Goal: Task Accomplishment & Management: Complete application form

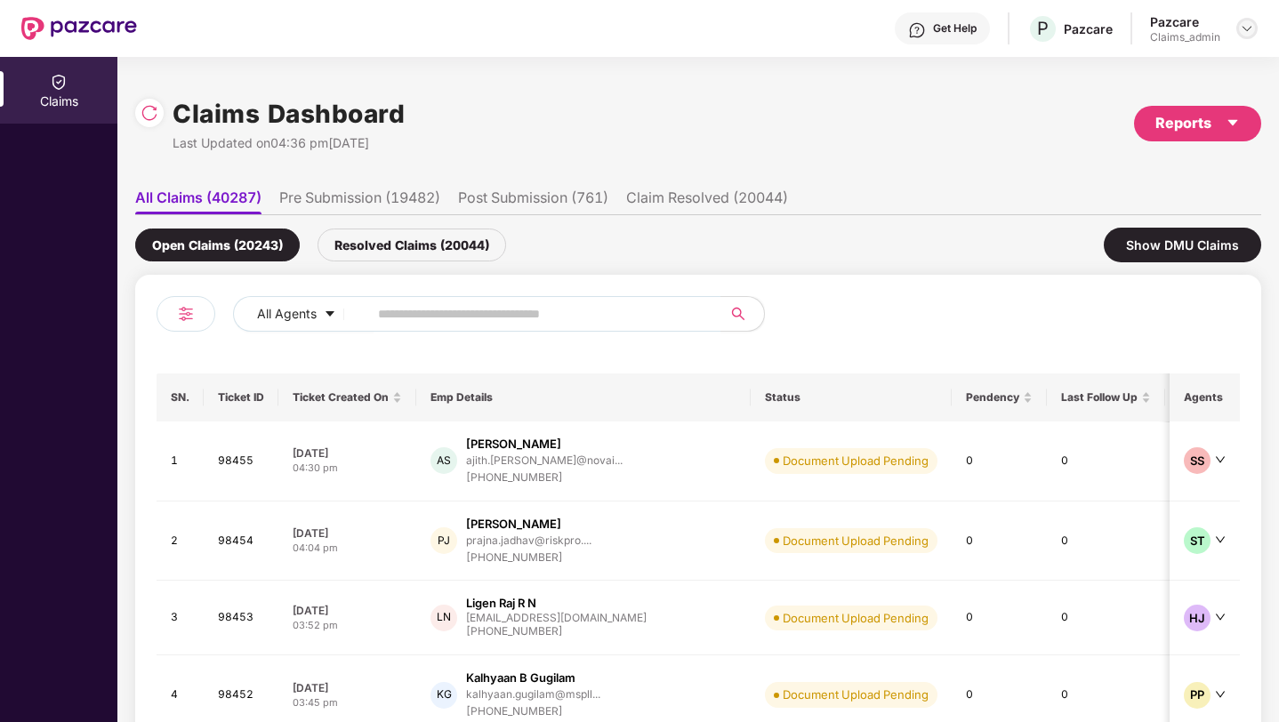
click at [1249, 23] on img at bounding box center [1247, 28] width 14 height 14
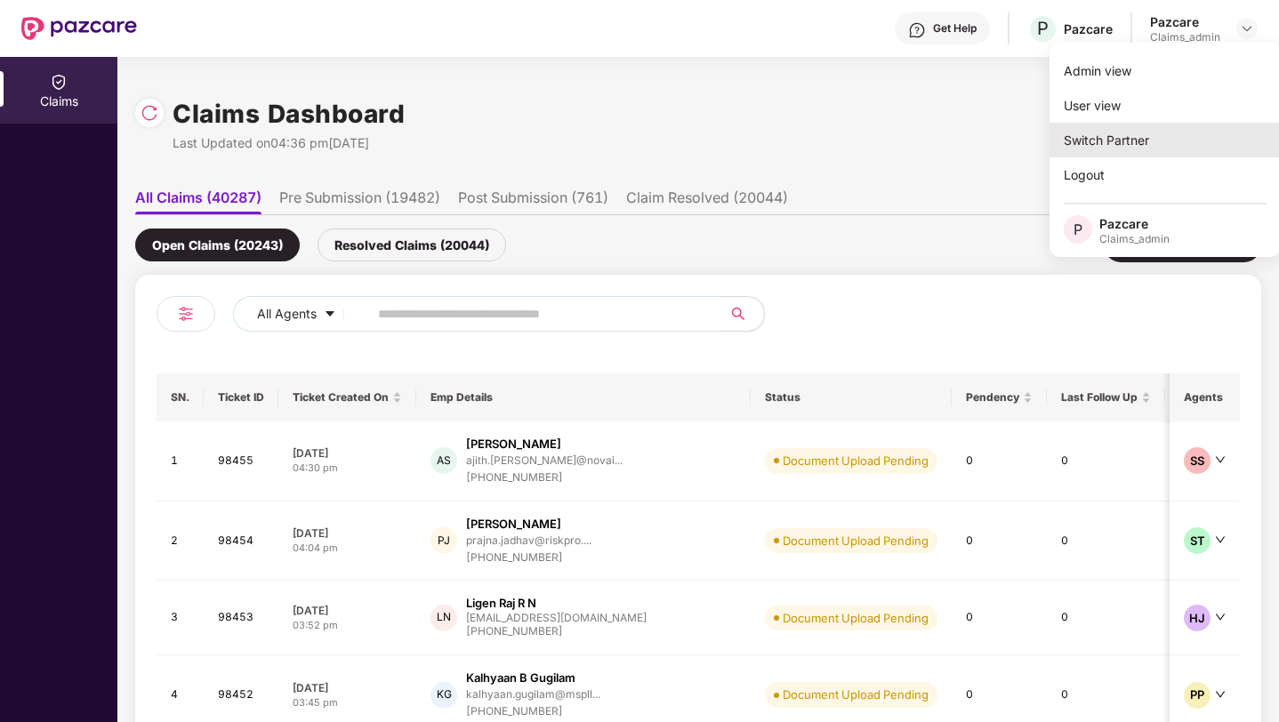
click at [1107, 133] on div "Switch Partner" at bounding box center [1164, 140] width 231 height 35
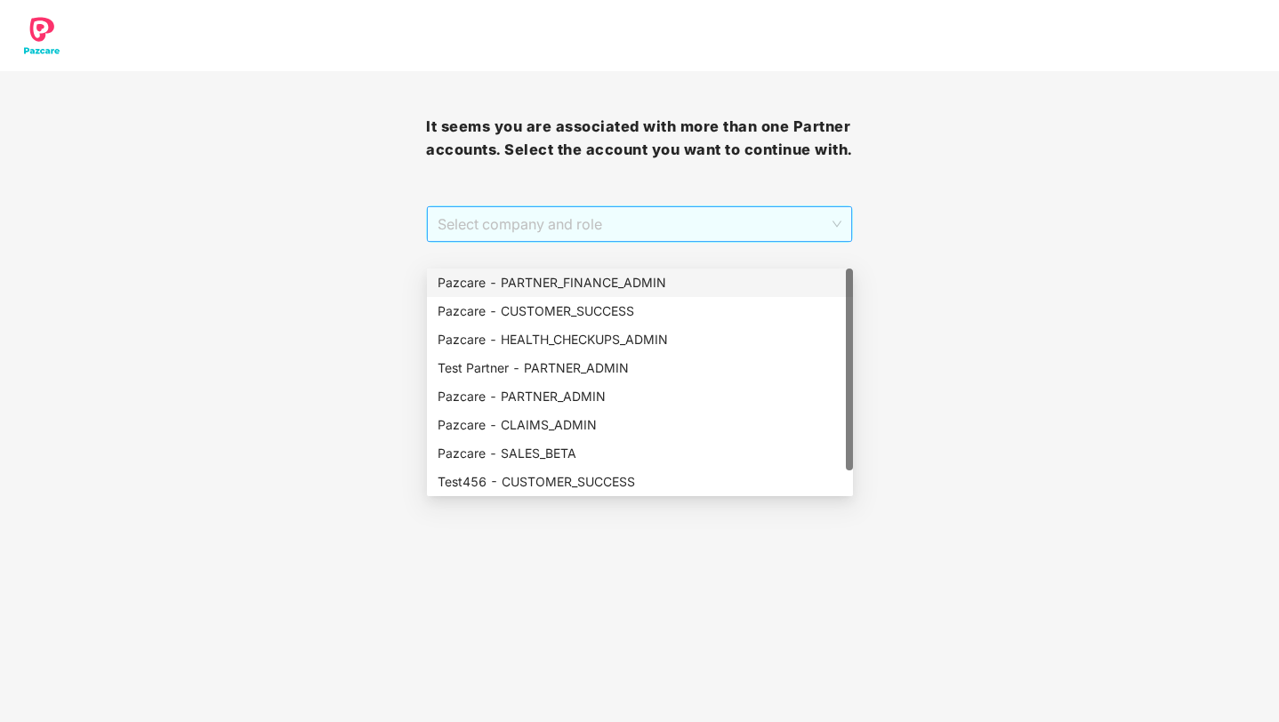
click at [651, 236] on span "Select company and role" at bounding box center [639, 224] width 403 height 34
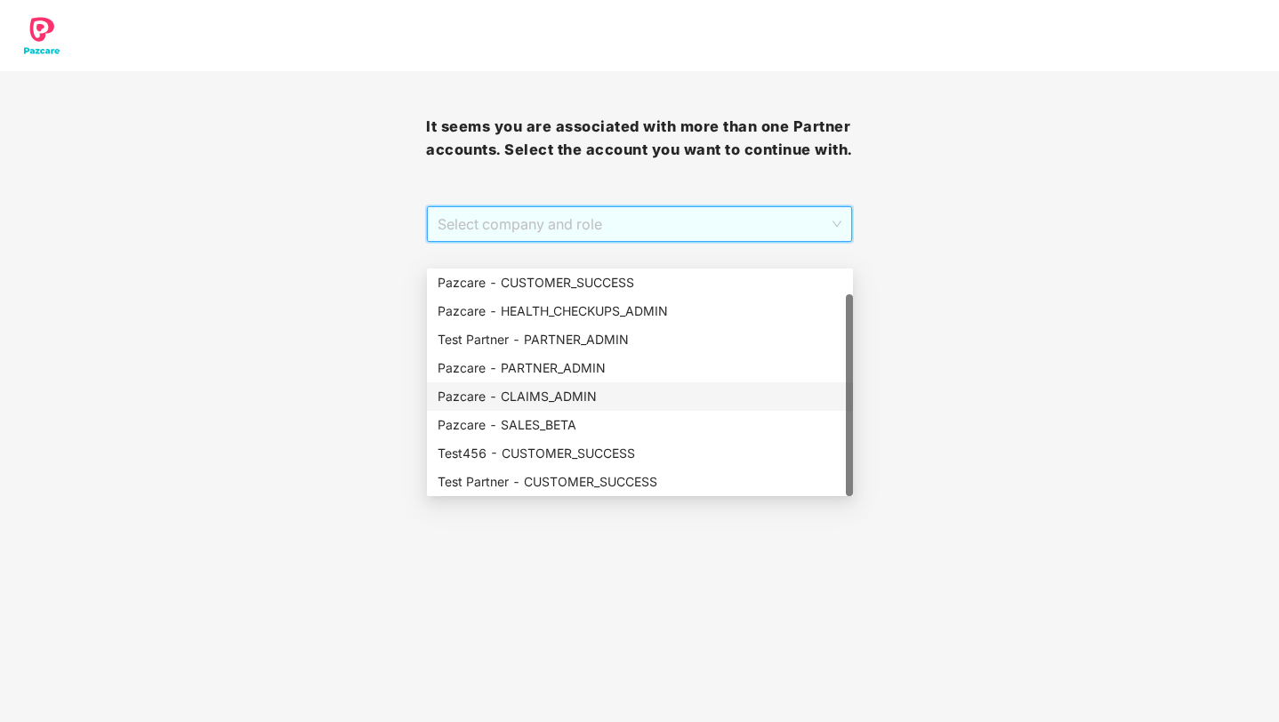
click at [591, 401] on div "Pazcare - CLAIMS_ADMIN" at bounding box center [640, 397] width 405 height 20
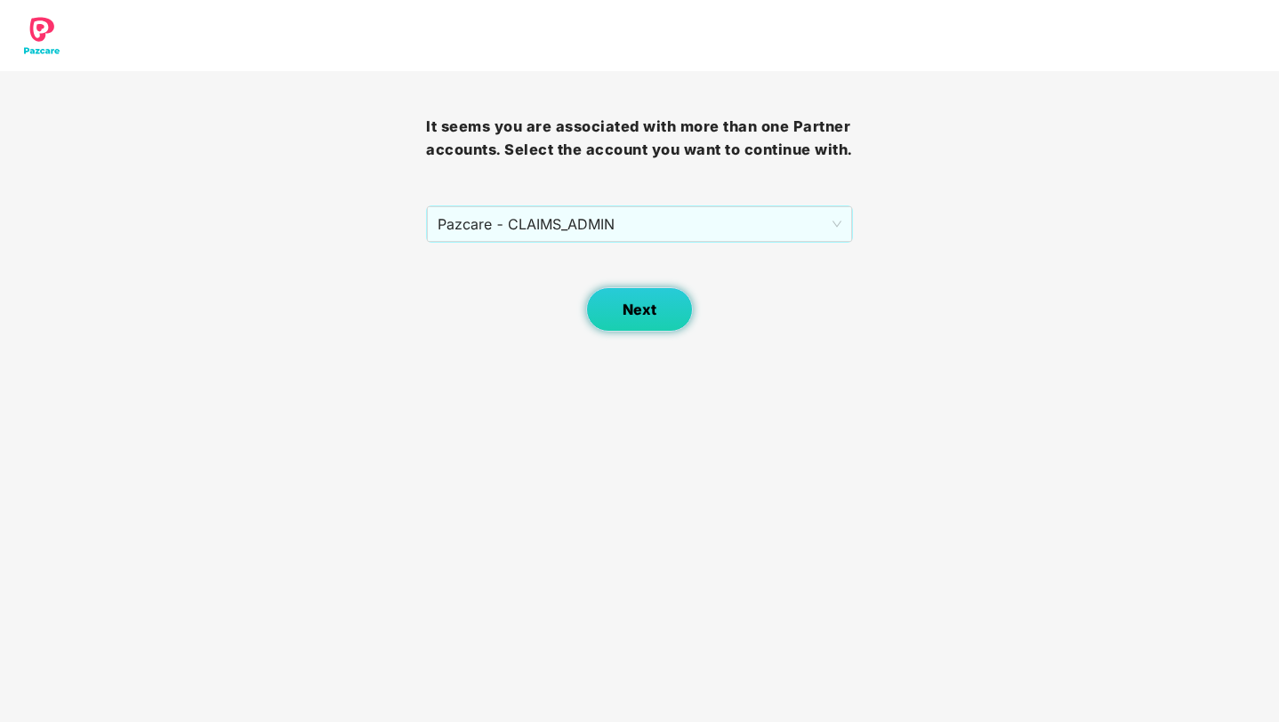
click at [671, 327] on button "Next" at bounding box center [639, 309] width 107 height 44
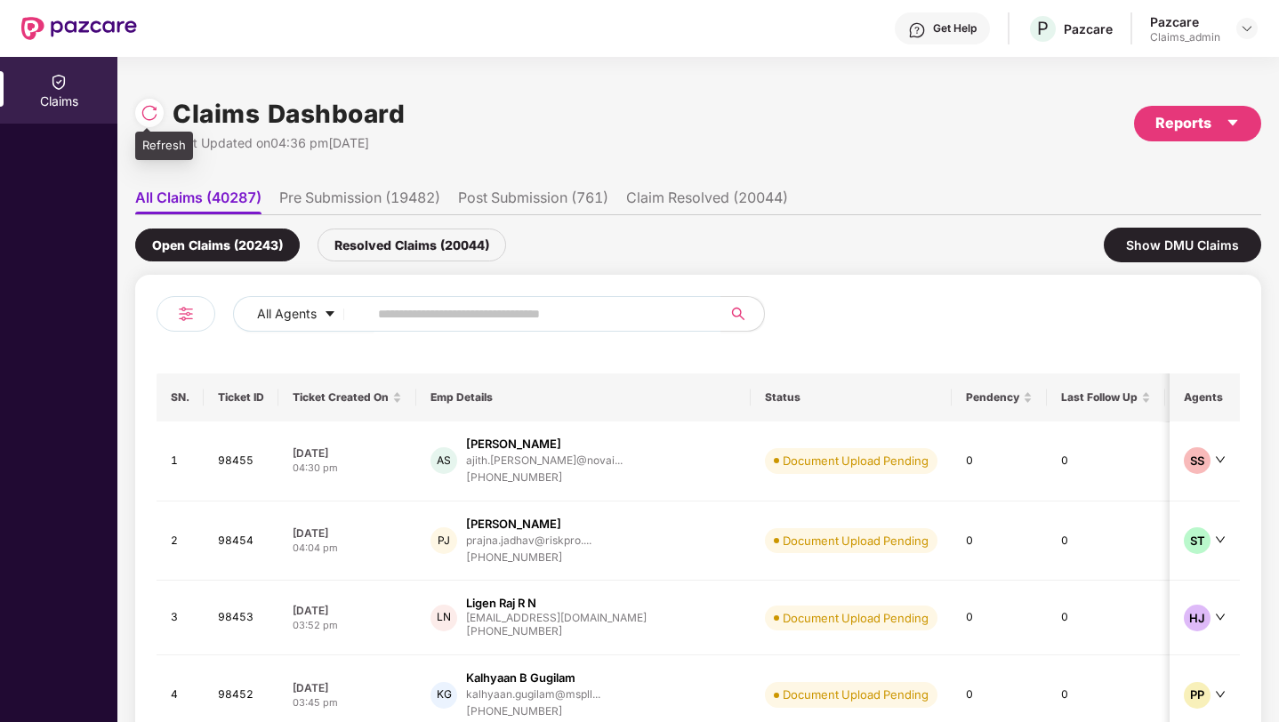
click at [156, 111] on img at bounding box center [150, 113] width 18 height 18
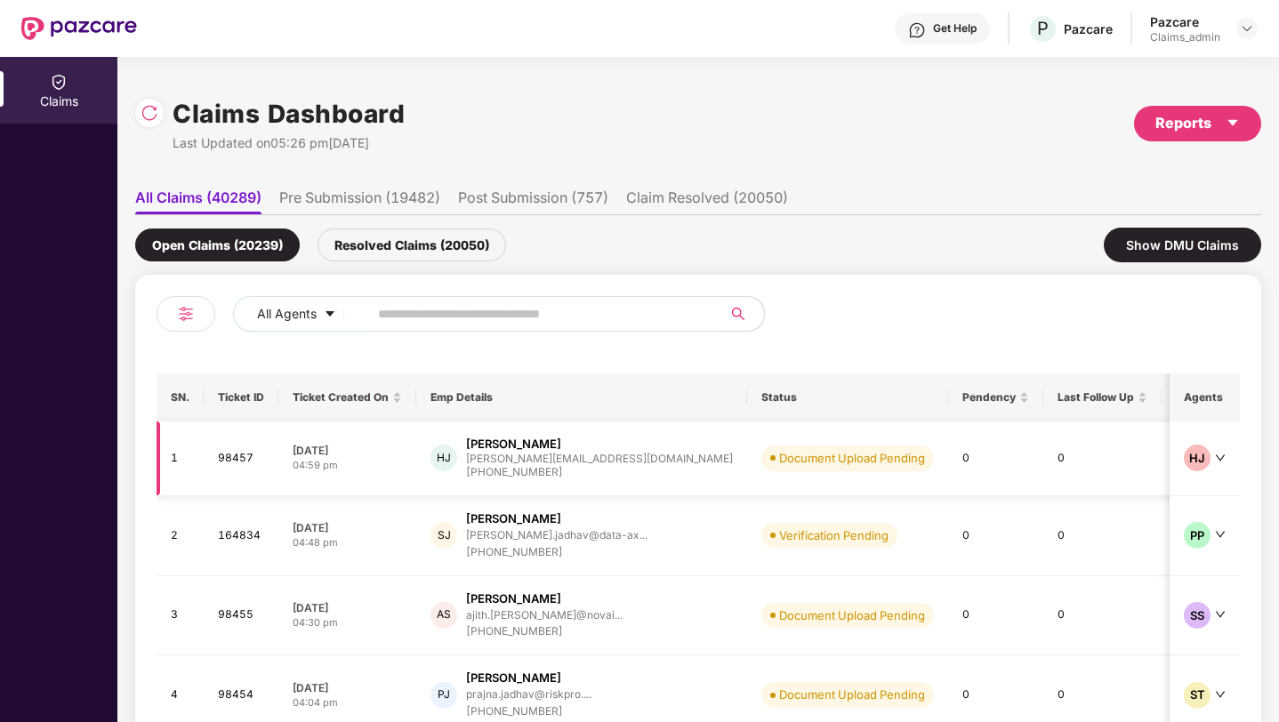
click at [776, 482] on td "Document Upload Pending" at bounding box center [847, 459] width 201 height 75
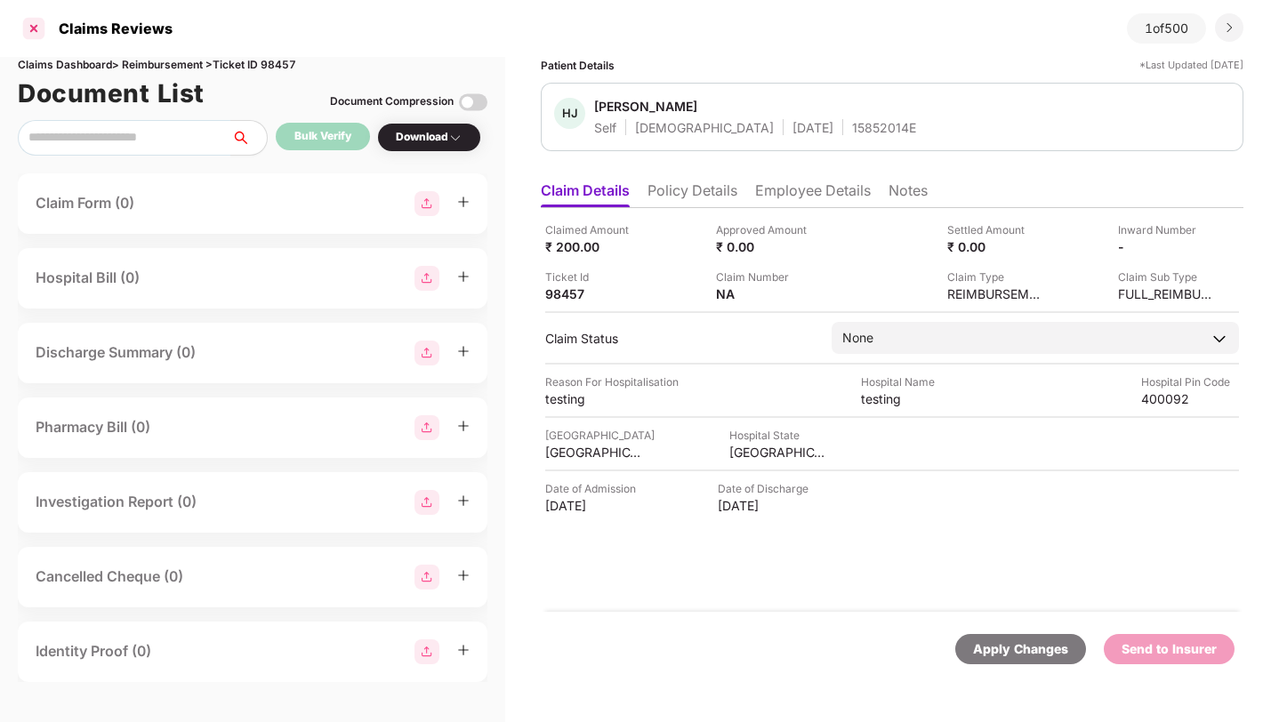
click at [36, 33] on div at bounding box center [34, 28] width 28 height 28
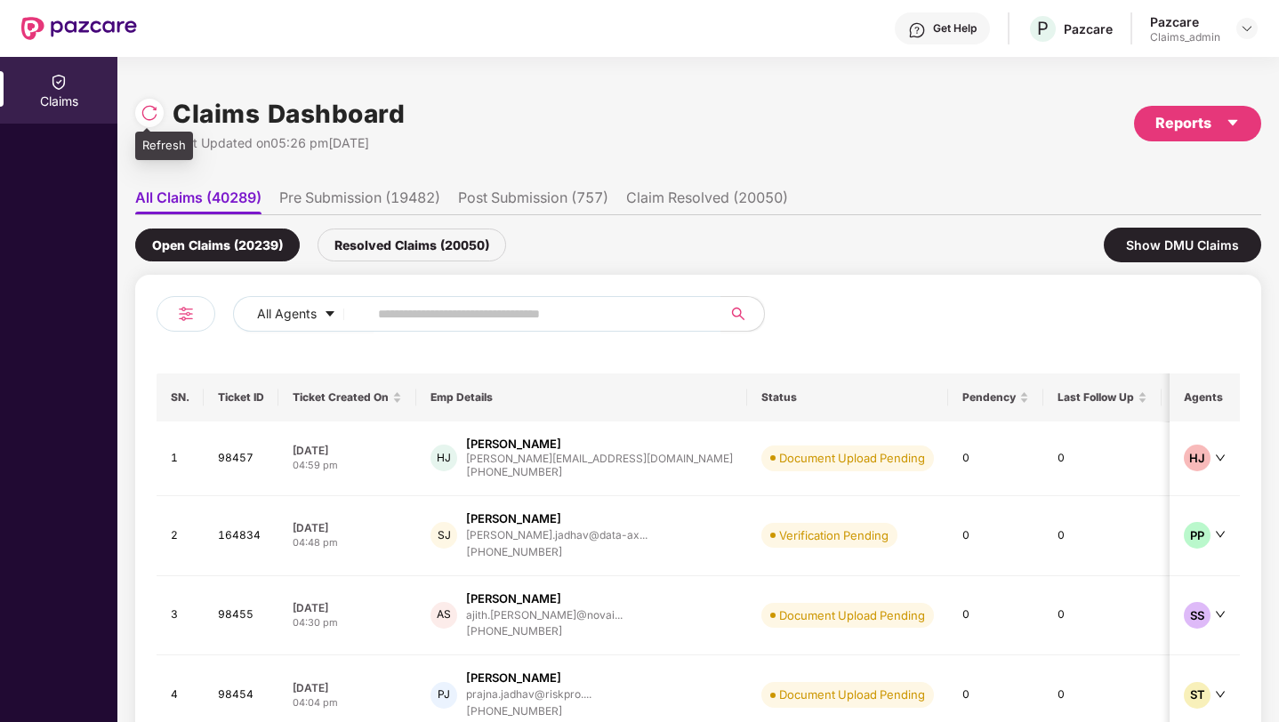
click at [156, 109] on img at bounding box center [150, 113] width 18 height 18
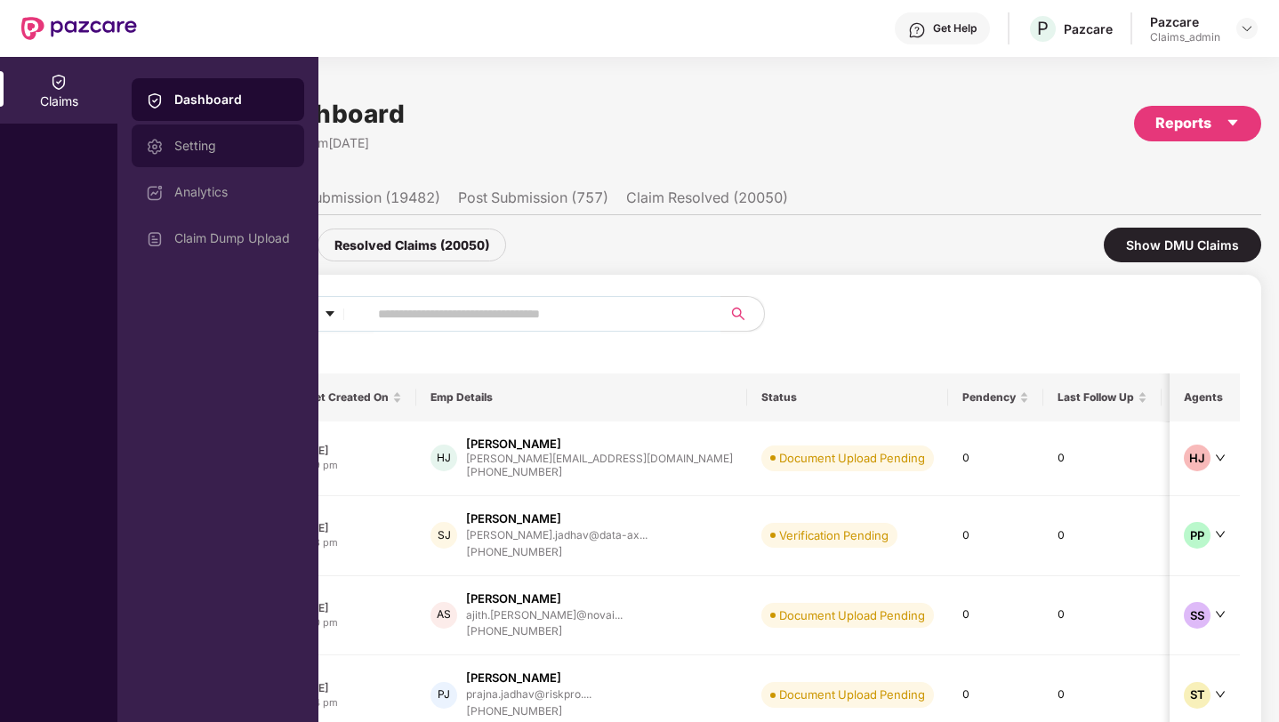
click at [199, 146] on div "Setting" at bounding box center [232, 146] width 116 height 14
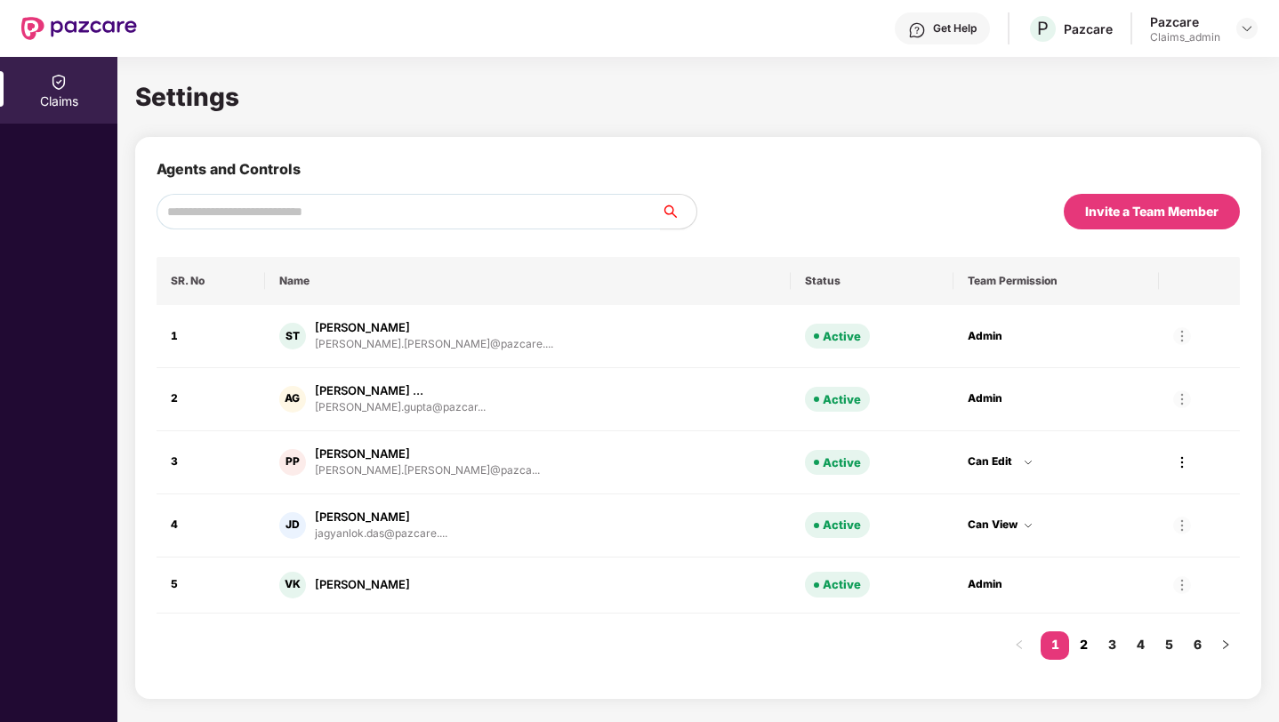
click at [1087, 646] on link "2" at bounding box center [1083, 644] width 28 height 27
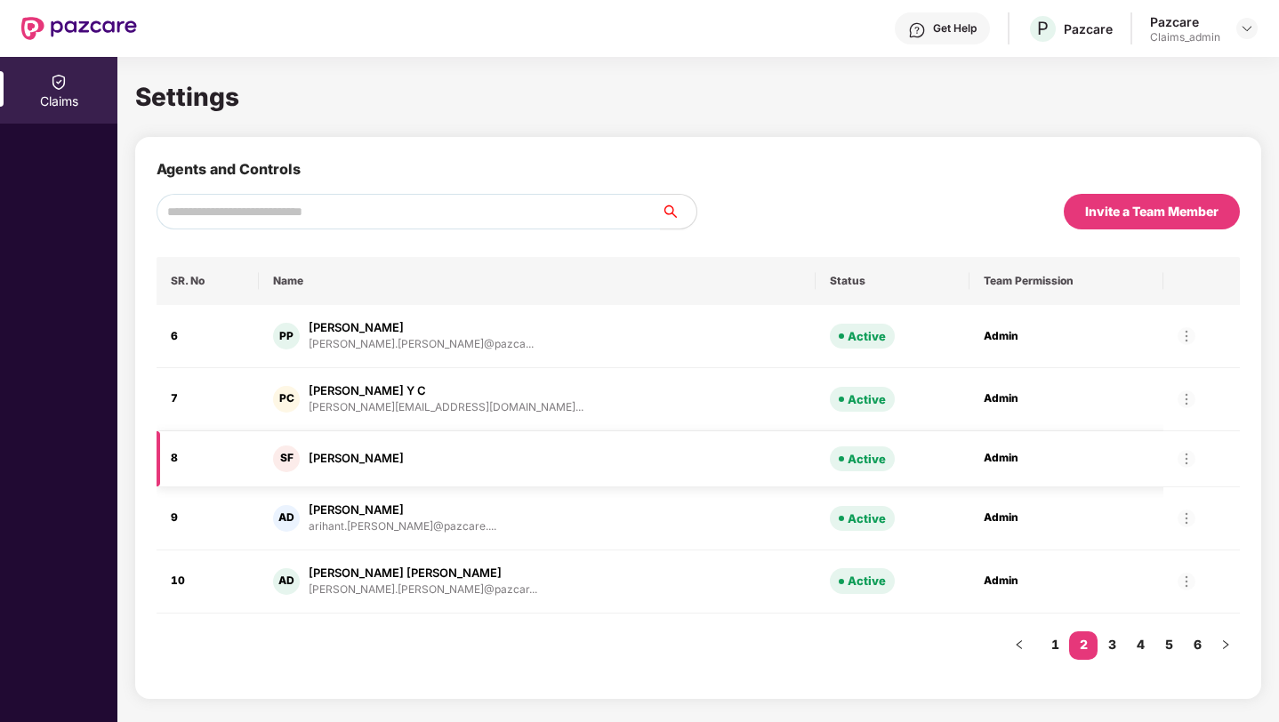
click at [1178, 458] on div at bounding box center [1187, 459] width 18 height 18
click at [1178, 518] on div at bounding box center [1187, 519] width 18 height 18
click at [1178, 342] on div at bounding box center [1187, 336] width 18 height 18
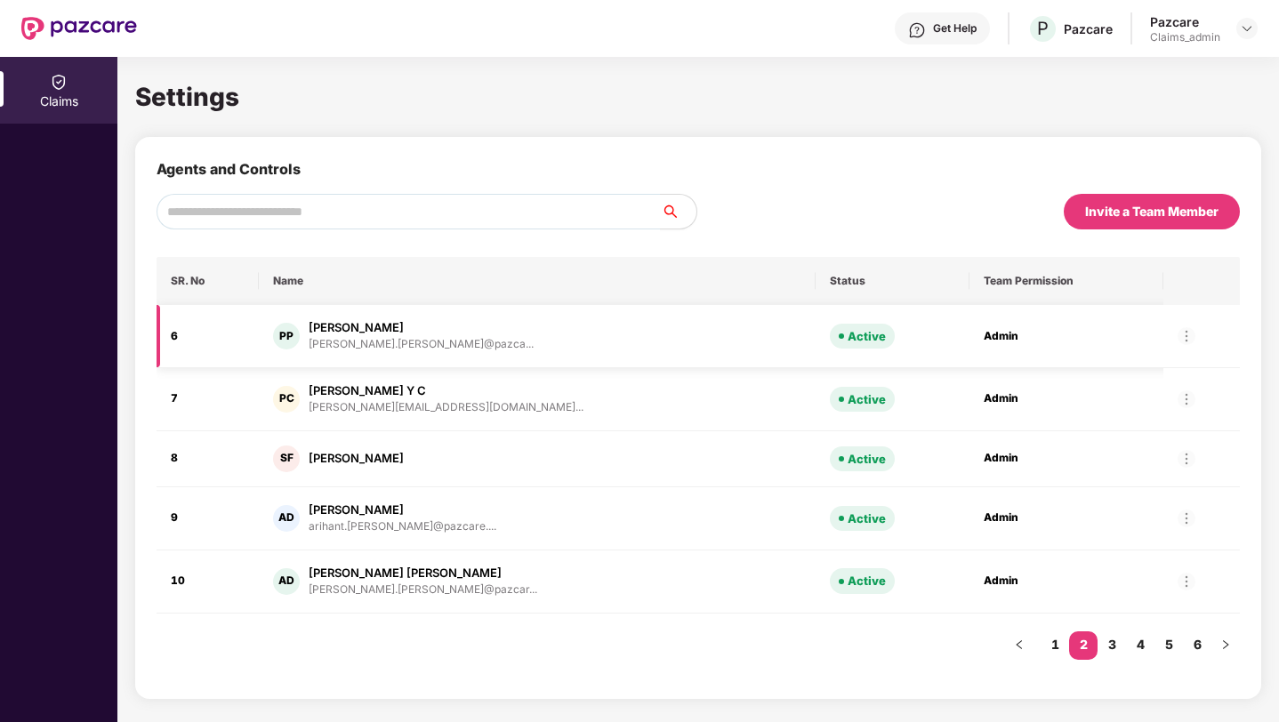
click at [1178, 330] on div at bounding box center [1187, 336] width 18 height 18
click at [1056, 637] on link "1" at bounding box center [1055, 644] width 28 height 27
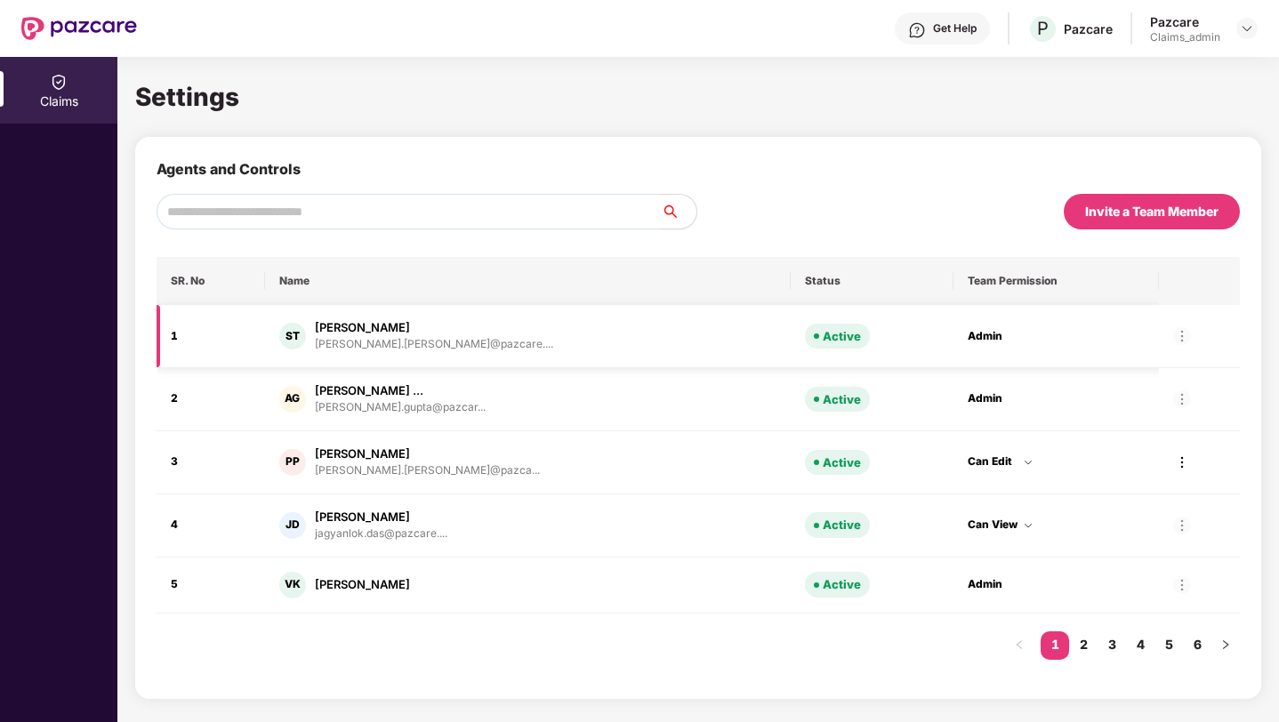
click at [1173, 339] on div at bounding box center [1182, 336] width 18 height 18
click at [1201, 647] on link "6" at bounding box center [1197, 644] width 28 height 27
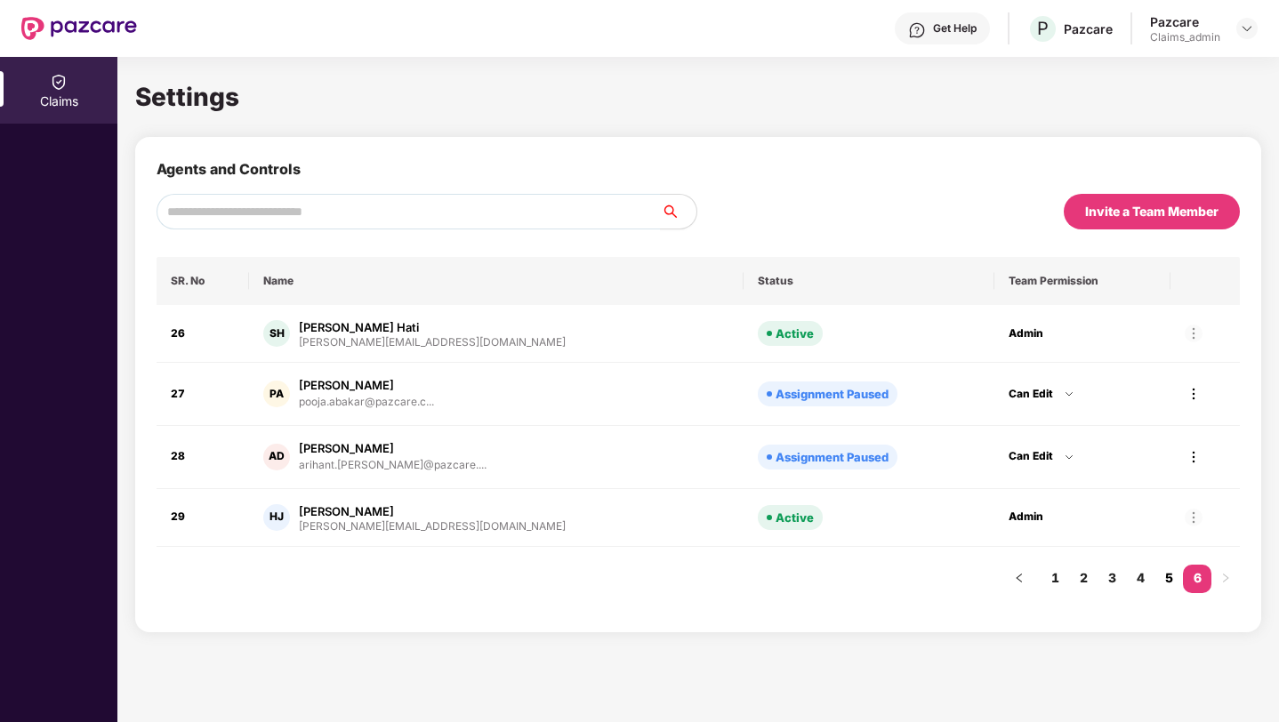
click at [1171, 579] on link "5" at bounding box center [1168, 578] width 28 height 27
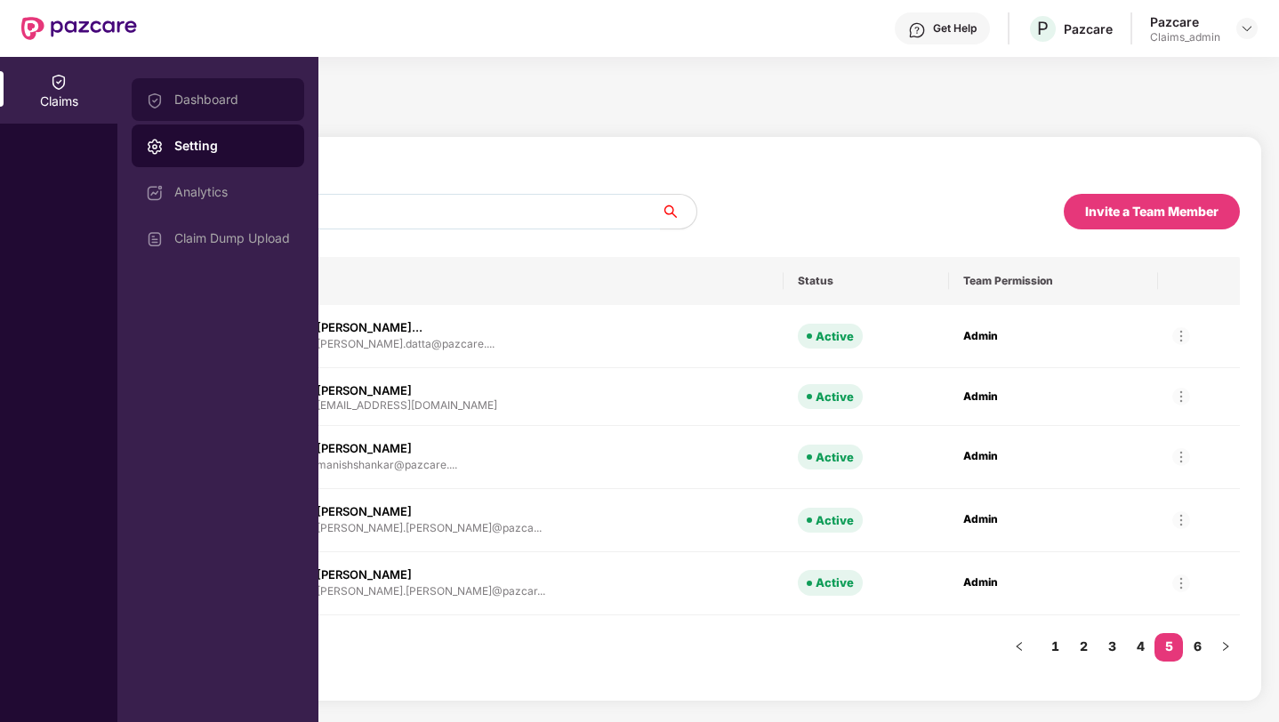
click at [221, 100] on div "Dashboard" at bounding box center [232, 99] width 116 height 14
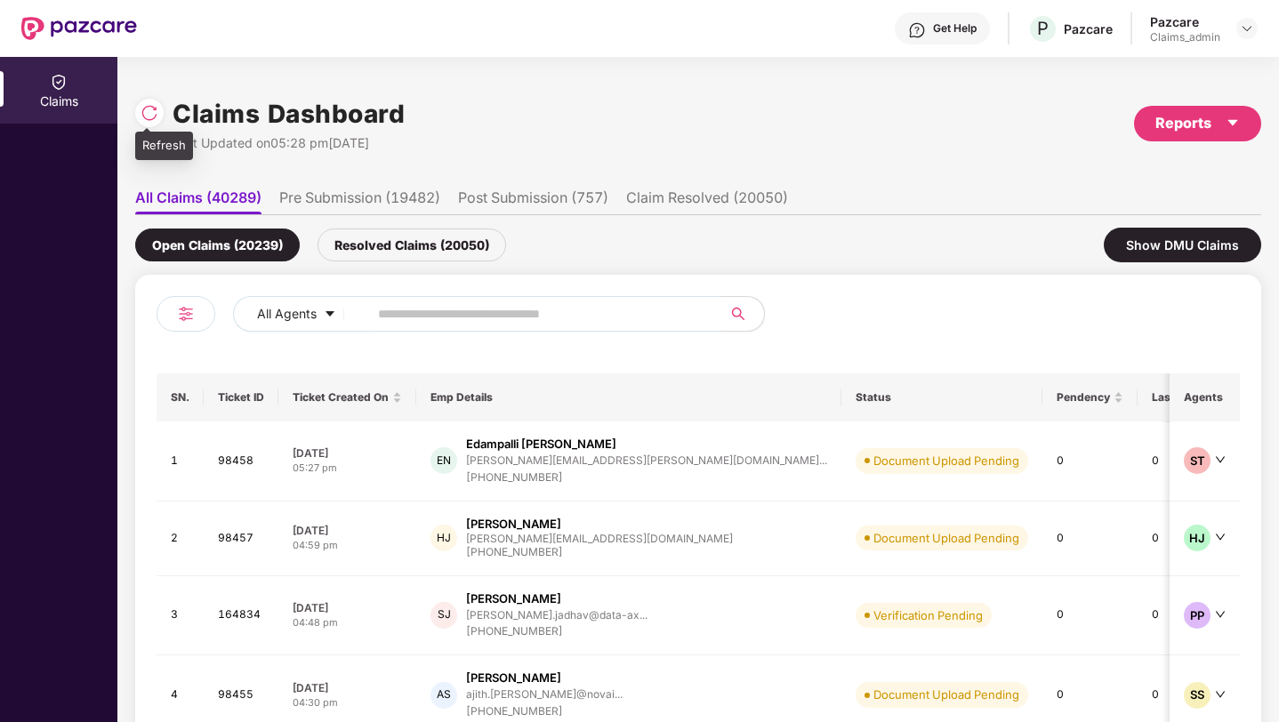
click at [149, 117] on img at bounding box center [150, 113] width 18 height 18
click at [193, 306] on img at bounding box center [185, 313] width 21 height 21
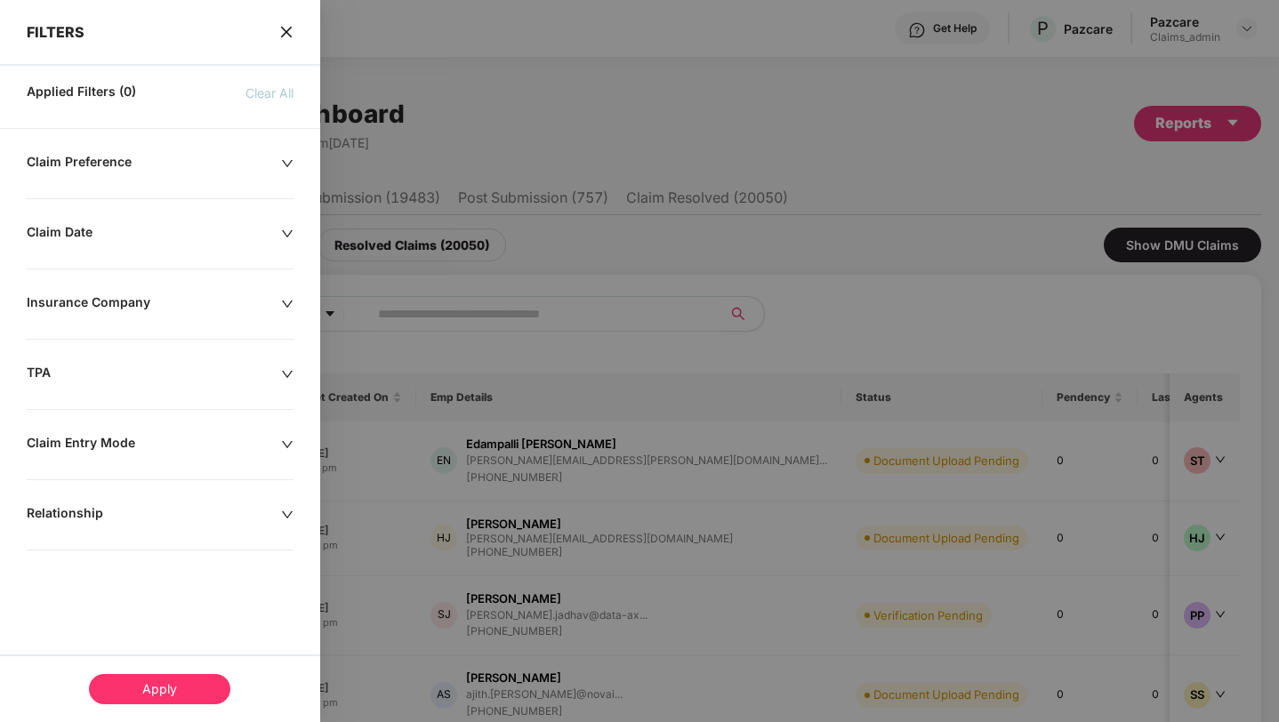
click at [294, 19] on div "FILTERS" at bounding box center [160, 20] width 320 height 41
click at [293, 25] on icon "close" at bounding box center [286, 32] width 14 height 14
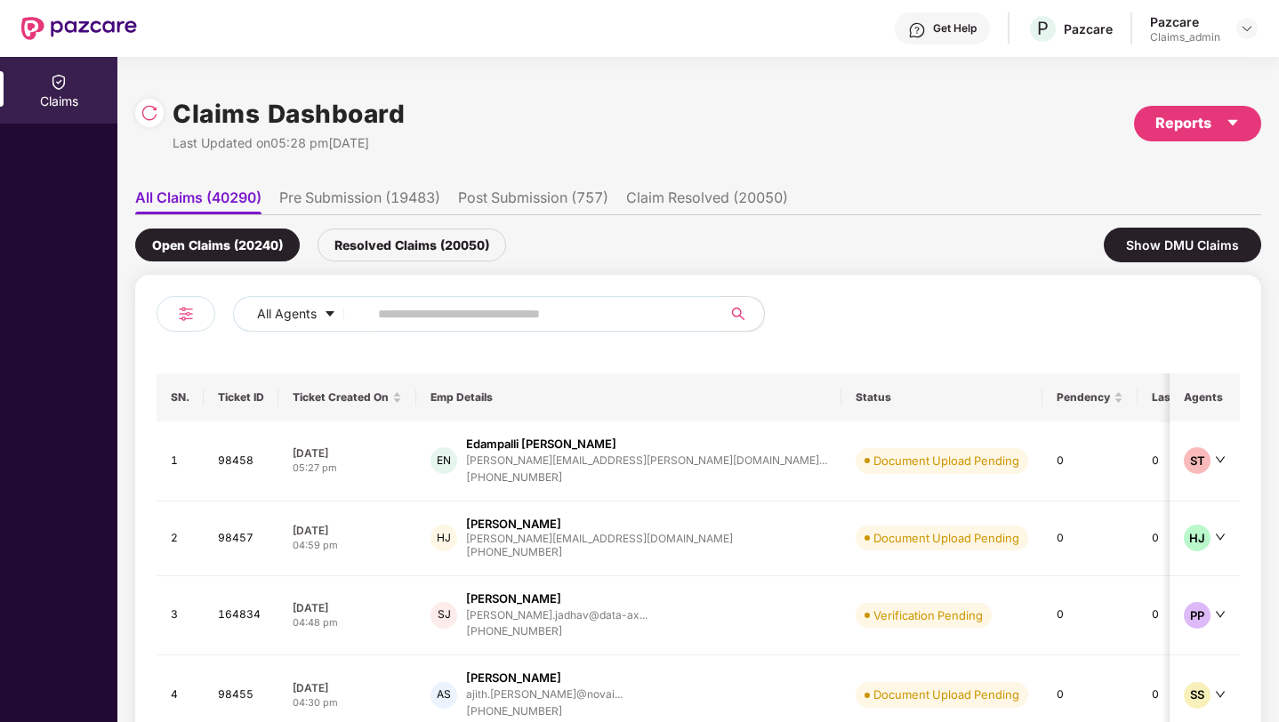
click at [410, 201] on li "Pre Submission (19483)" at bounding box center [359, 202] width 161 height 26
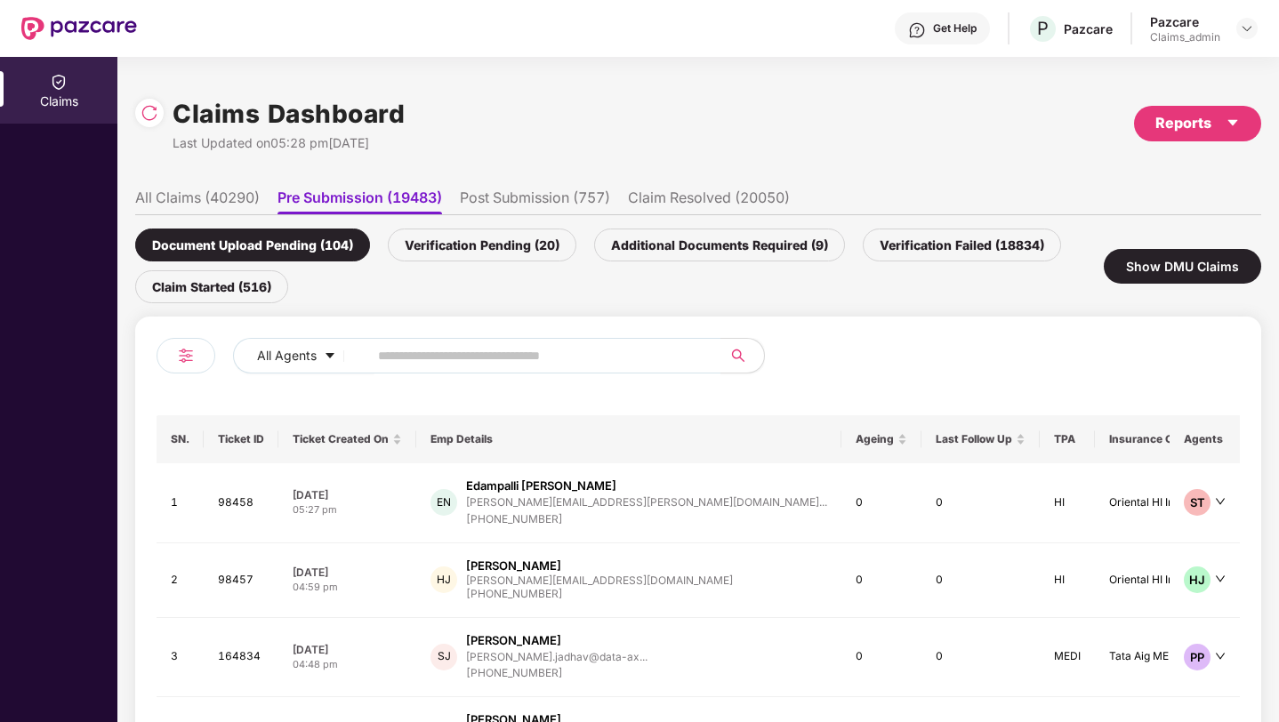
click at [998, 254] on div "Verification Failed (18834)" at bounding box center [962, 245] width 198 height 33
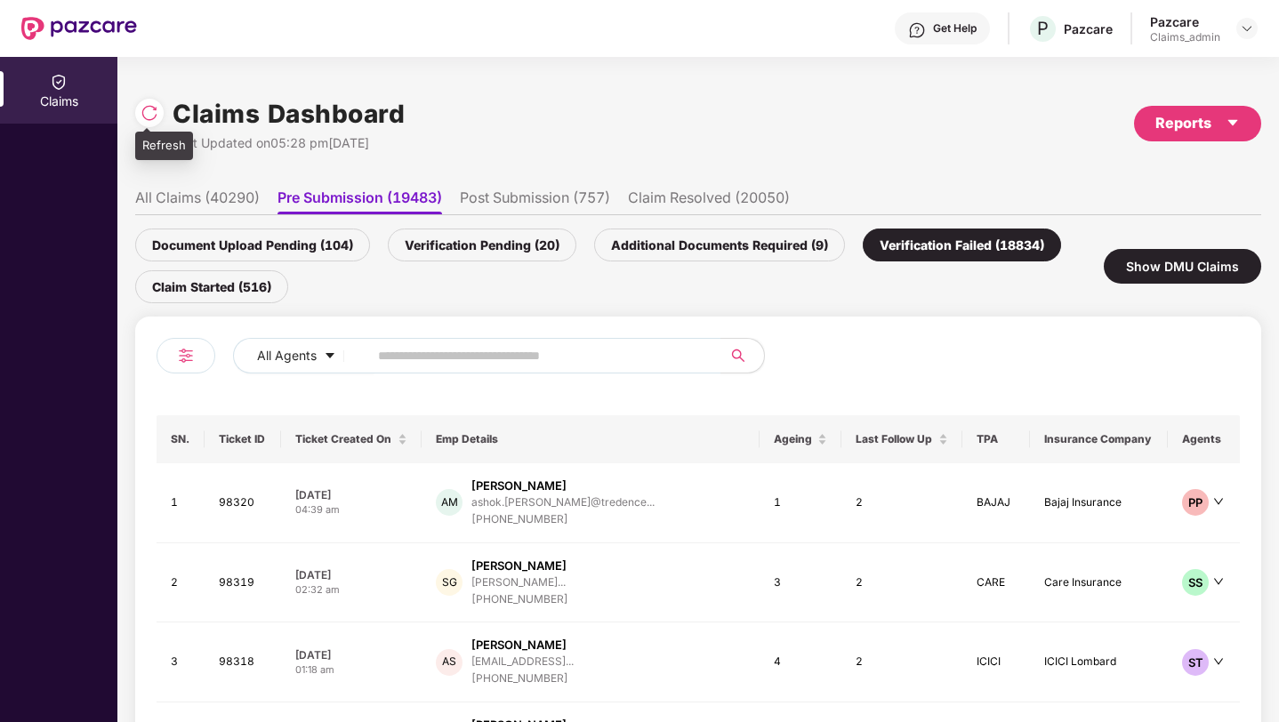
click at [154, 114] on img at bounding box center [150, 113] width 18 height 18
click at [210, 201] on li "All Claims (40290)" at bounding box center [197, 202] width 125 height 26
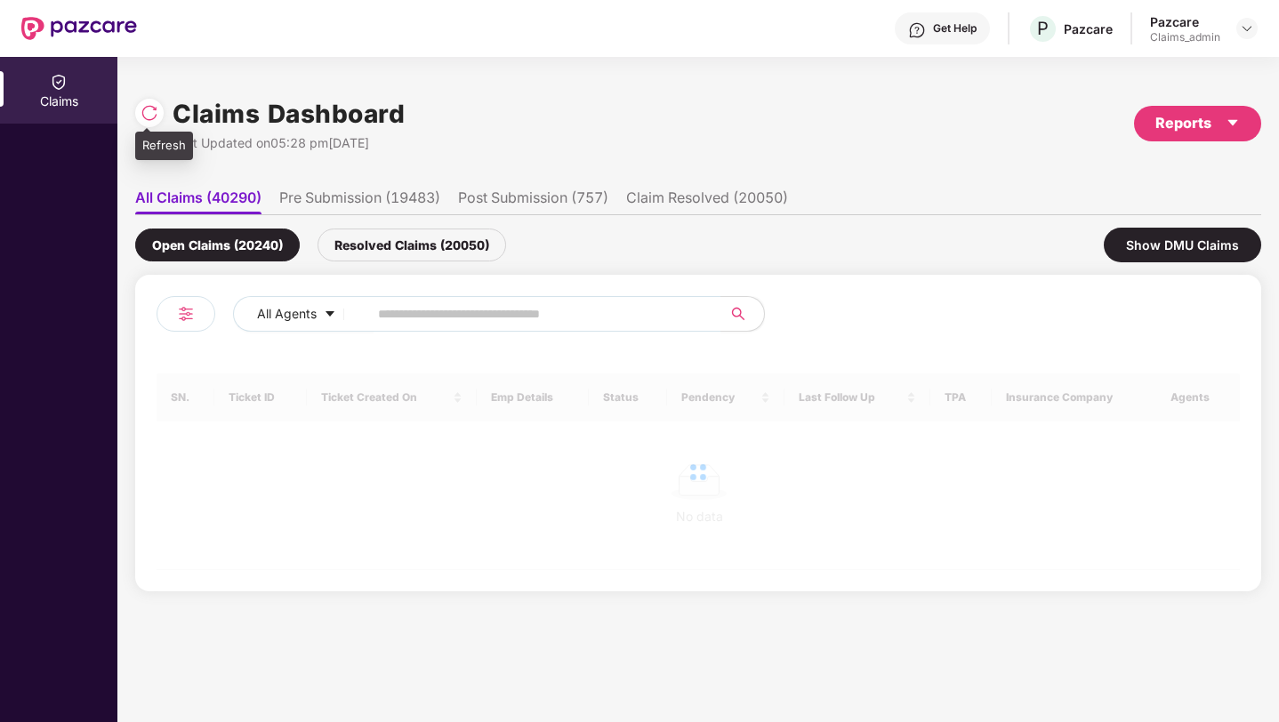
click at [153, 114] on img at bounding box center [150, 113] width 18 height 18
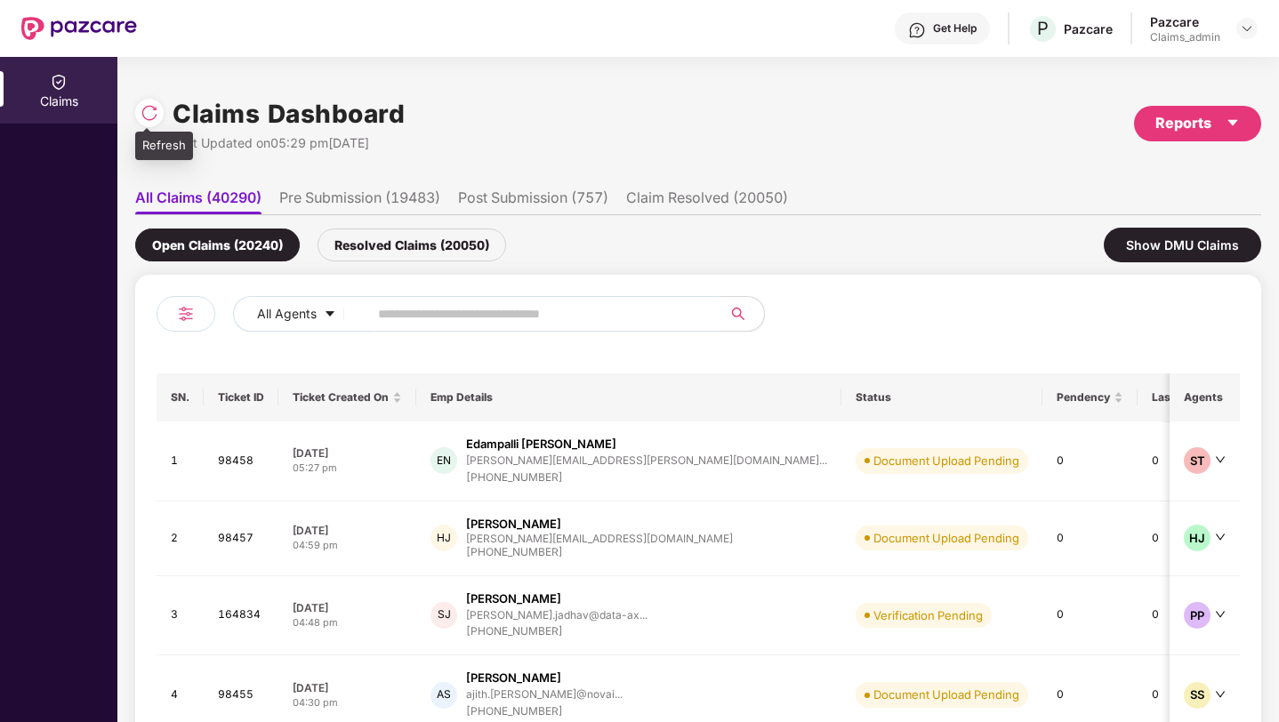
click at [149, 109] on img at bounding box center [150, 113] width 18 height 18
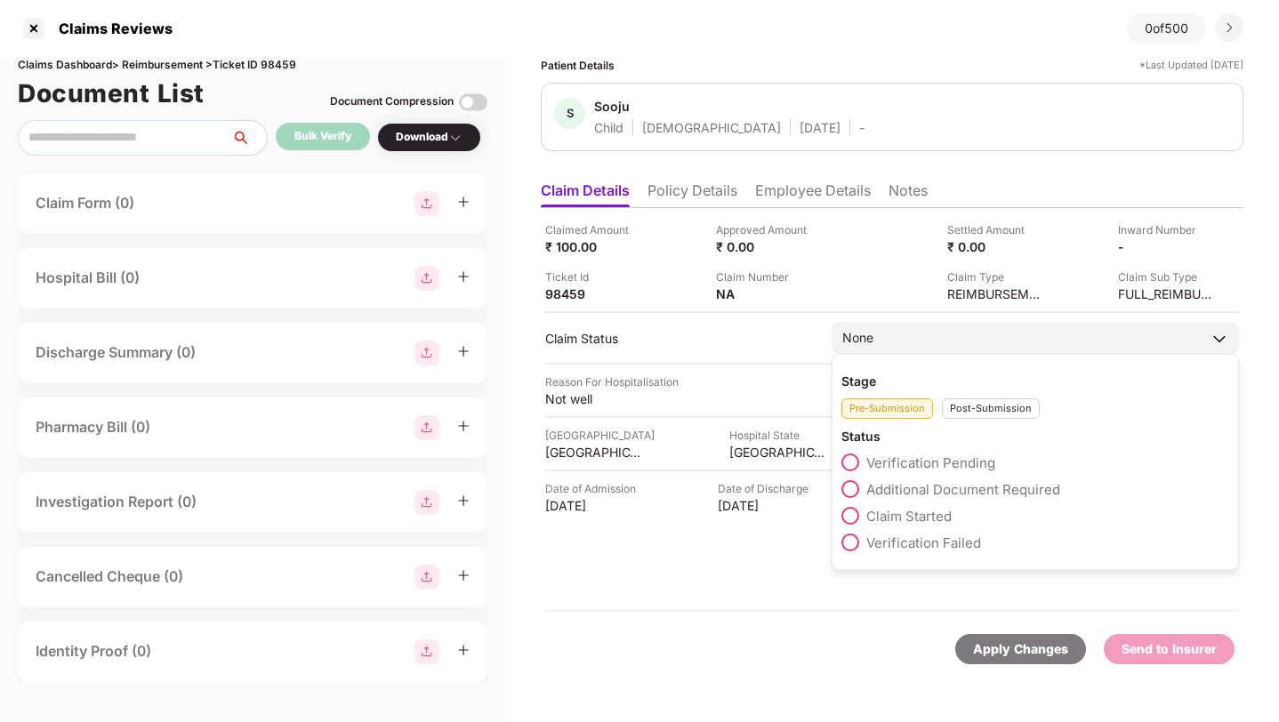
click at [850, 457] on span at bounding box center [850, 463] width 18 height 18
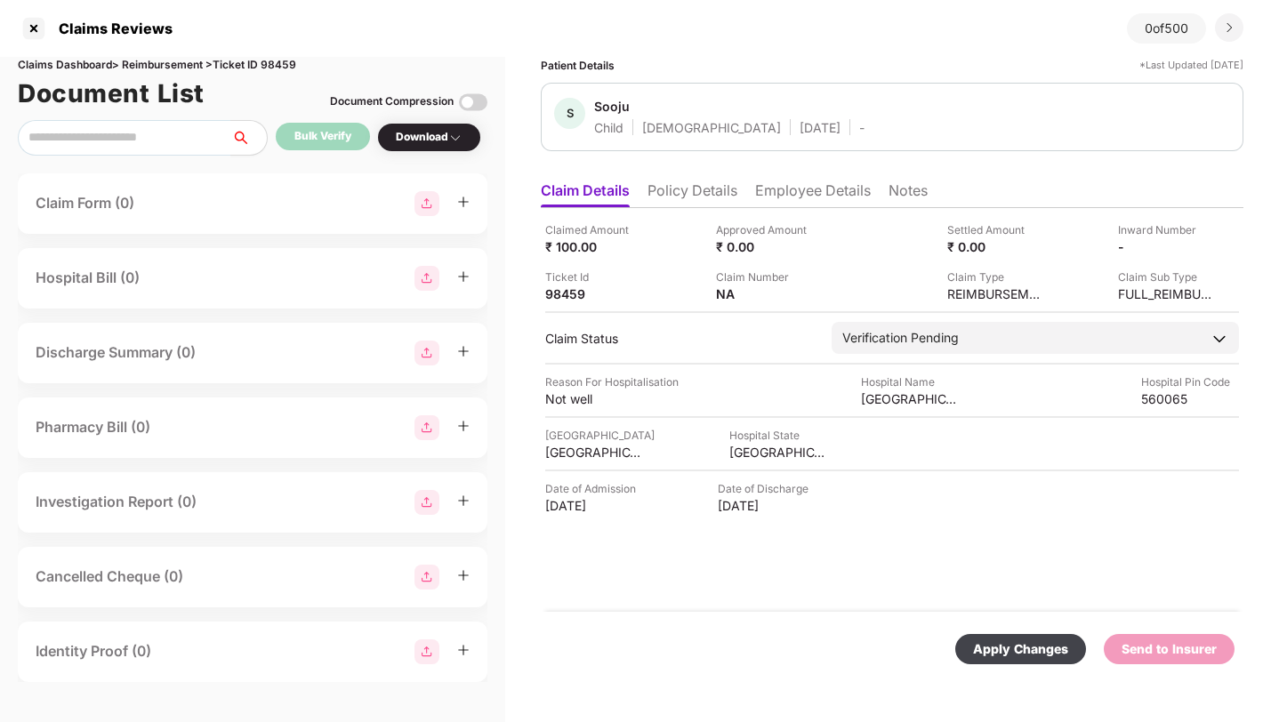
click at [1008, 643] on div "Apply Changes" at bounding box center [1020, 649] width 95 height 20
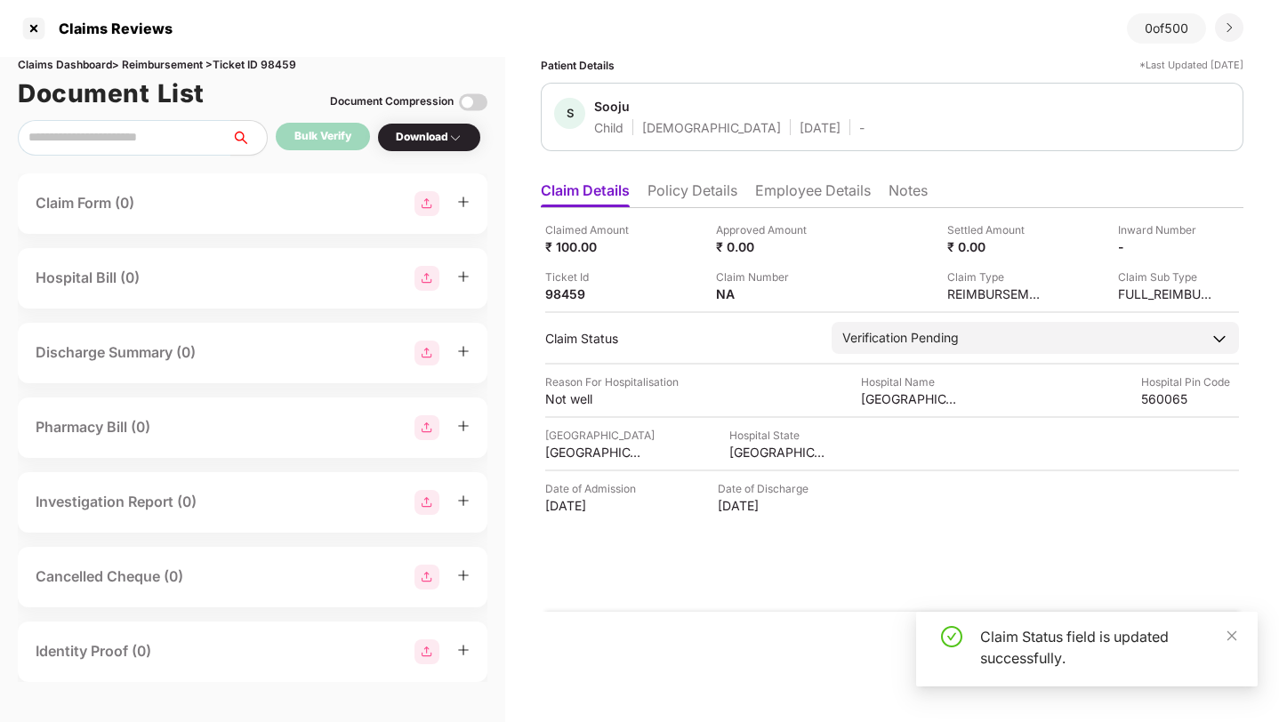
click at [839, 189] on li "Employee Details" at bounding box center [813, 194] width 116 height 26
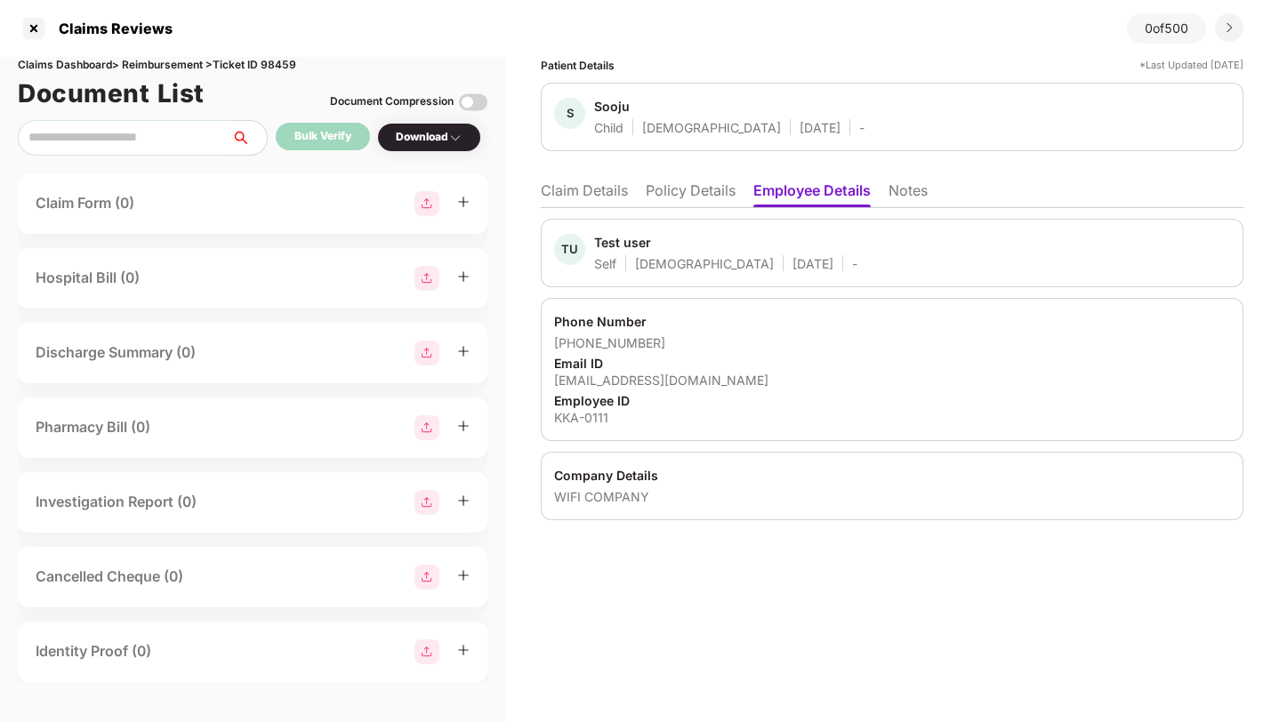
click at [602, 190] on li "Claim Details" at bounding box center [584, 194] width 87 height 26
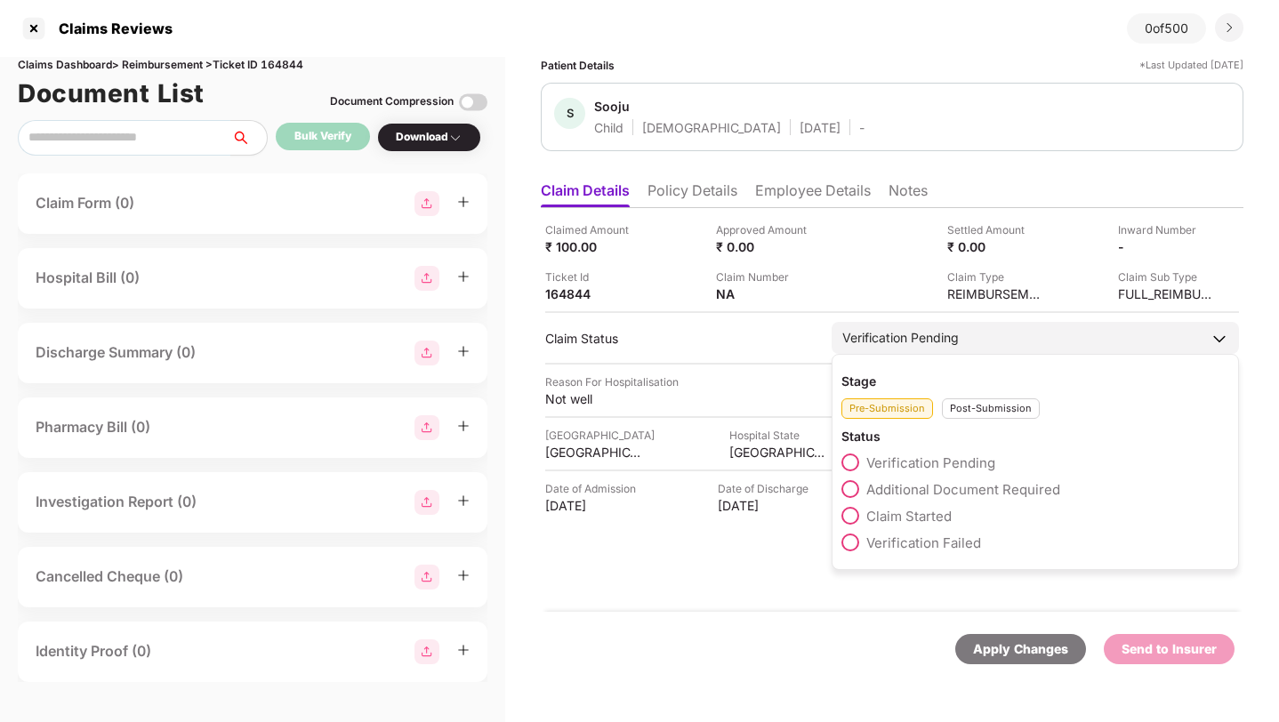
click at [850, 485] on span at bounding box center [850, 489] width 18 height 18
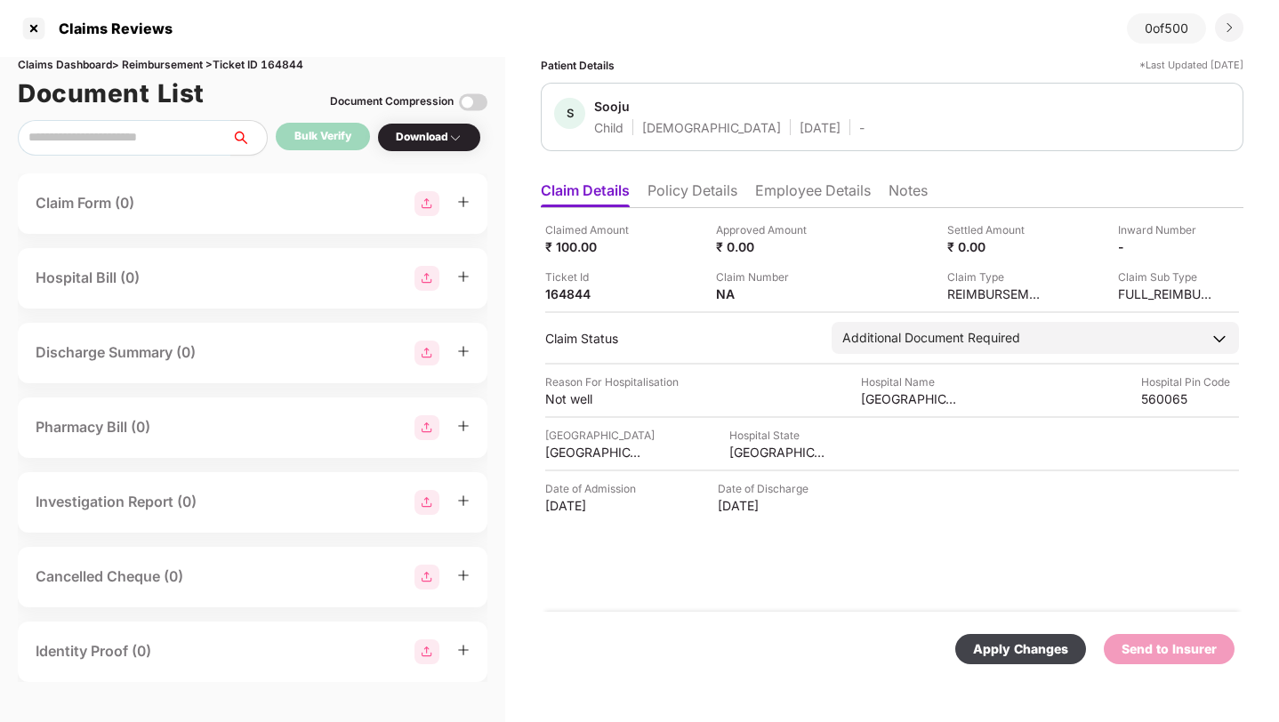
click at [1008, 647] on div "Apply Changes" at bounding box center [1020, 649] width 95 height 20
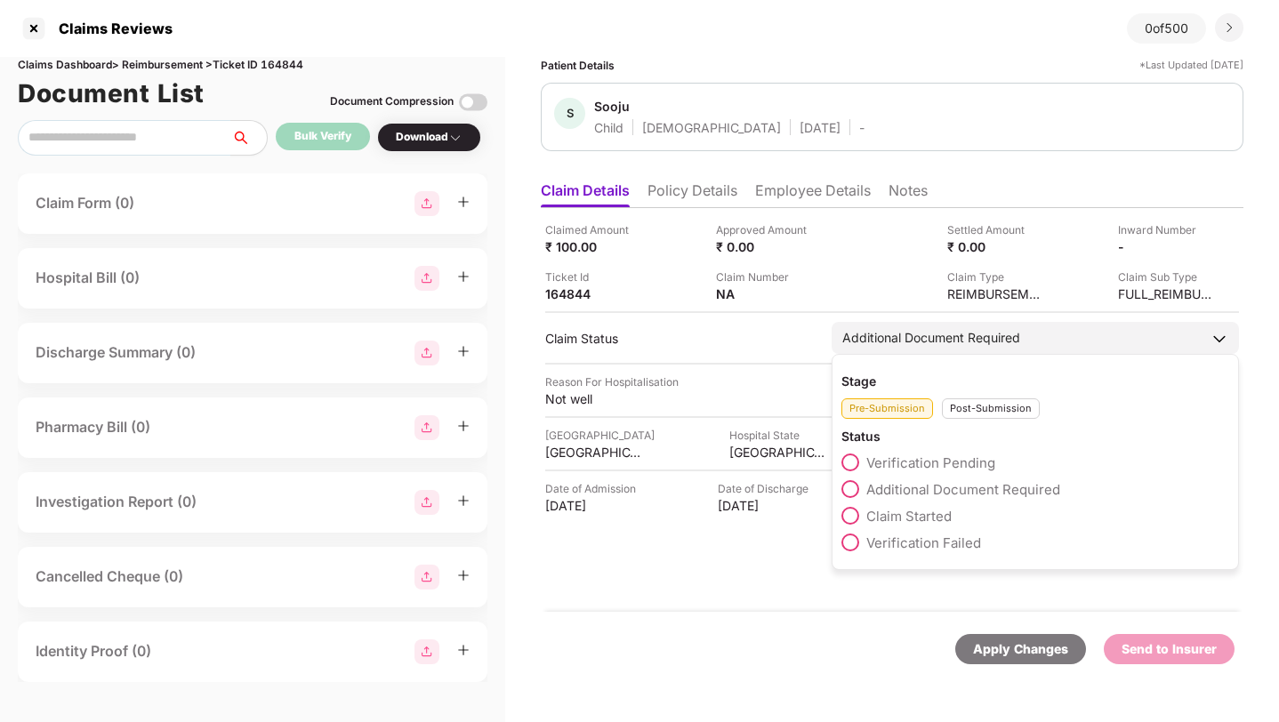
click at [852, 509] on span at bounding box center [850, 516] width 18 height 18
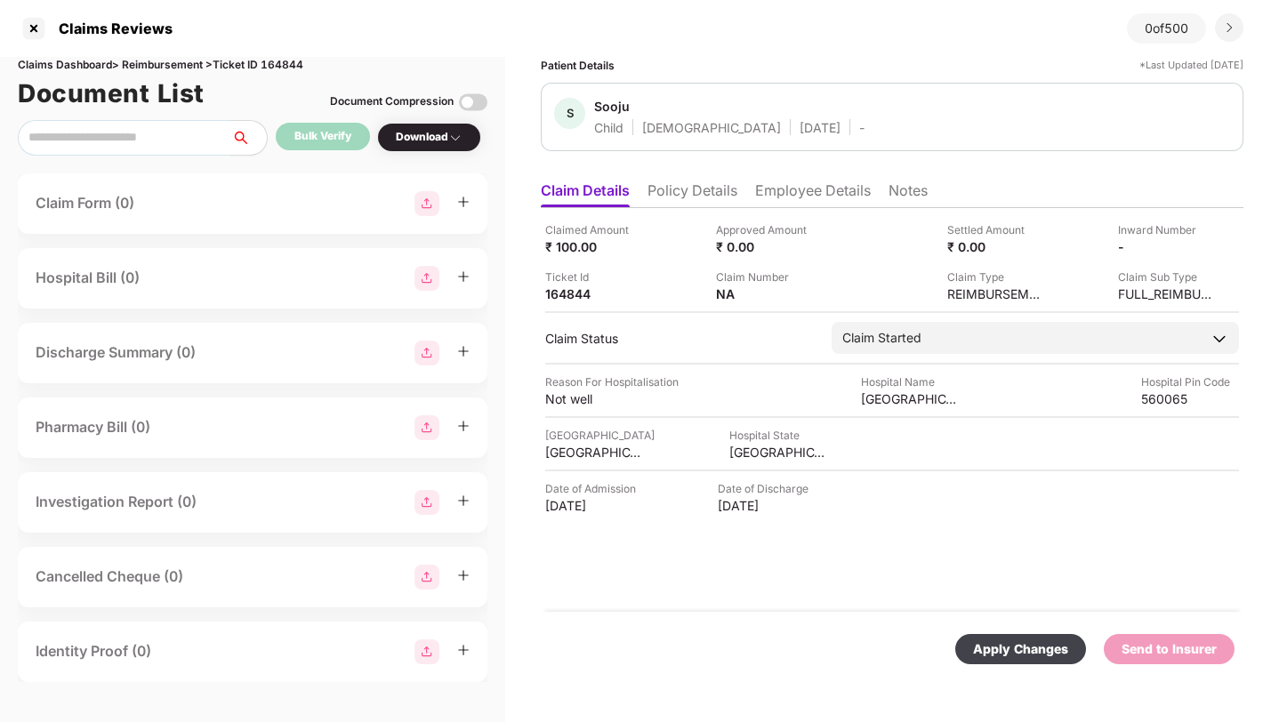
click at [1035, 649] on div "Apply Changes" at bounding box center [1020, 649] width 95 height 20
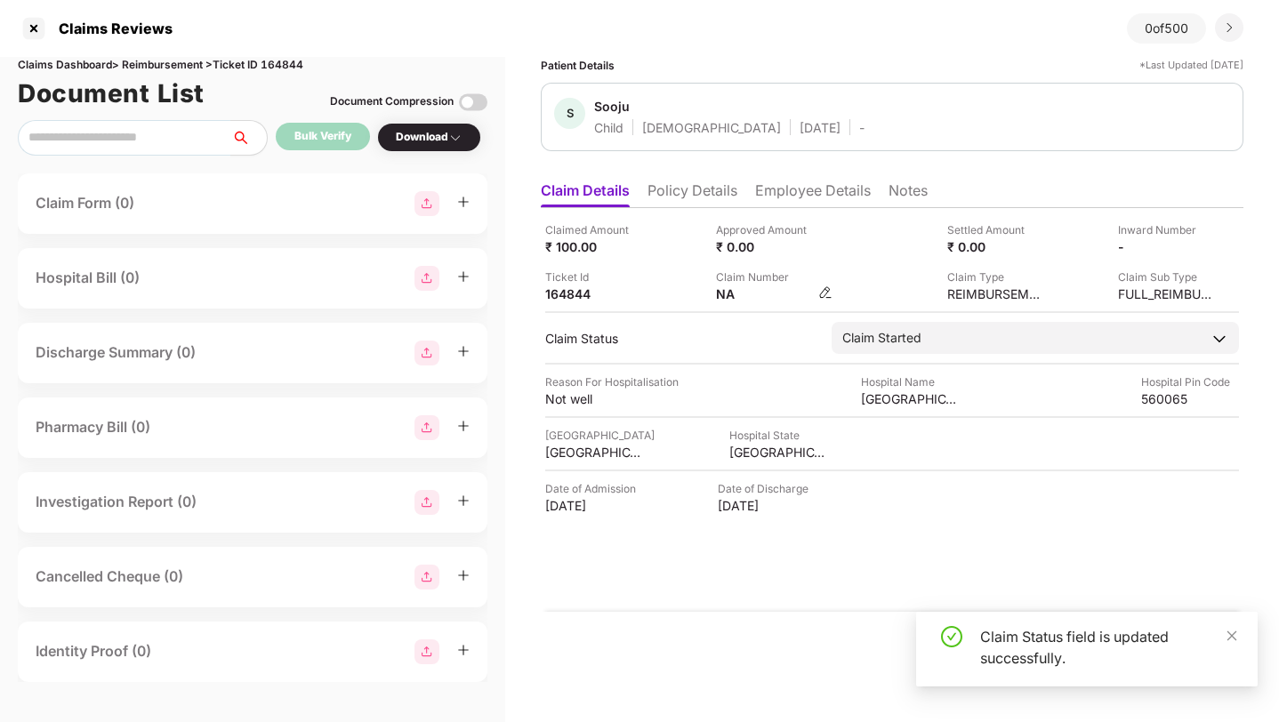
click at [826, 291] on img at bounding box center [825, 292] width 14 height 14
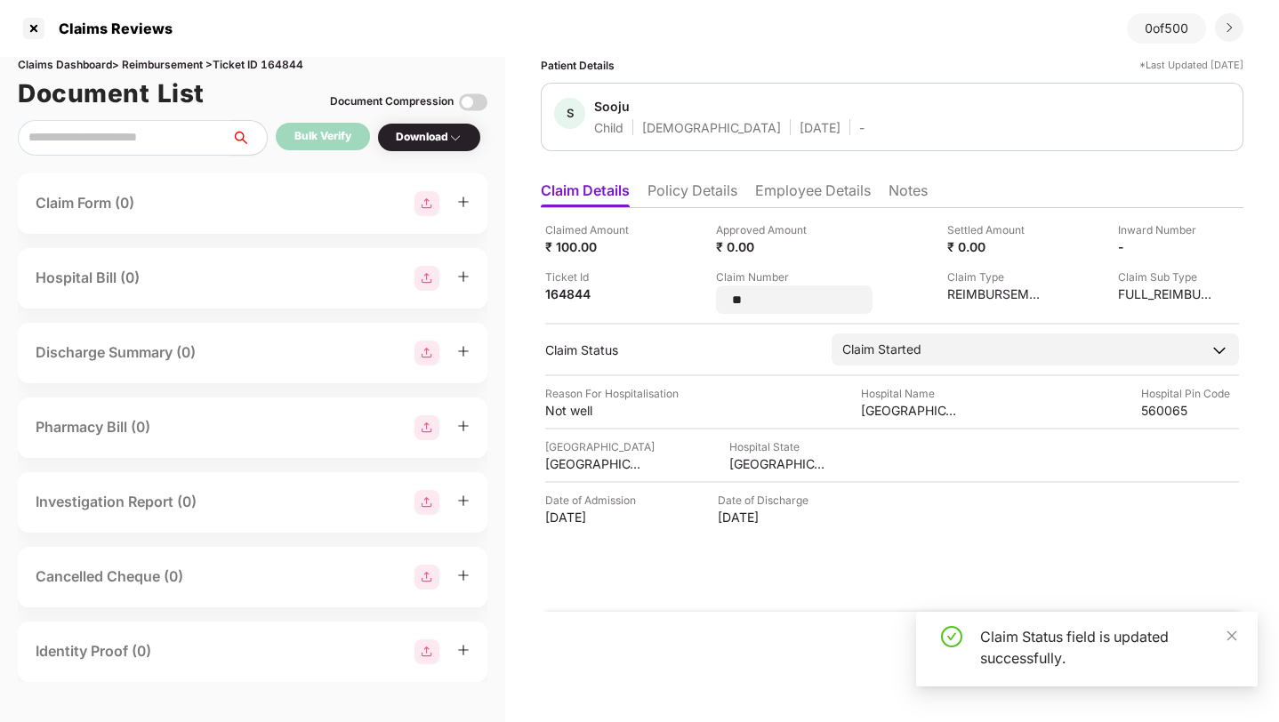
type input "*"
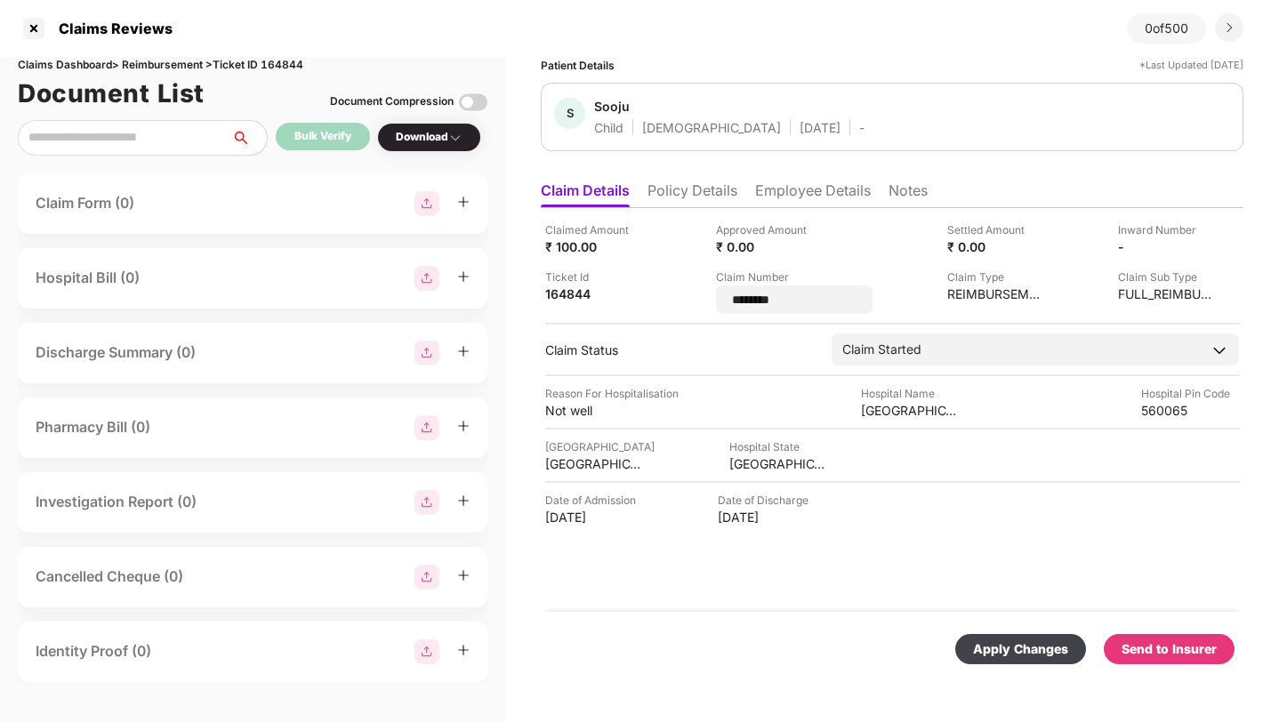
type input "*********"
click at [997, 647] on div "Apply Changes" at bounding box center [1020, 649] width 95 height 20
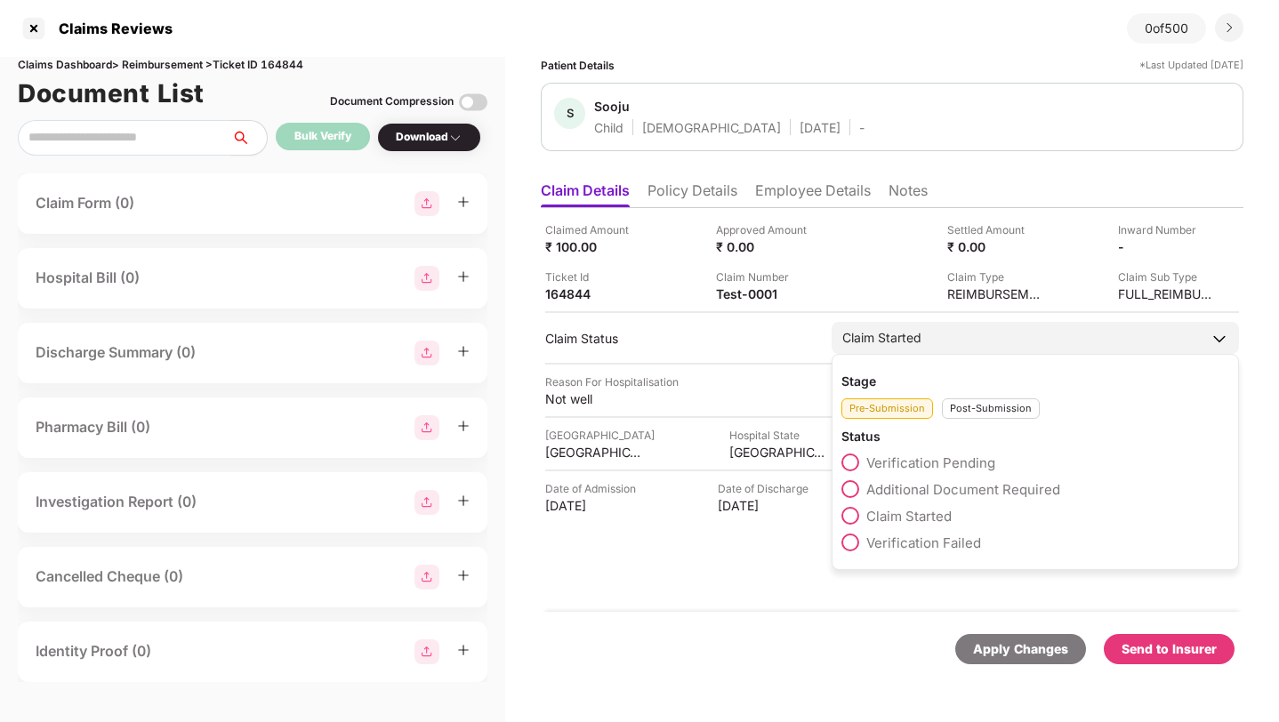
click at [973, 405] on div "Post-Submission" at bounding box center [991, 408] width 98 height 20
click at [855, 488] on span at bounding box center [850, 489] width 18 height 18
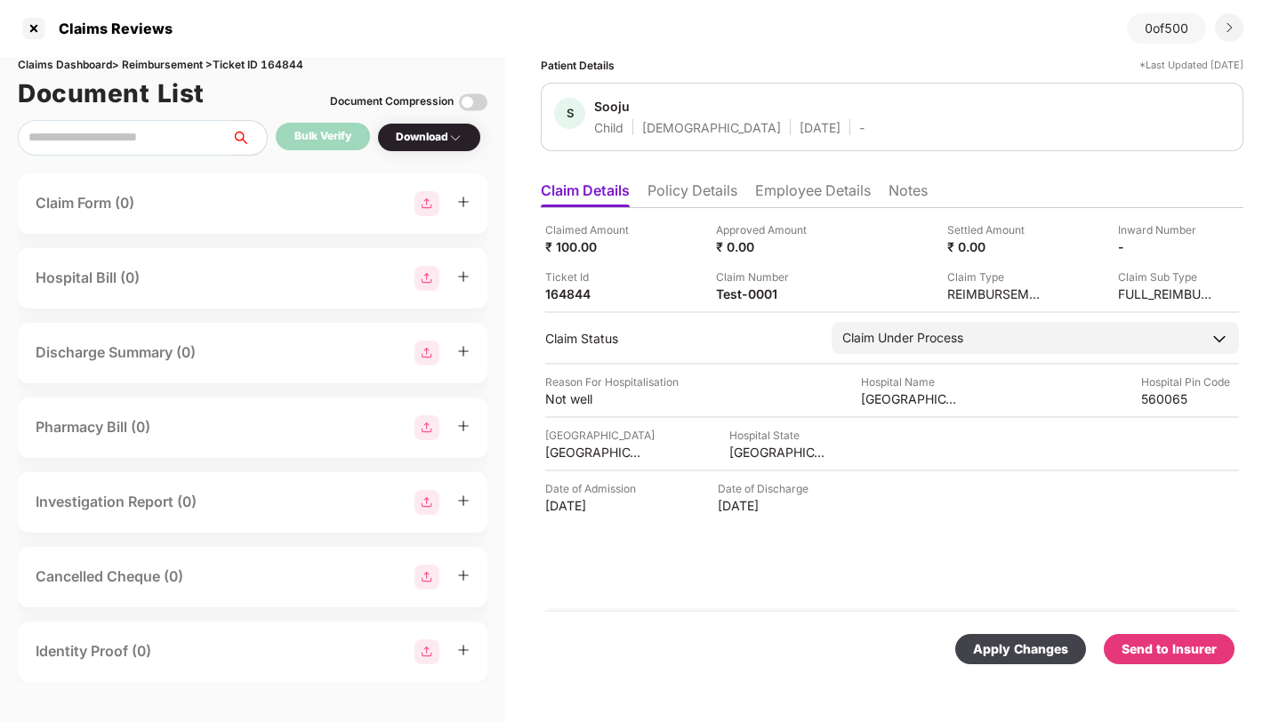
click at [1029, 653] on div "Apply Changes" at bounding box center [1020, 649] width 95 height 20
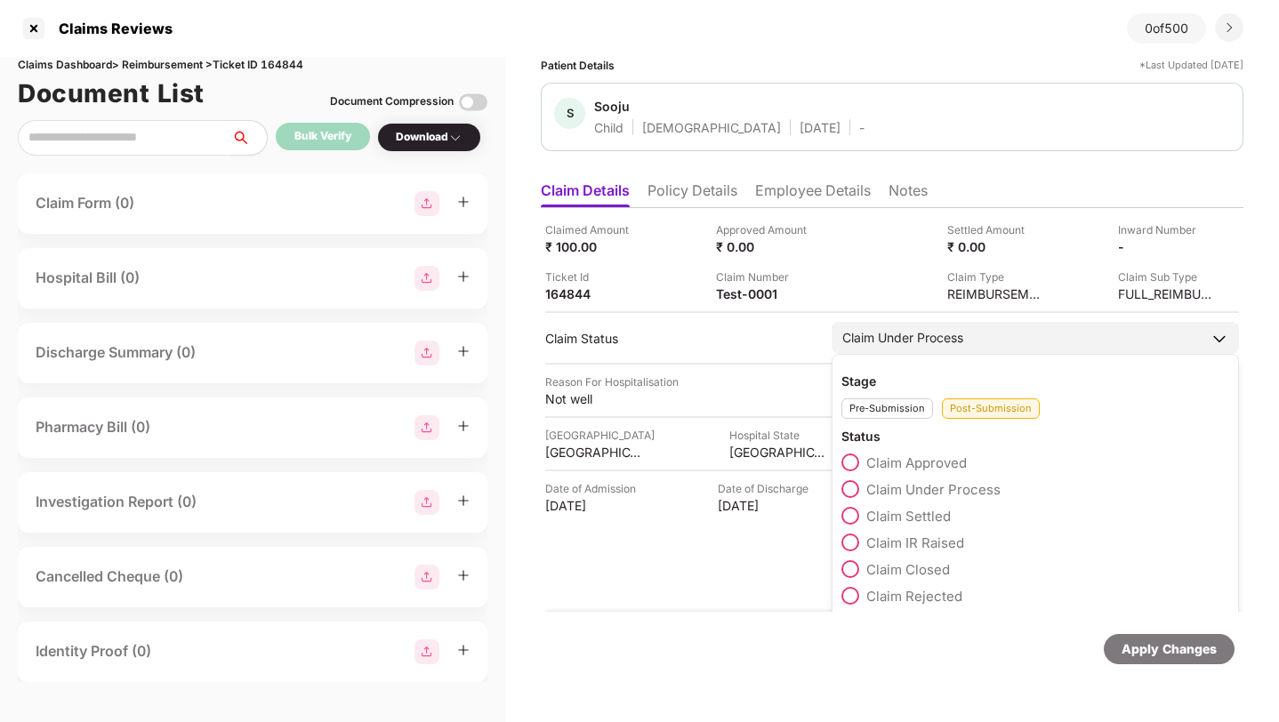
click at [852, 544] on span at bounding box center [850, 543] width 18 height 18
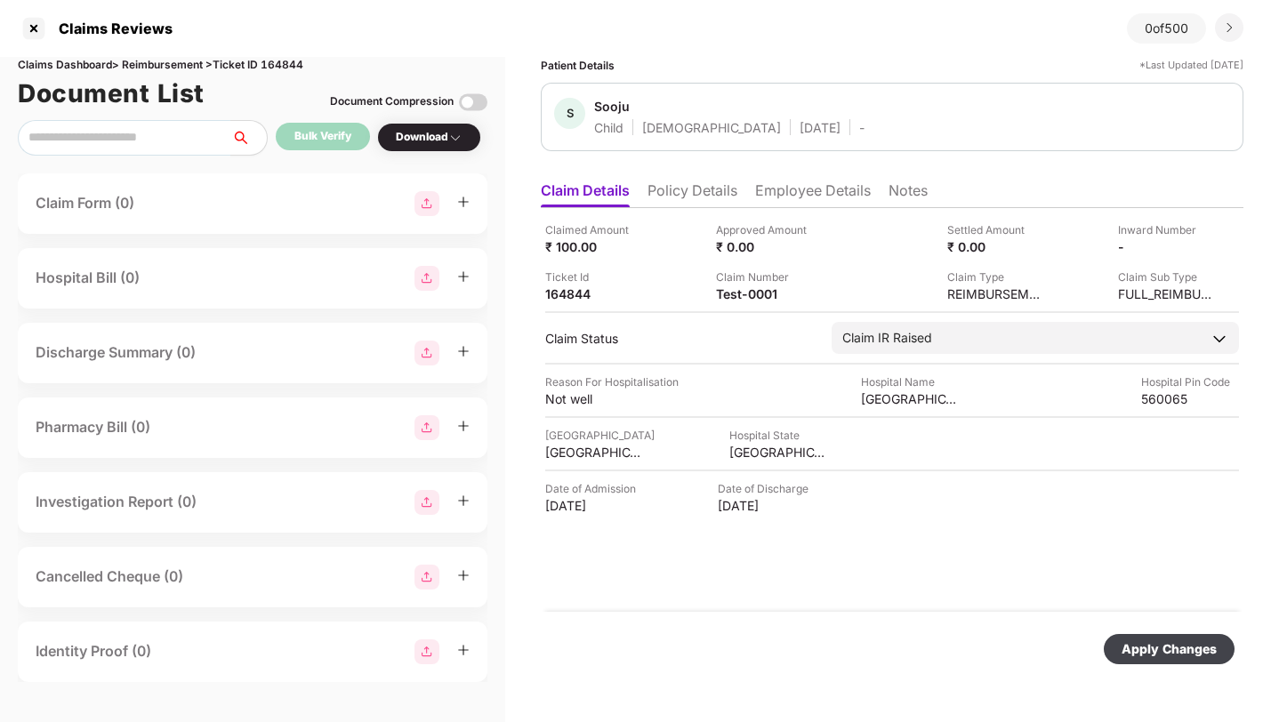
click at [1148, 651] on div "Apply Changes" at bounding box center [1168, 649] width 95 height 20
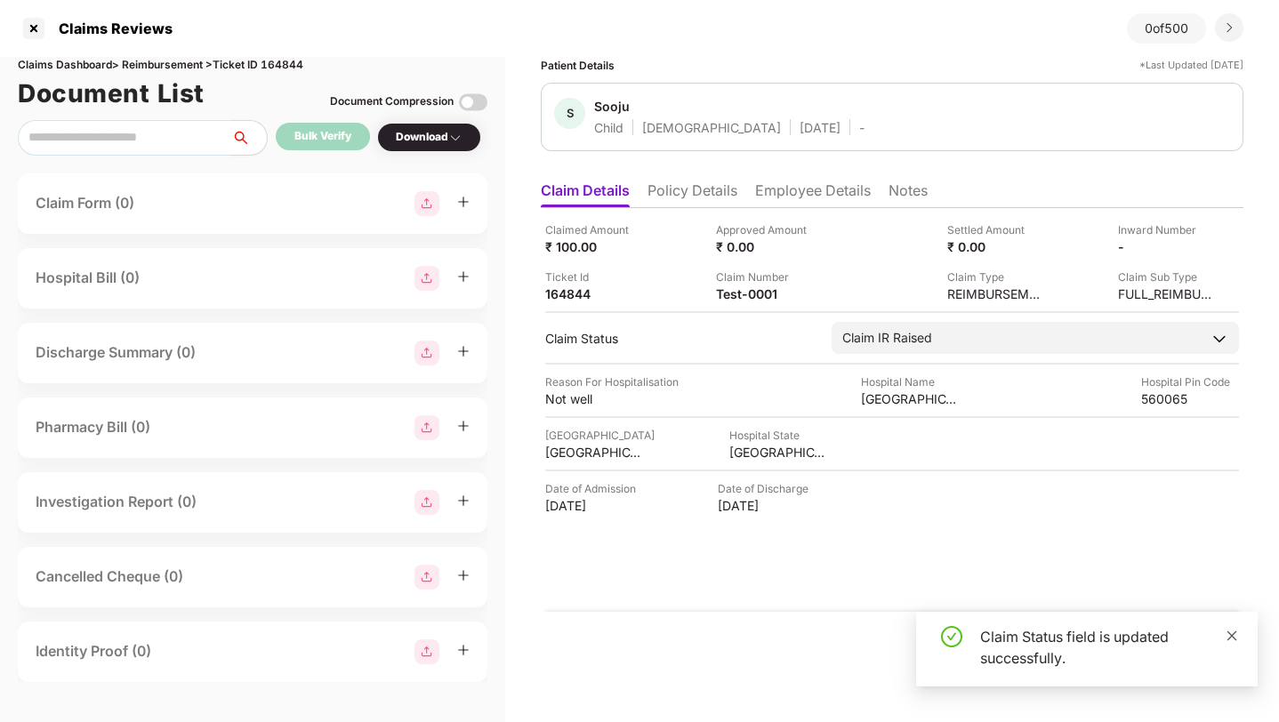
click at [1234, 638] on icon "close" at bounding box center [1232, 636] width 12 height 12
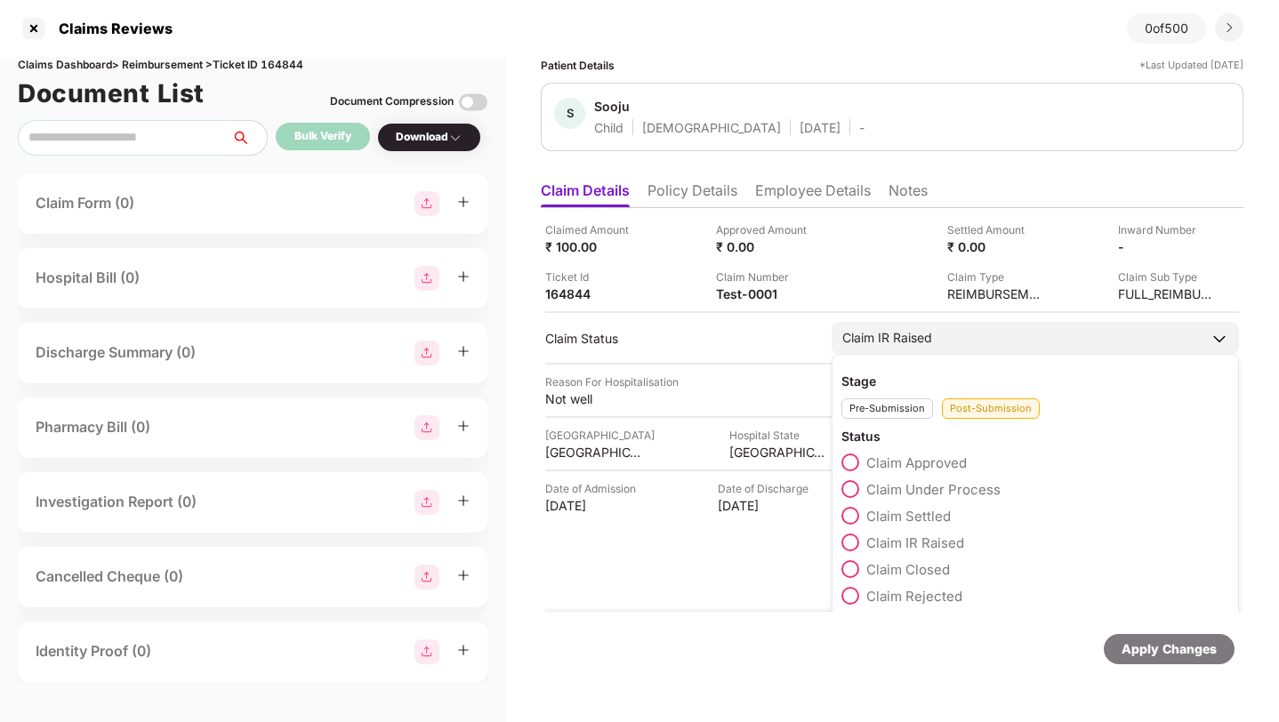
click at [849, 464] on span at bounding box center [850, 463] width 18 height 18
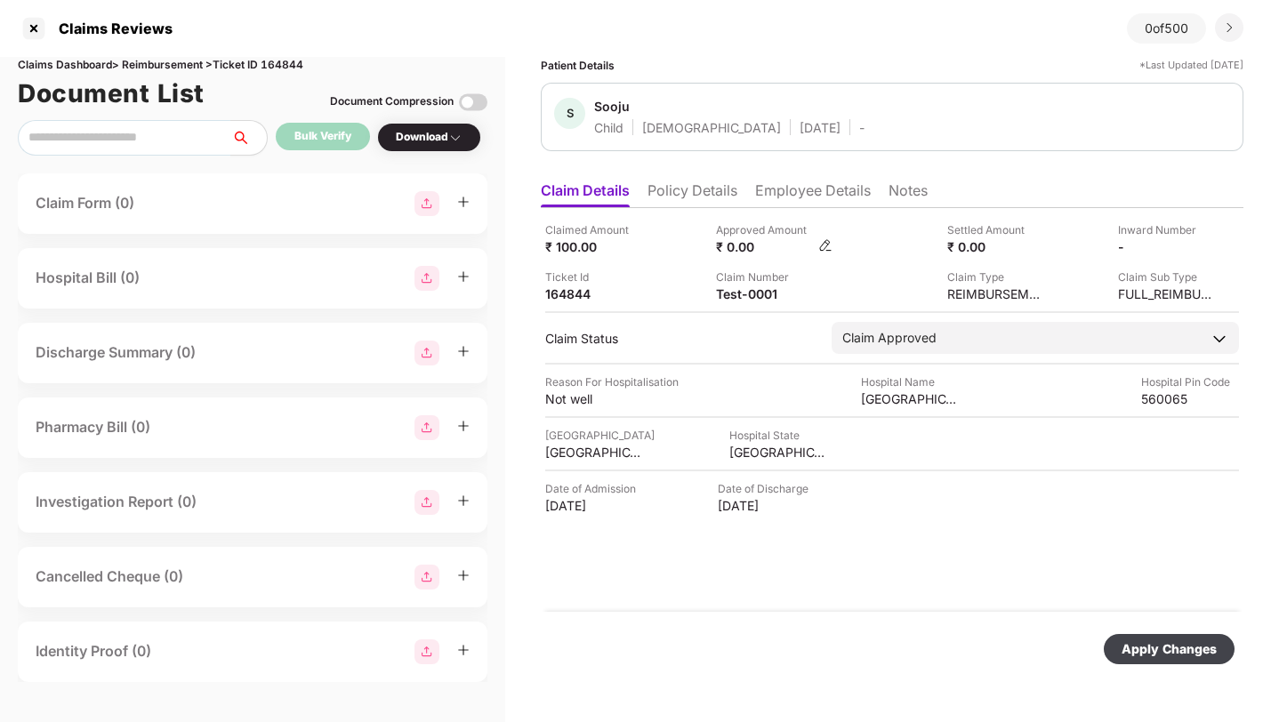
click at [825, 246] on img at bounding box center [825, 245] width 14 height 14
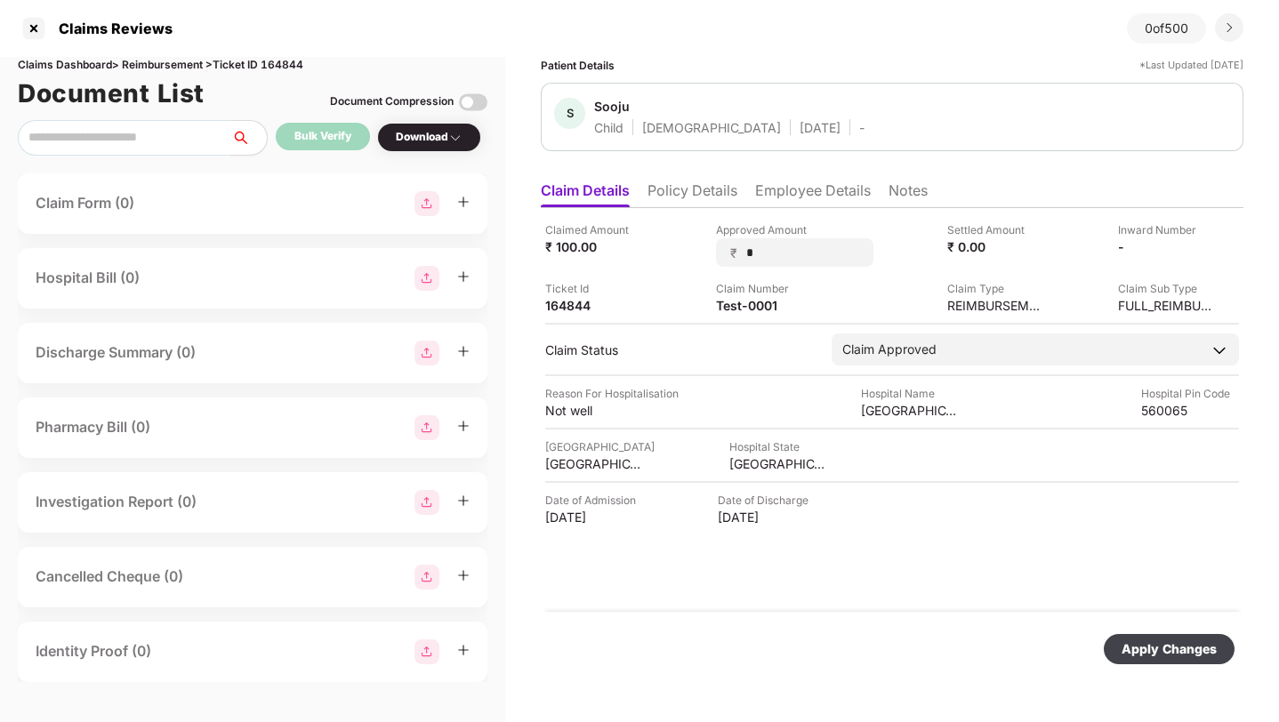
type input "**"
click at [1164, 647] on div "Apply Changes" at bounding box center [1168, 649] width 95 height 20
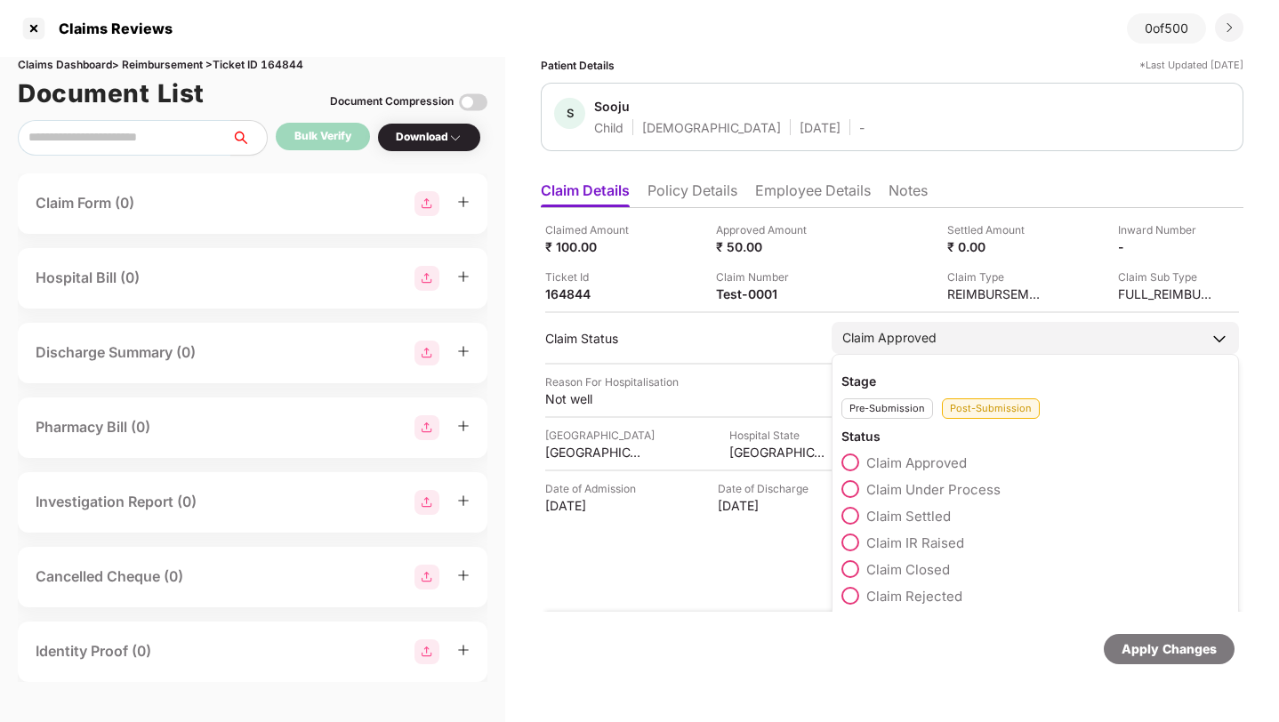
click at [849, 596] on span at bounding box center [850, 596] width 18 height 18
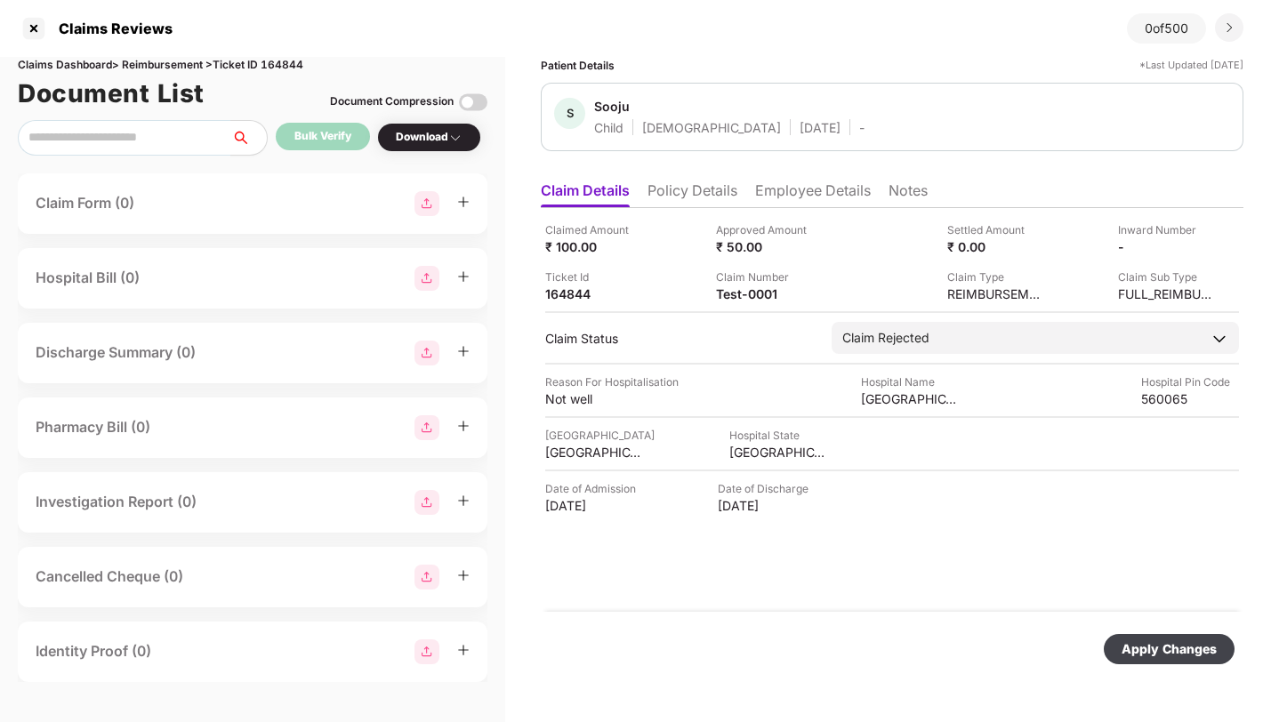
click at [1165, 647] on div "Apply Changes" at bounding box center [1168, 649] width 95 height 20
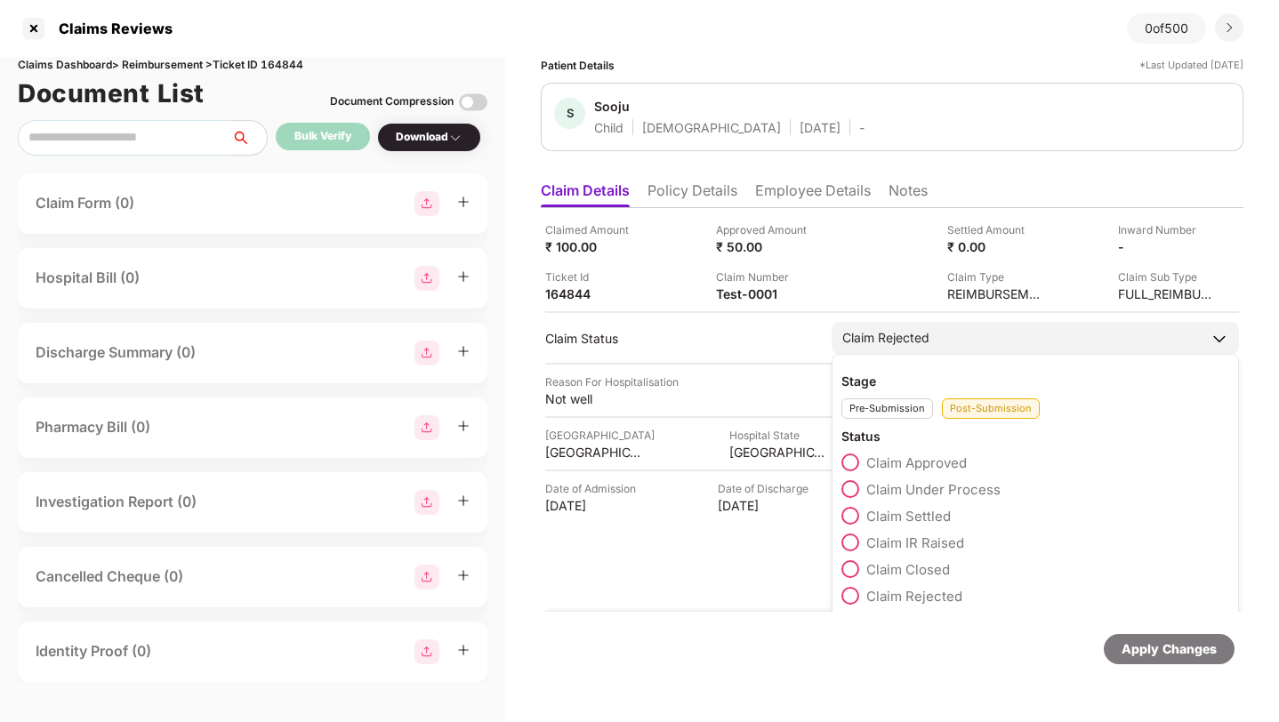
click at [846, 510] on span at bounding box center [850, 516] width 18 height 18
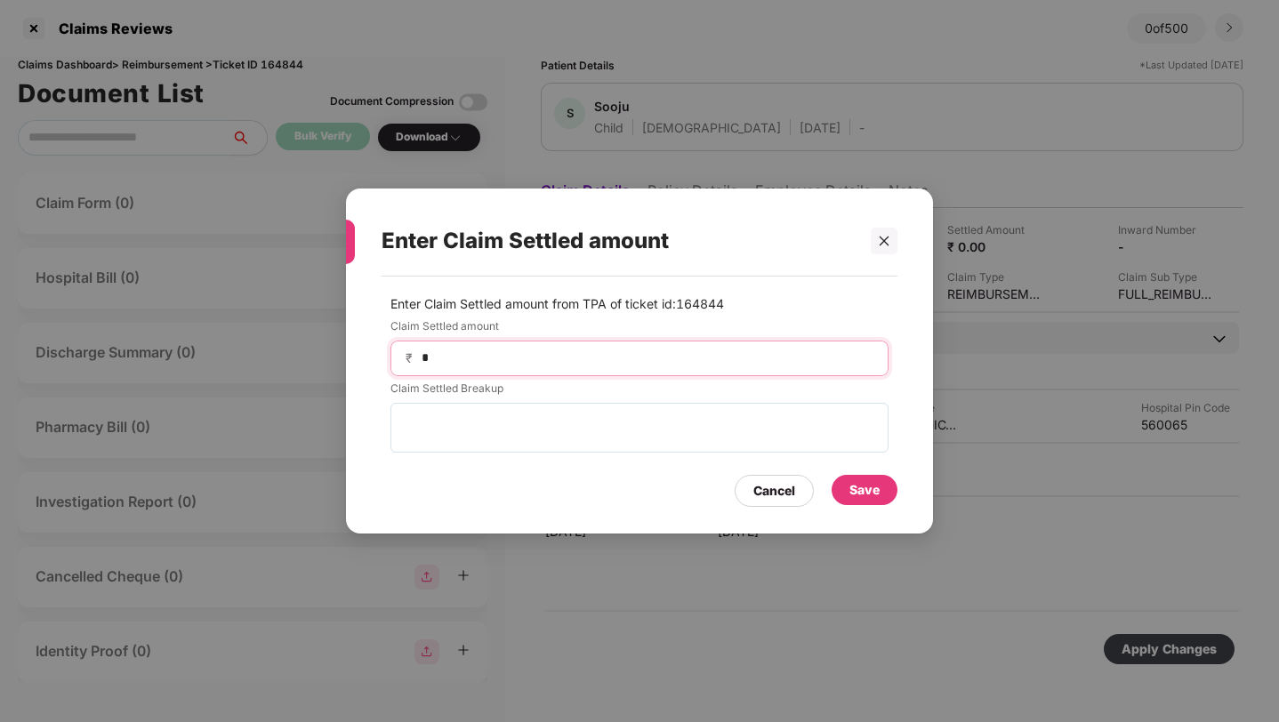
click at [695, 356] on input "*" at bounding box center [647, 358] width 454 height 19
type input "**"
click at [875, 498] on div "Save" at bounding box center [864, 490] width 30 height 20
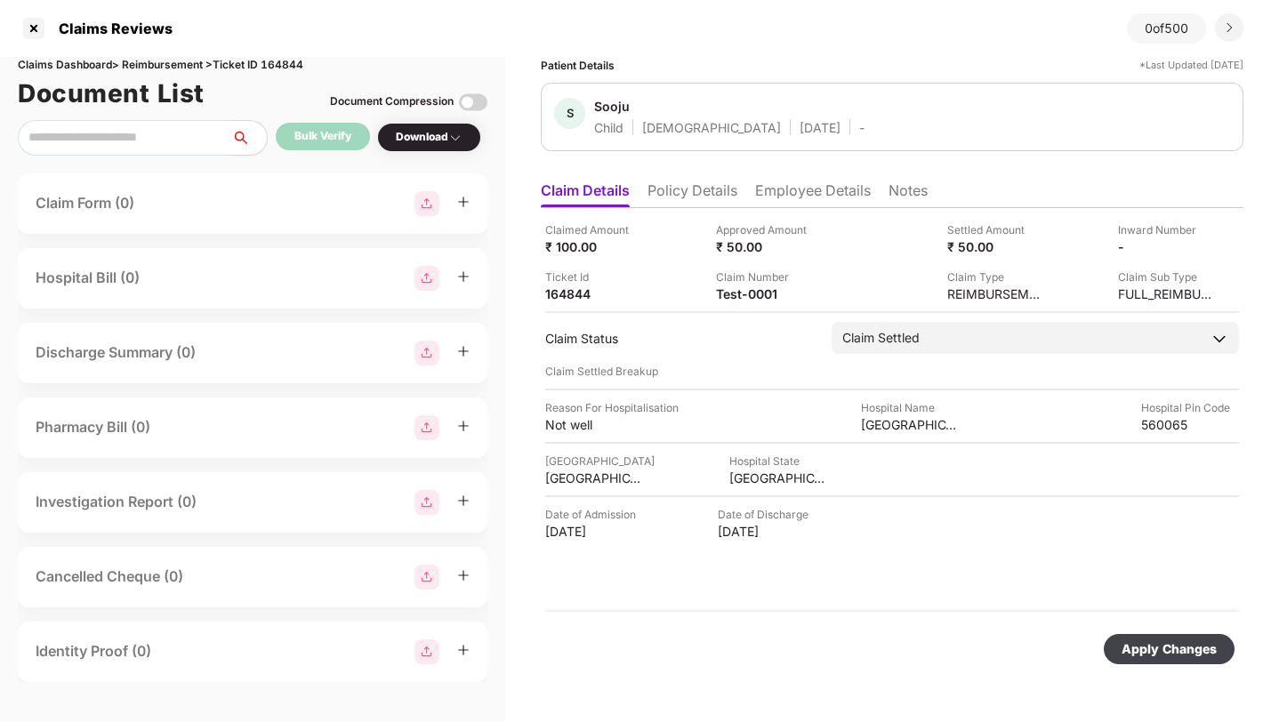
click at [1146, 647] on div "Apply Changes" at bounding box center [1168, 649] width 95 height 20
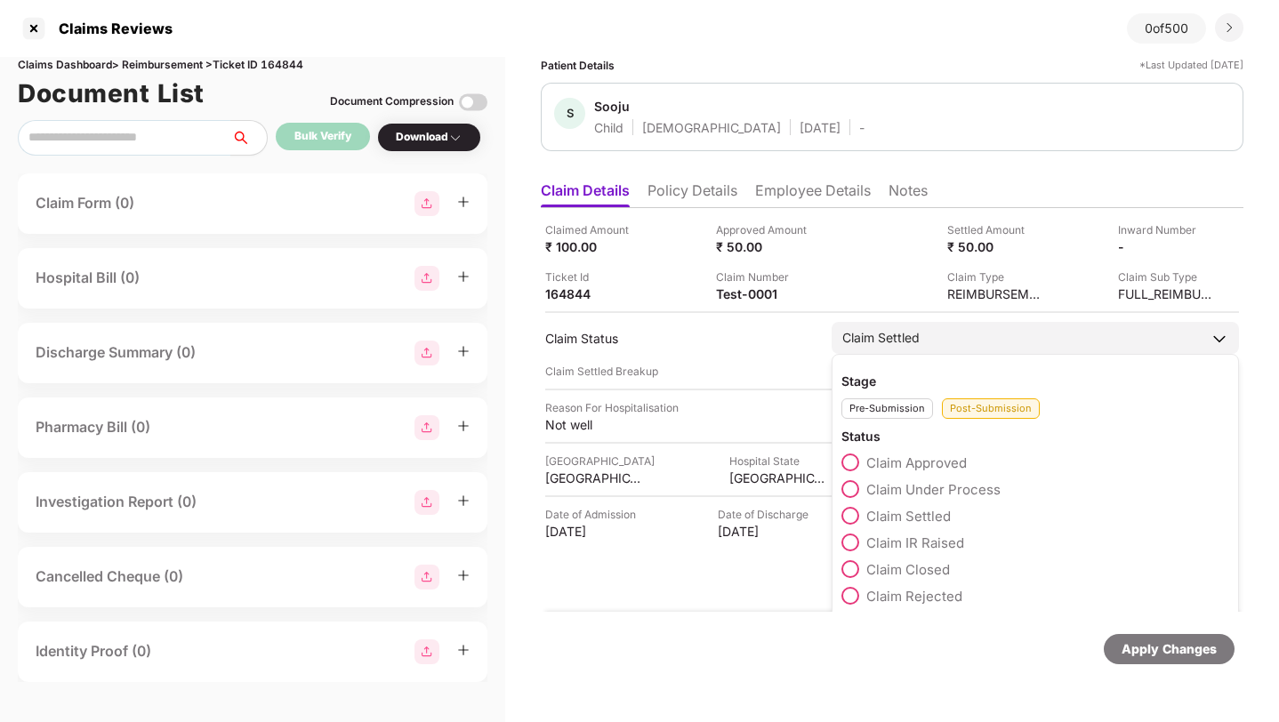
click at [847, 568] on span at bounding box center [850, 569] width 18 height 18
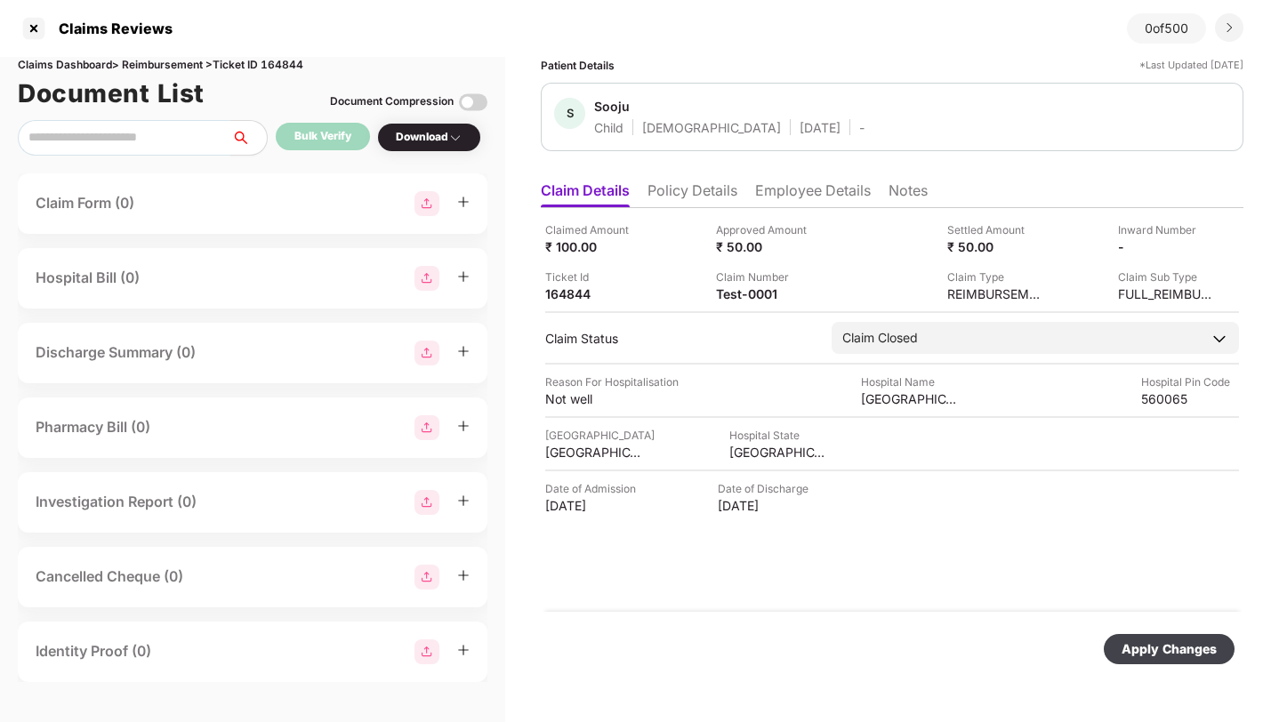
click at [1168, 650] on div "Apply Changes" at bounding box center [1168, 649] width 95 height 20
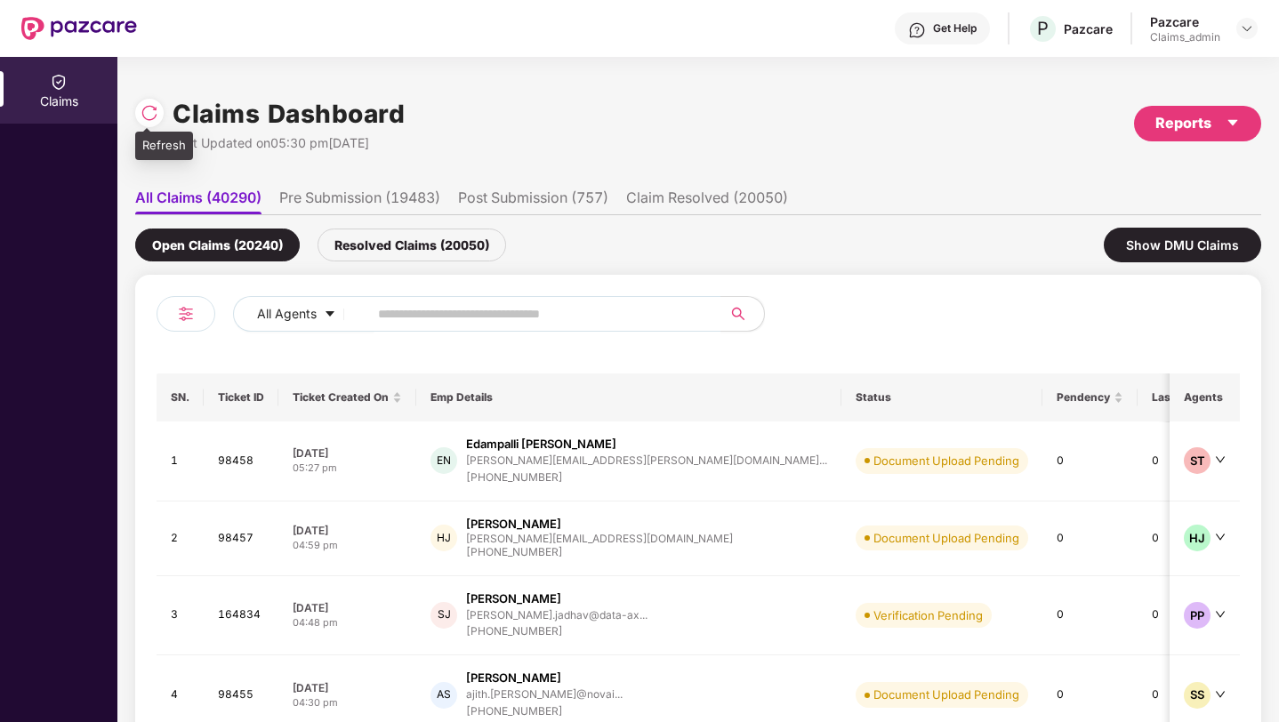
click at [144, 112] on img at bounding box center [150, 113] width 18 height 18
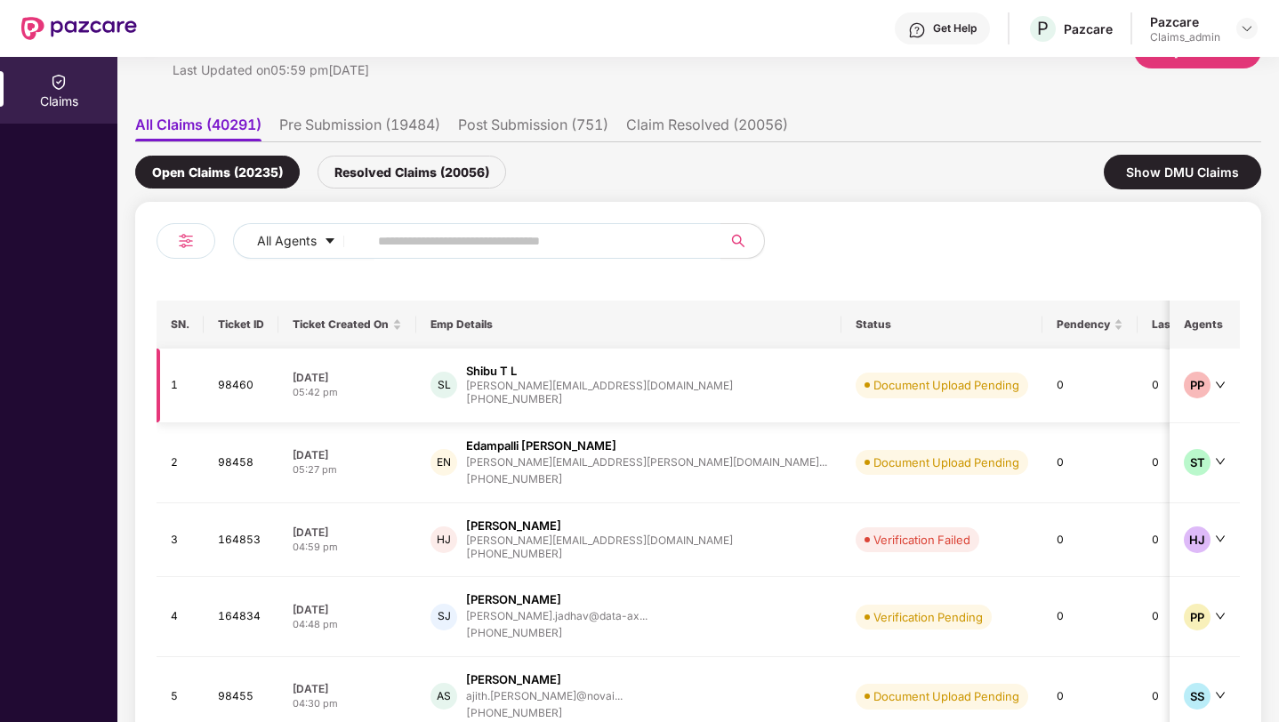
scroll to position [131, 0]
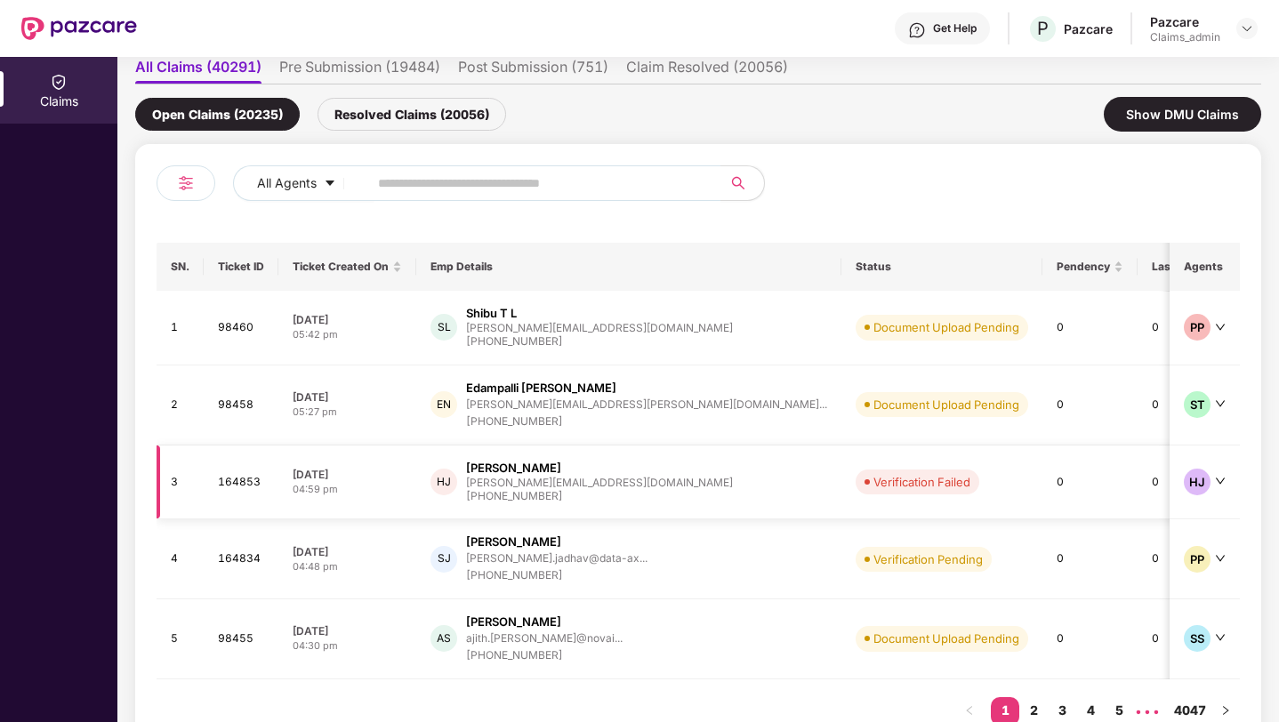
click at [603, 475] on td "HJ [PERSON_NAME] [PERSON_NAME][EMAIL_ADDRESS][DOMAIN_NAME] [PHONE_NUMBER]" at bounding box center [628, 483] width 425 height 75
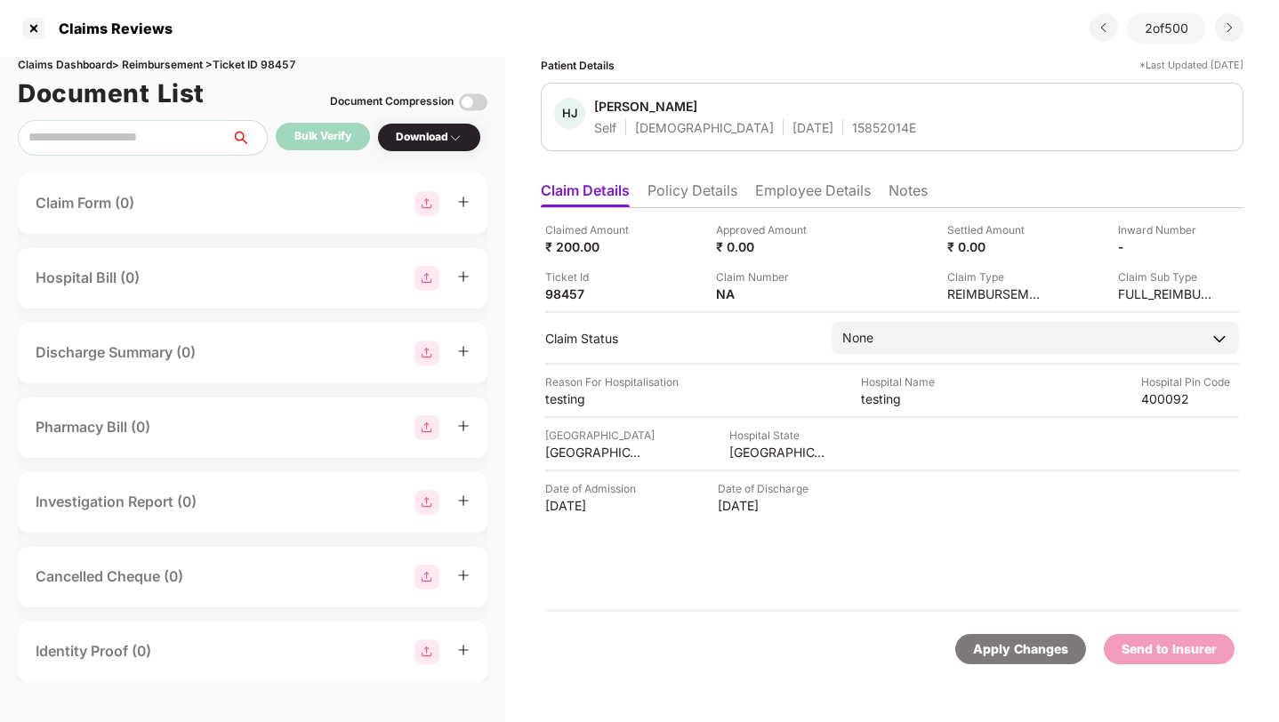
scroll to position [0, 0]
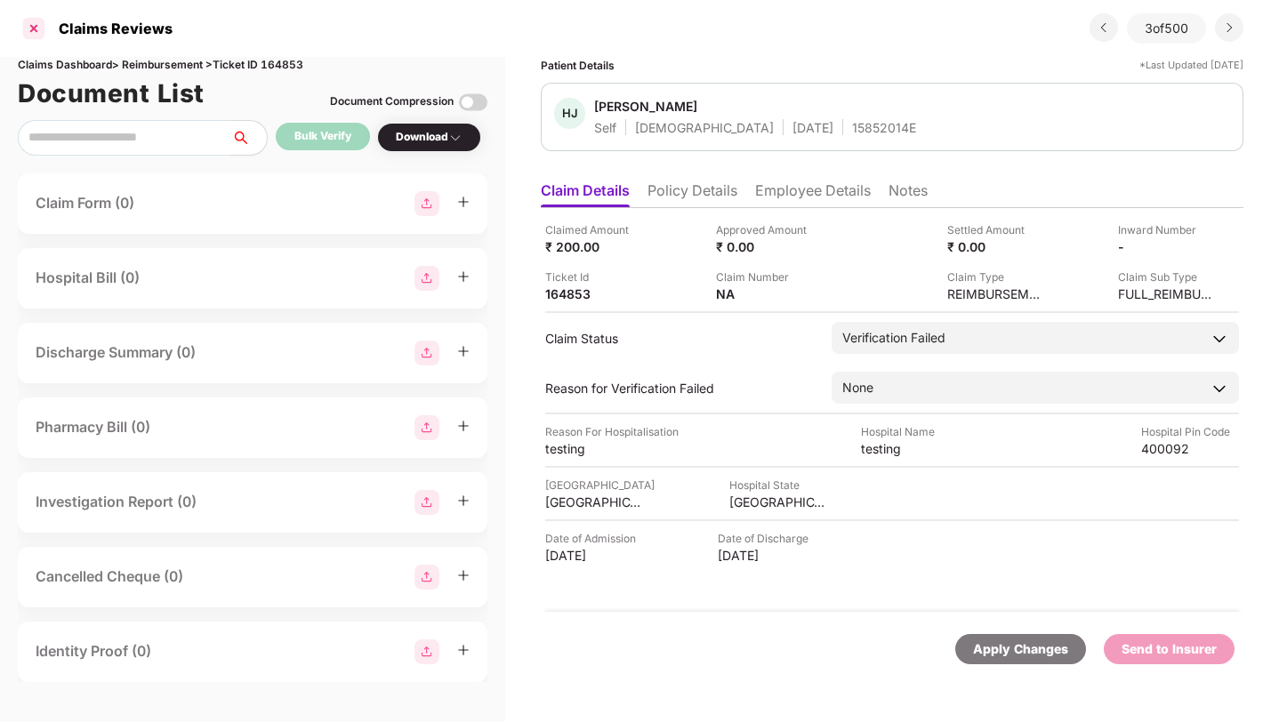
click at [40, 25] on div at bounding box center [34, 28] width 28 height 28
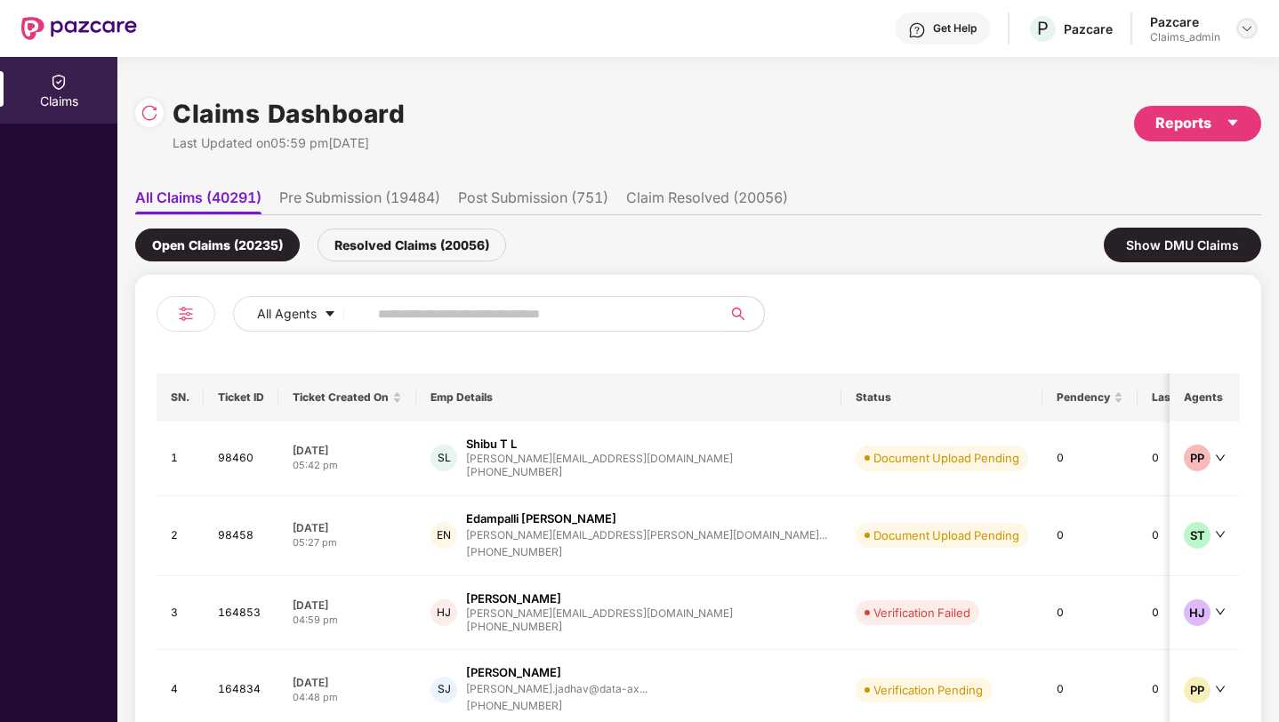
click at [1249, 28] on img at bounding box center [1247, 28] width 14 height 14
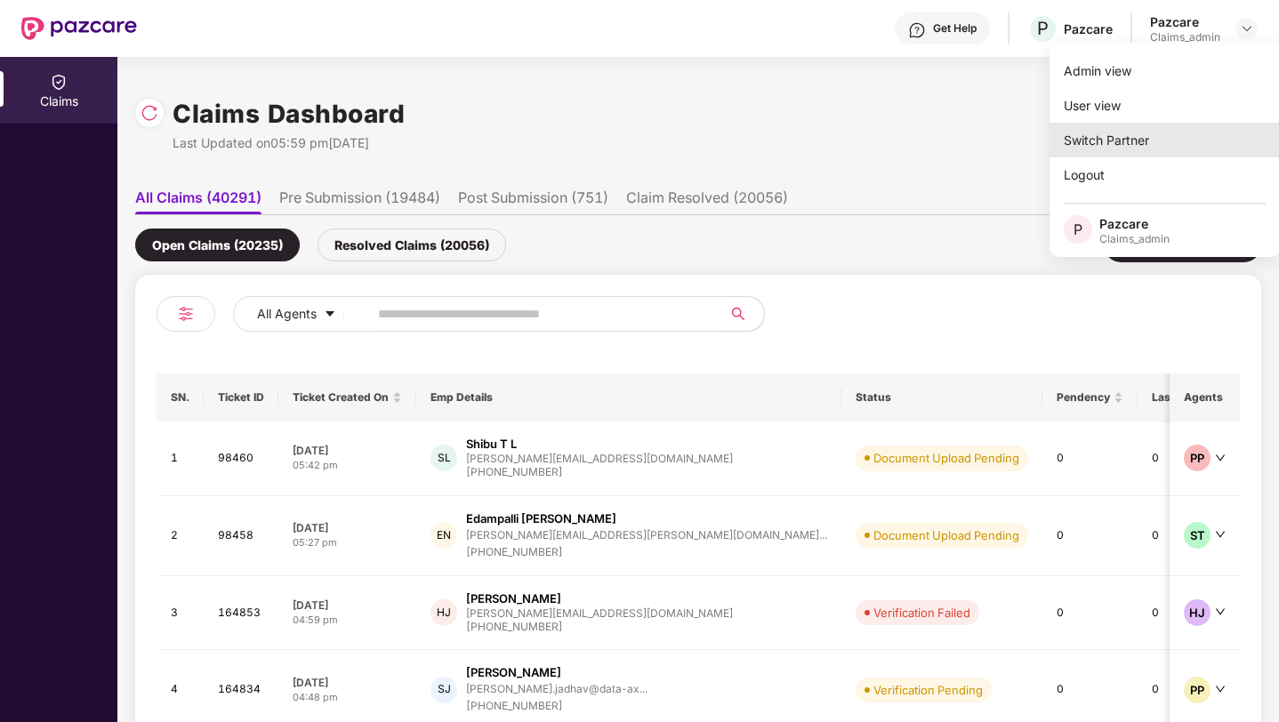
click at [1146, 138] on div "Switch Partner" at bounding box center [1164, 140] width 231 height 35
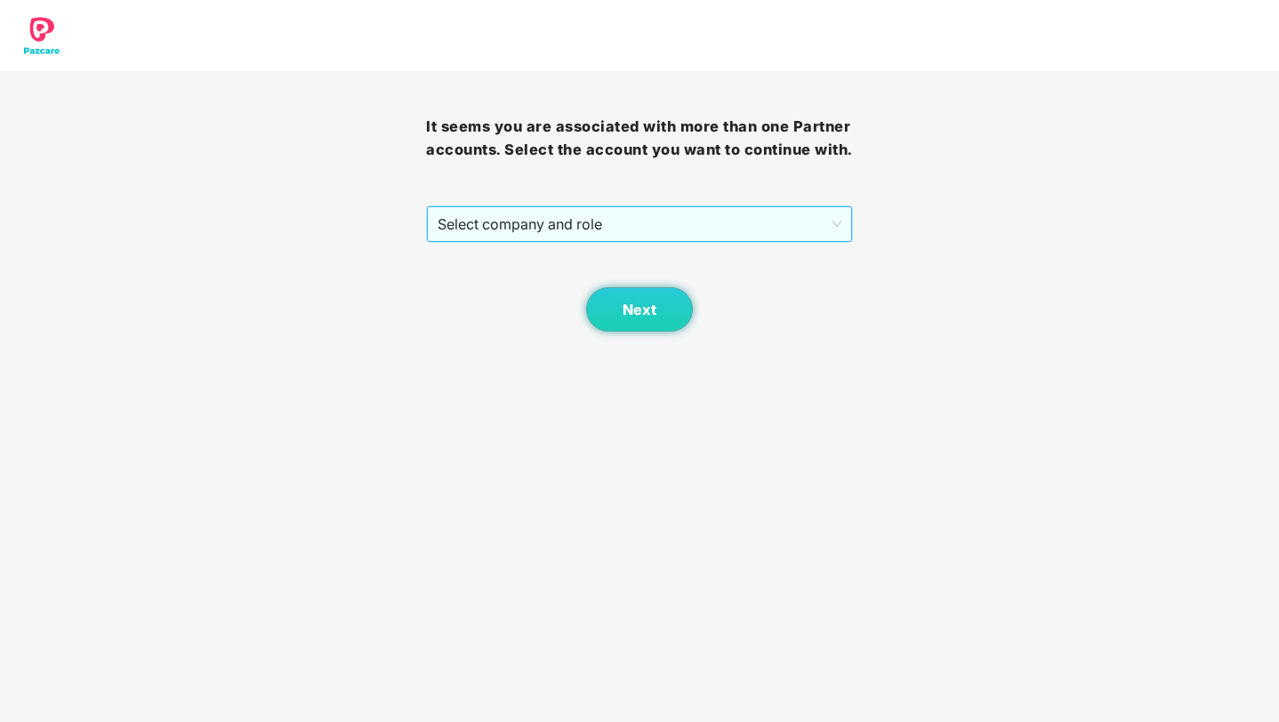
click at [649, 241] on span "Select company and role" at bounding box center [639, 224] width 403 height 34
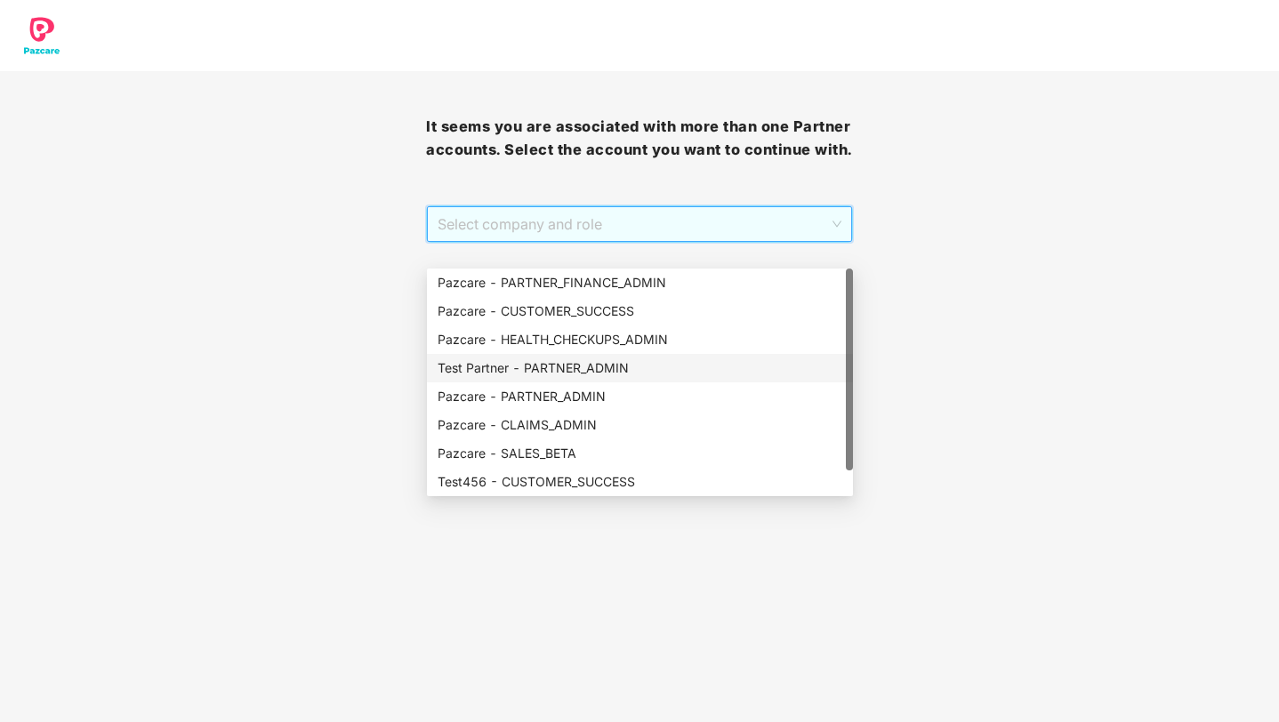
click at [575, 371] on div "Test Partner - PARTNER_ADMIN" at bounding box center [640, 368] width 405 height 20
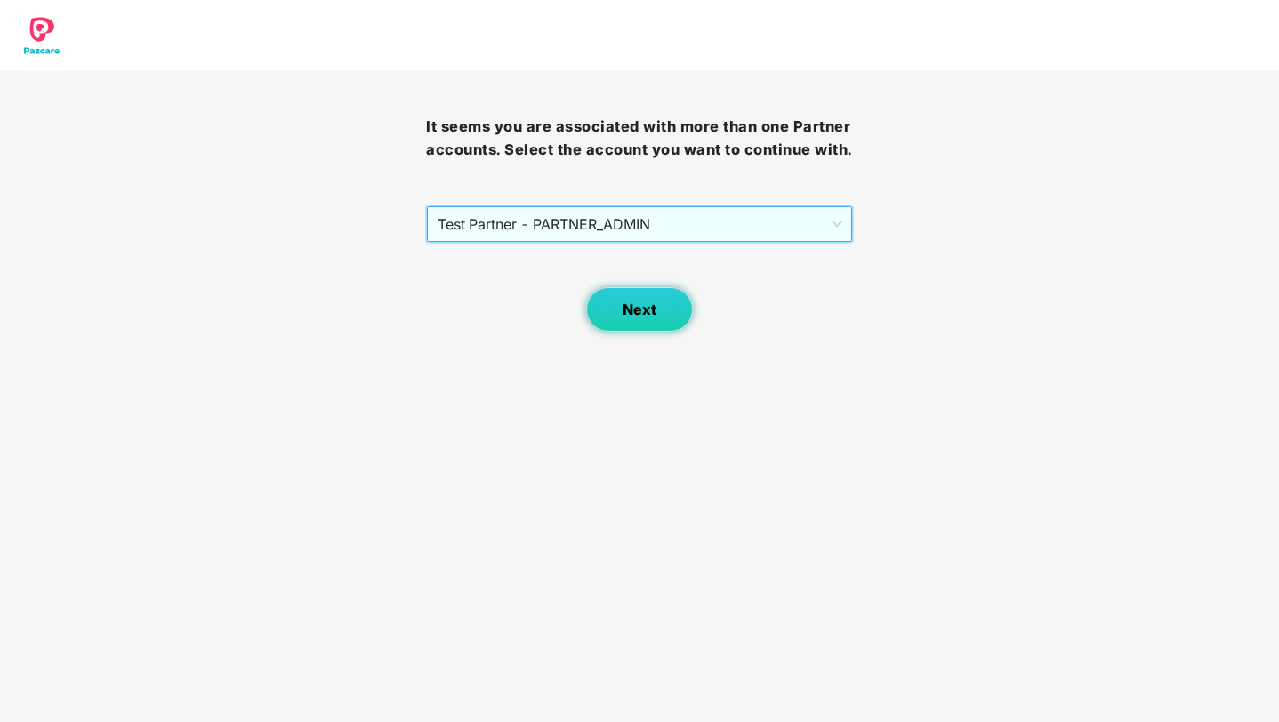
click at [641, 318] on span "Next" at bounding box center [640, 309] width 34 height 17
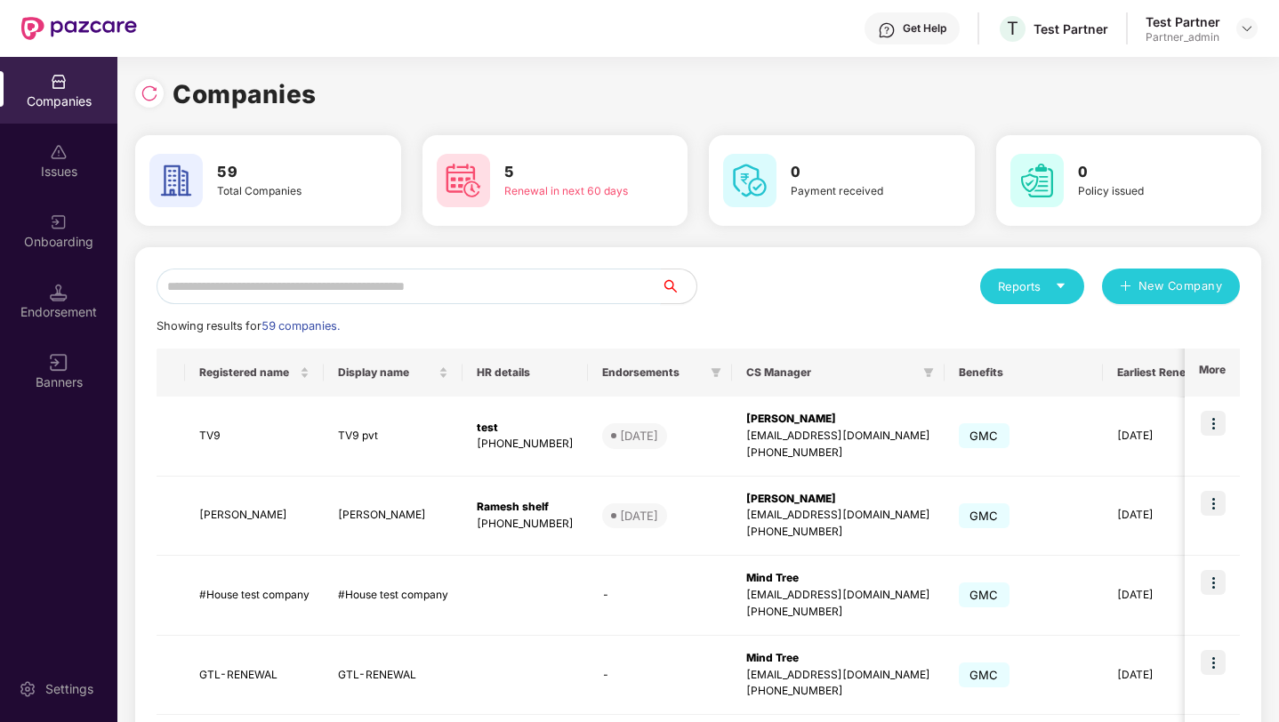
click at [543, 295] on input "text" at bounding box center [409, 287] width 504 height 36
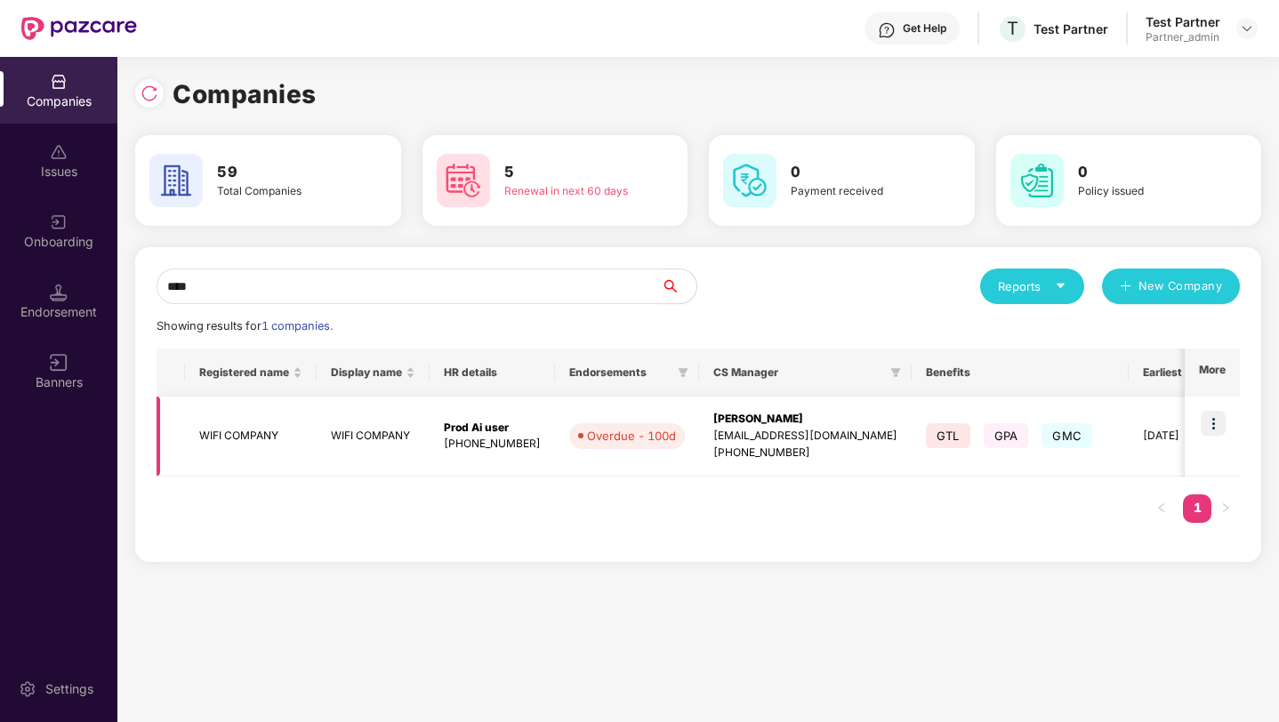
type input "****"
click at [1217, 425] on img at bounding box center [1213, 423] width 25 height 25
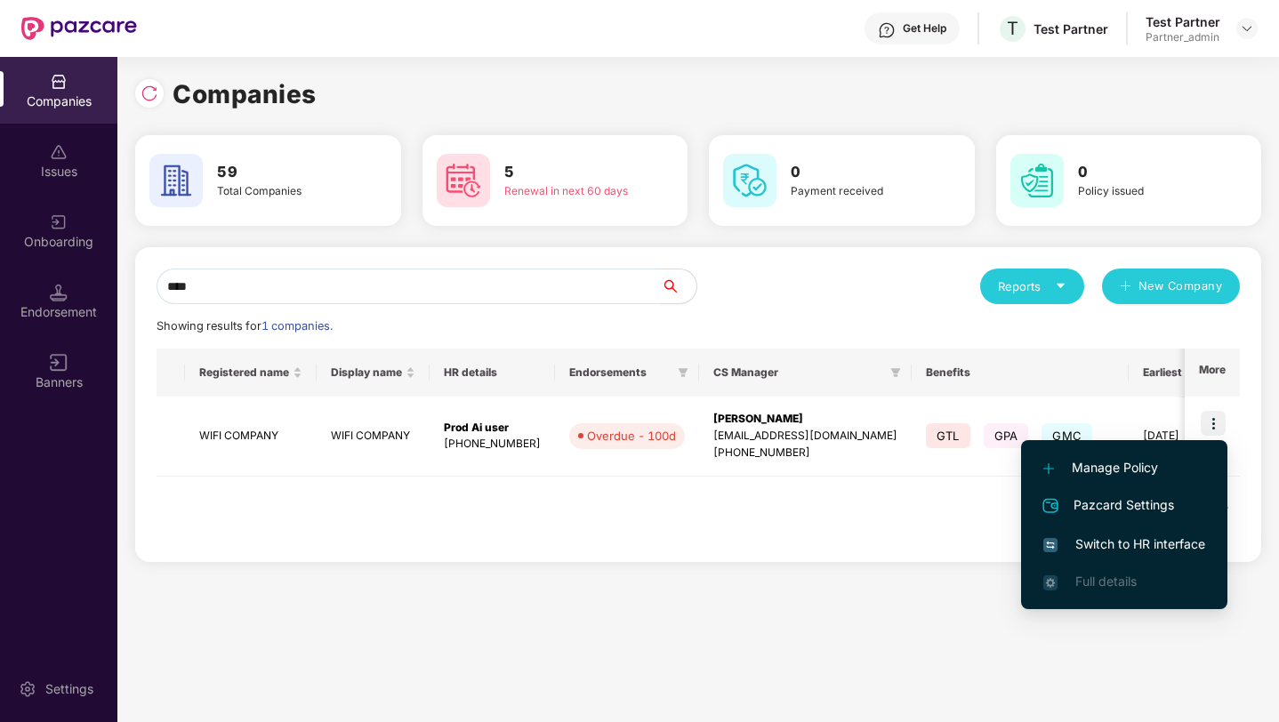
click at [1116, 543] on span "Switch to HR interface" at bounding box center [1124, 545] width 162 height 20
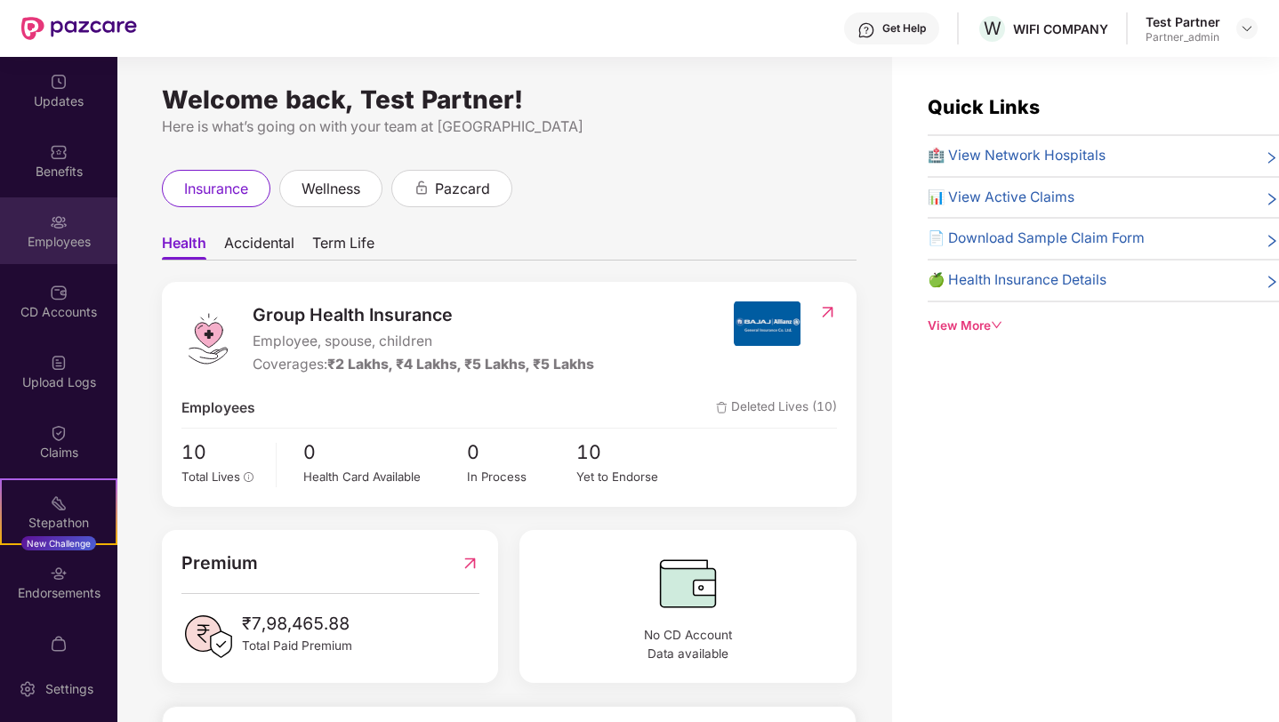
click at [54, 236] on div "Employees" at bounding box center [58, 242] width 117 height 18
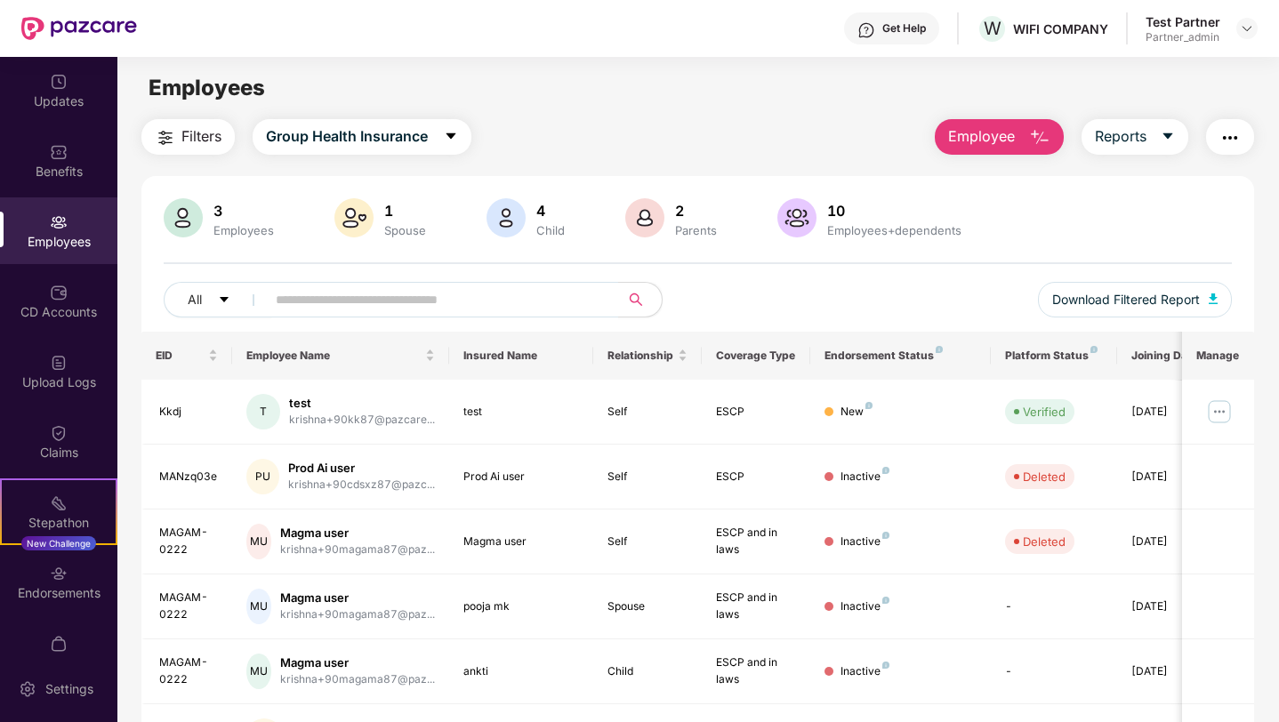
click at [994, 146] on span "Employee" at bounding box center [981, 136] width 67 height 22
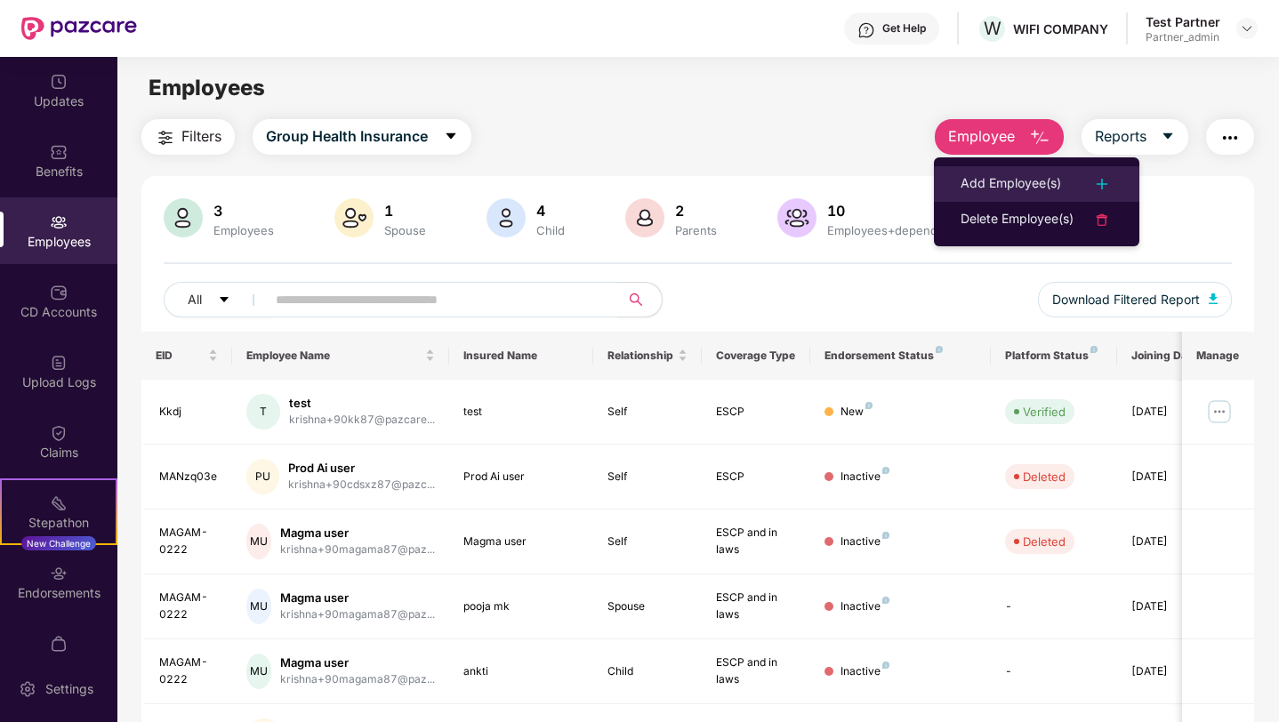
click at [1018, 189] on div "Add Employee(s)" at bounding box center [1011, 183] width 100 height 21
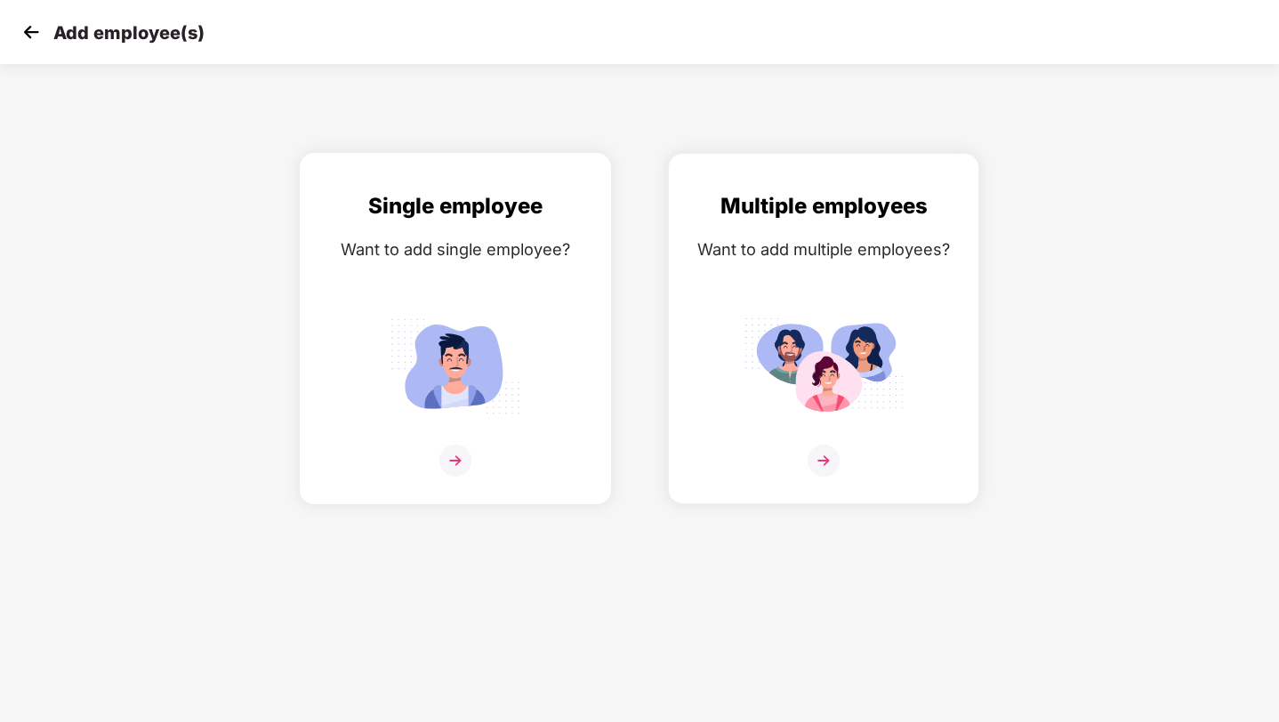
click at [471, 465] on div at bounding box center [455, 472] width 274 height 54
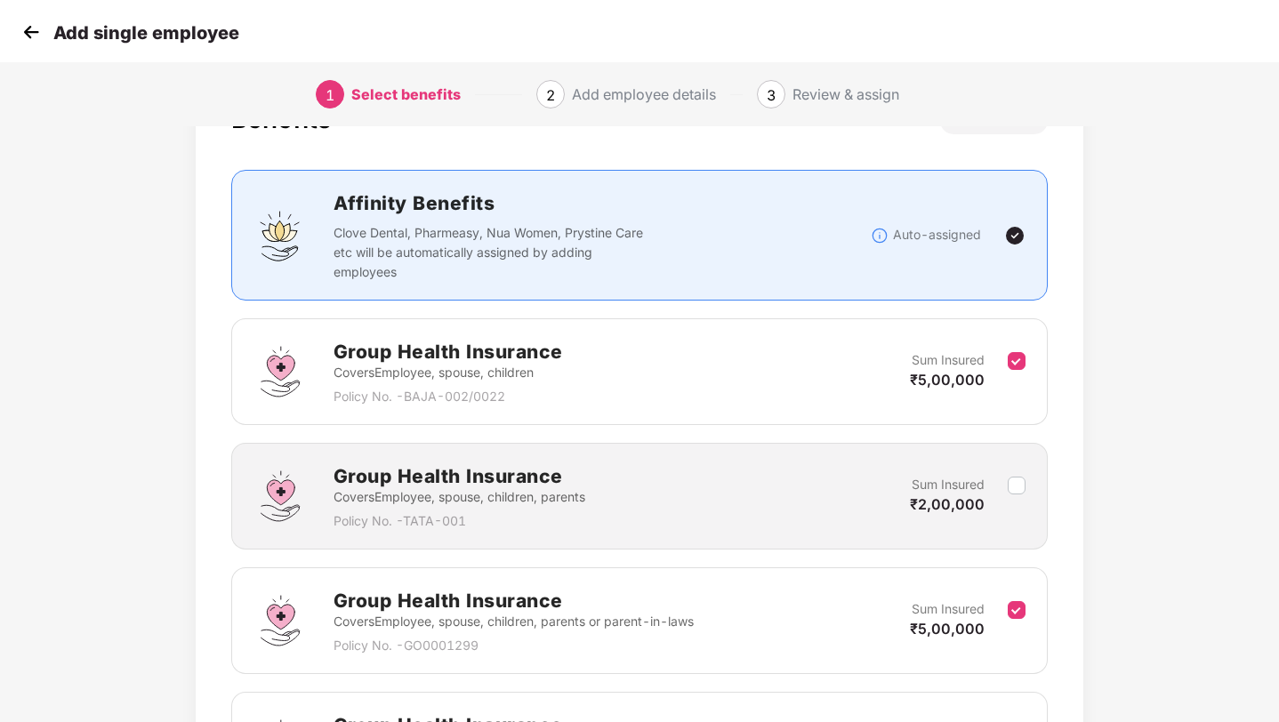
scroll to position [189, 0]
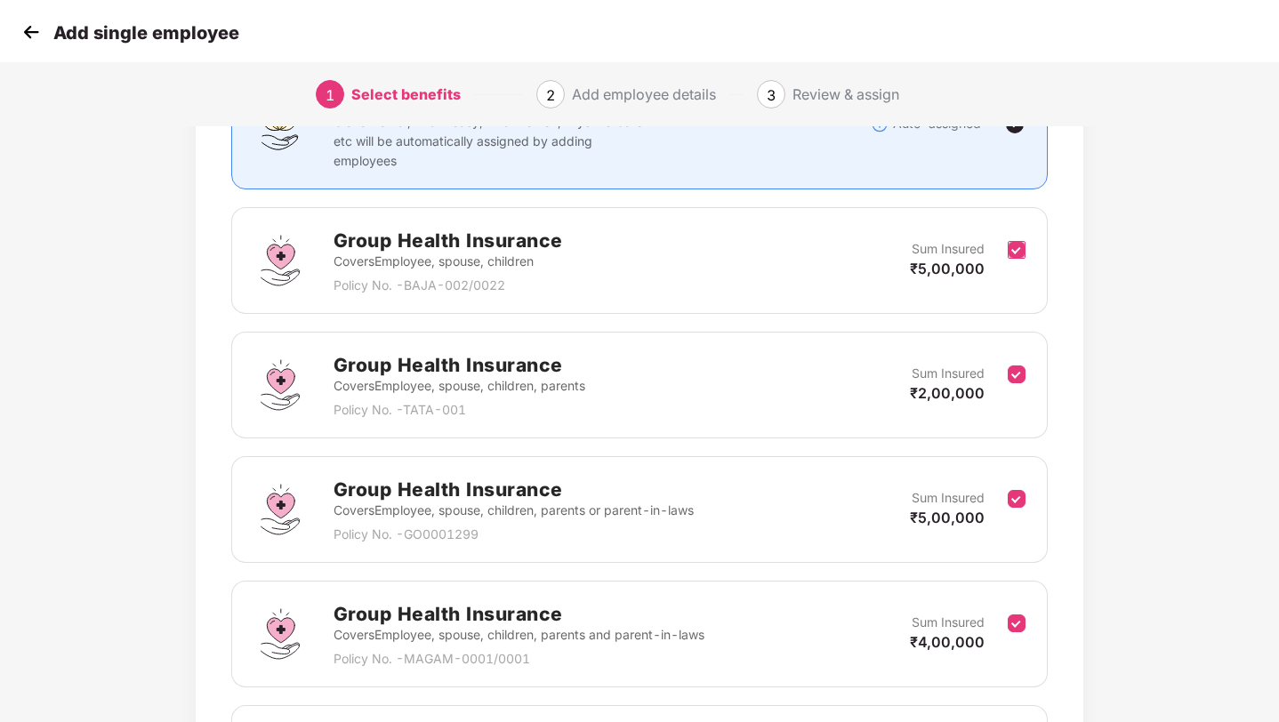
click at [1021, 260] on label at bounding box center [1017, 261] width 18 height 44
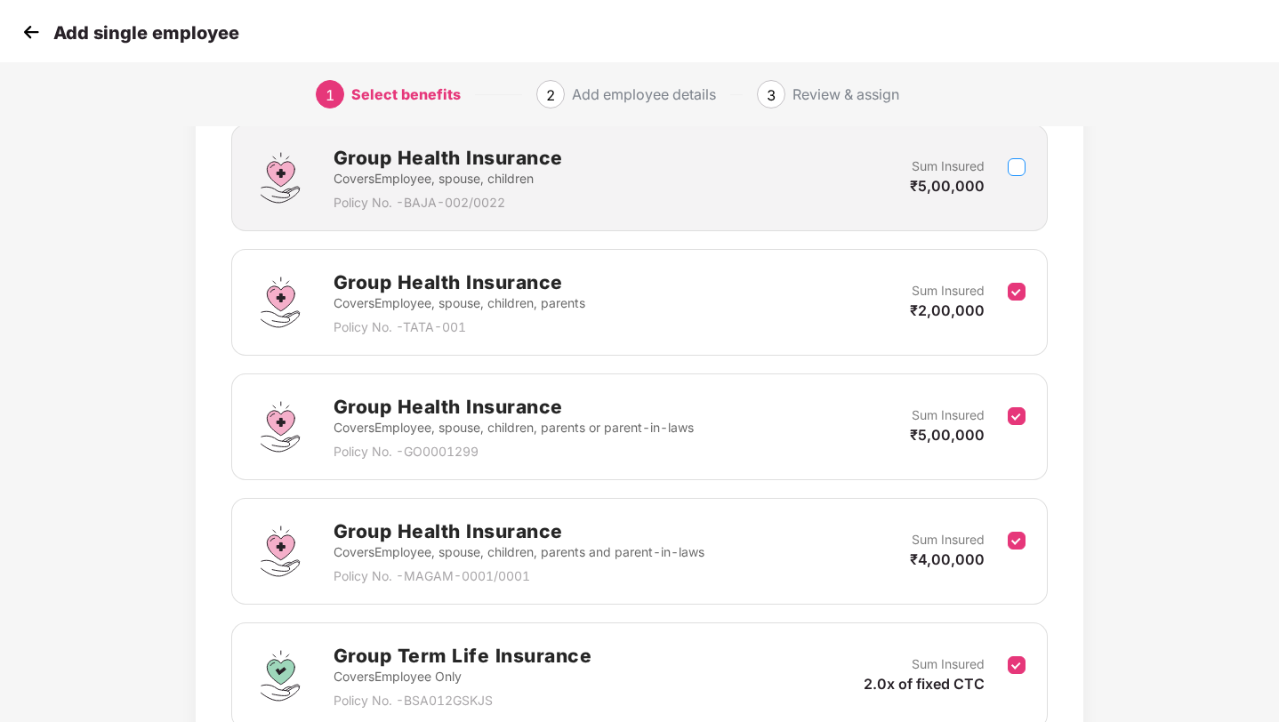
scroll to position [277, 0]
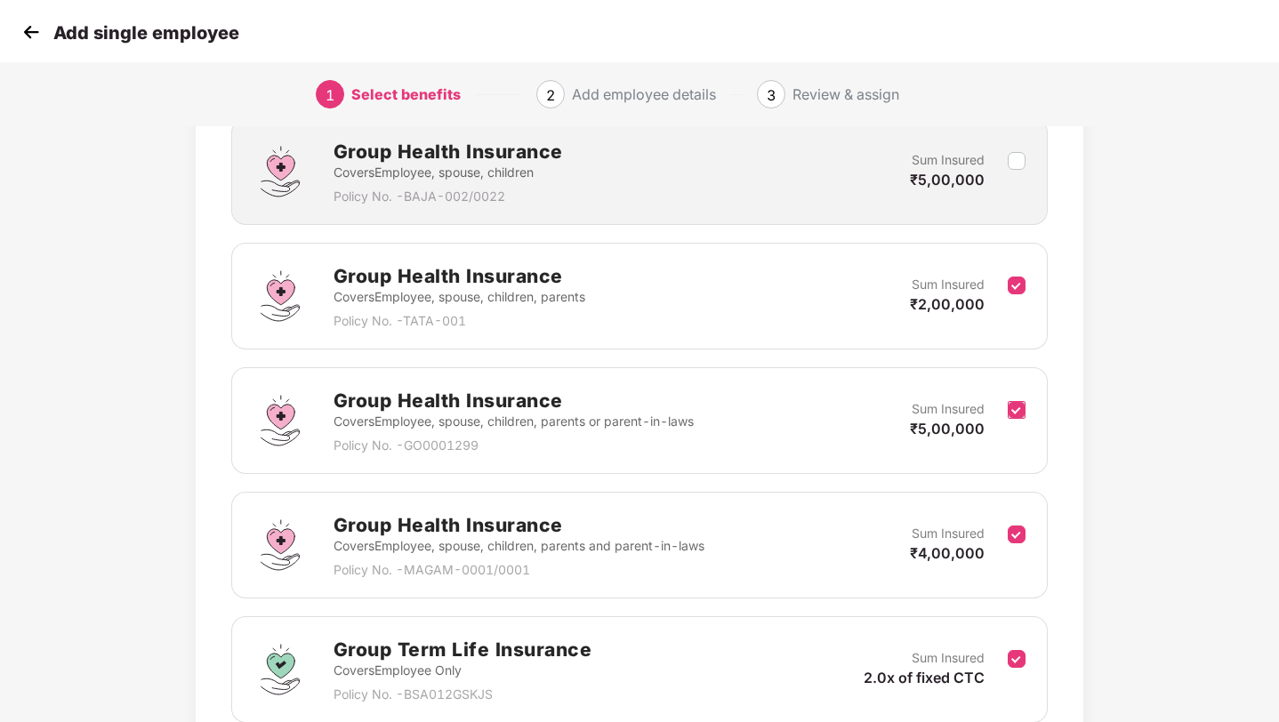
click at [1018, 421] on label at bounding box center [1017, 421] width 18 height 44
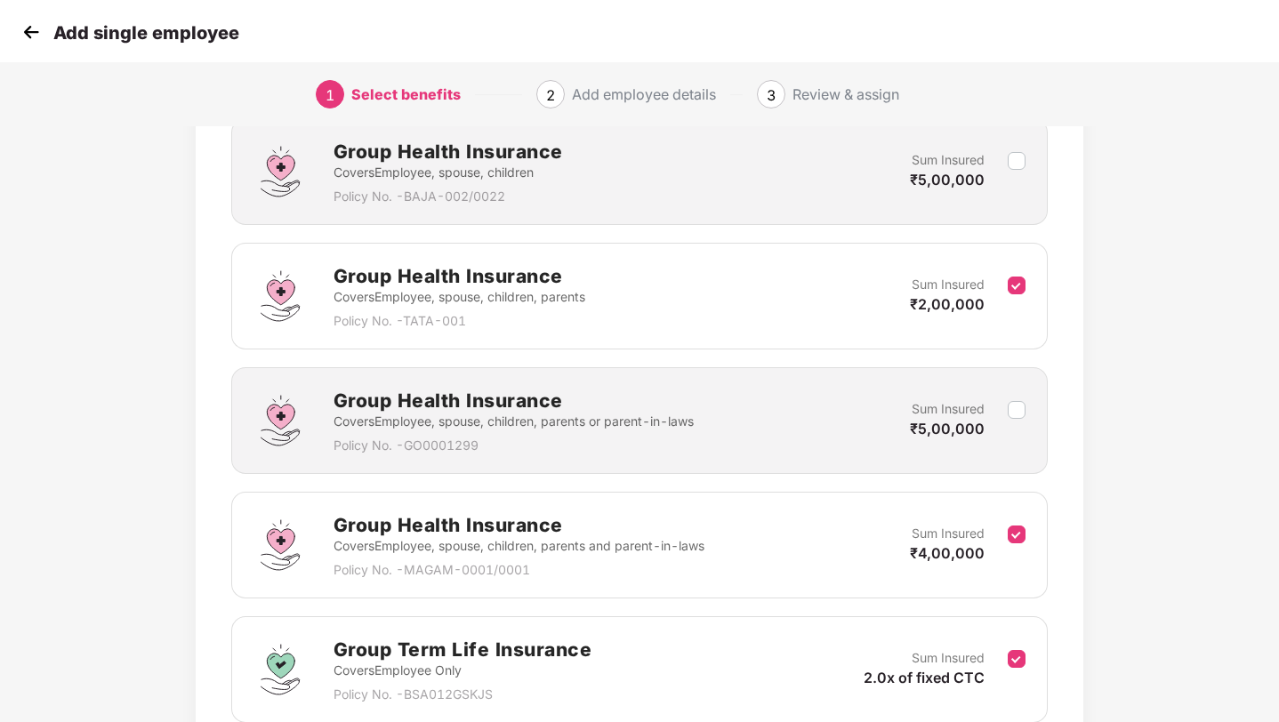
scroll to position [350, 0]
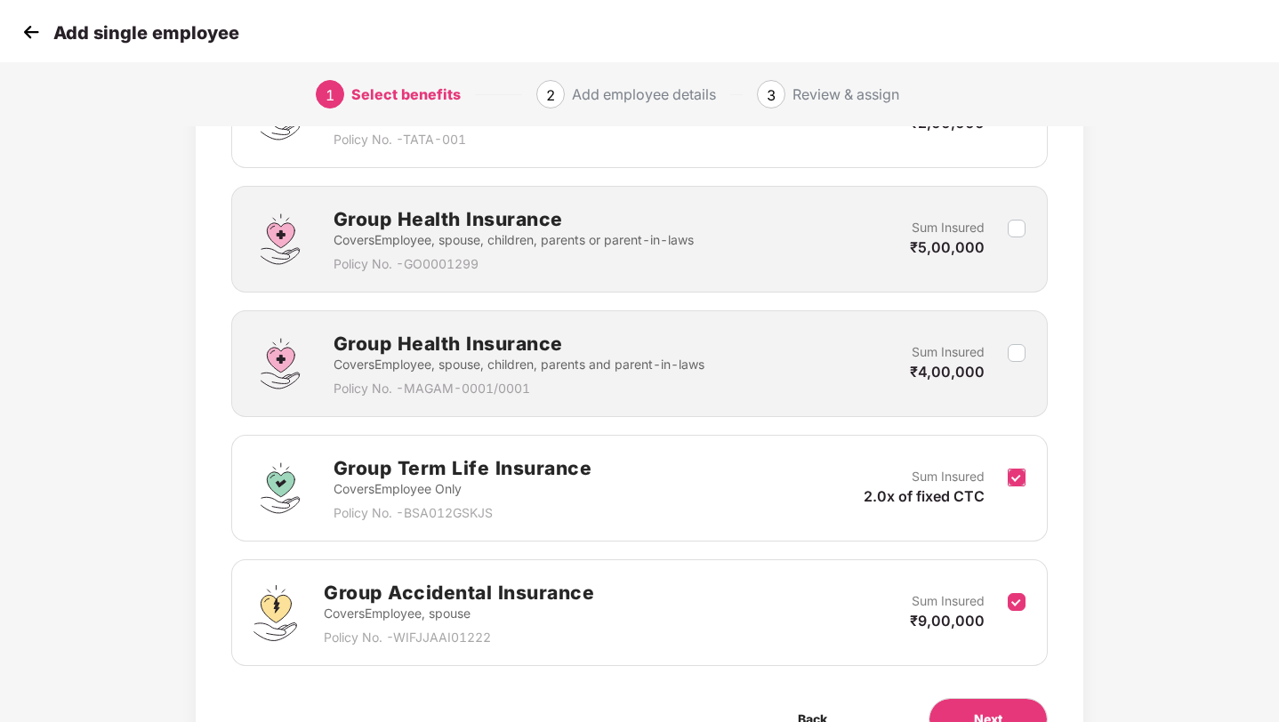
click at [1015, 467] on label at bounding box center [1017, 489] width 18 height 44
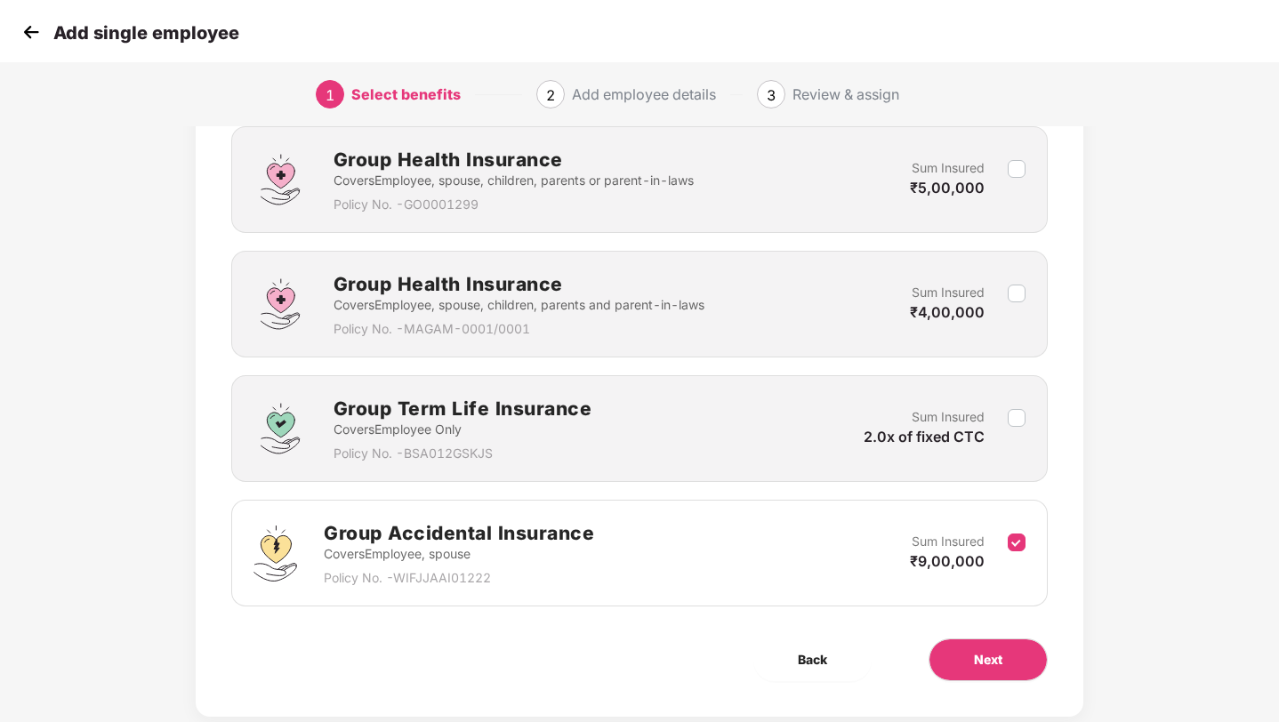
scroll to position [557, 0]
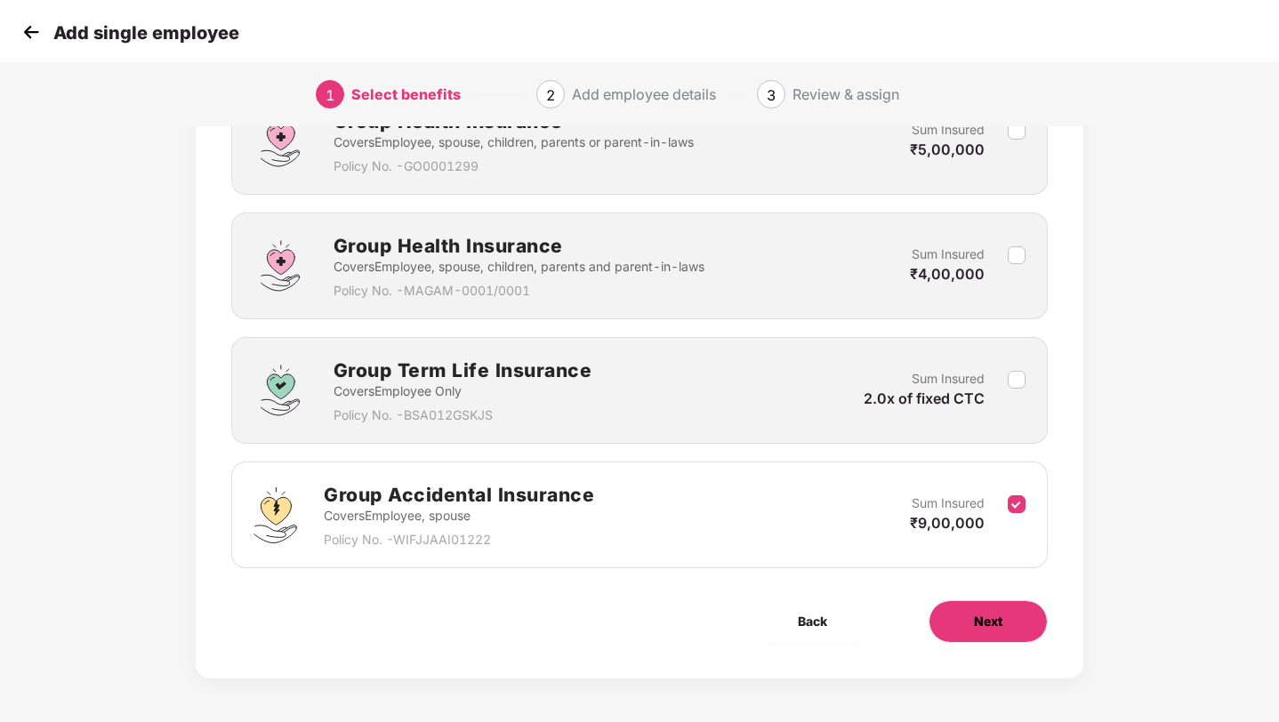
click at [1001, 612] on span "Next" at bounding box center [988, 622] width 28 height 20
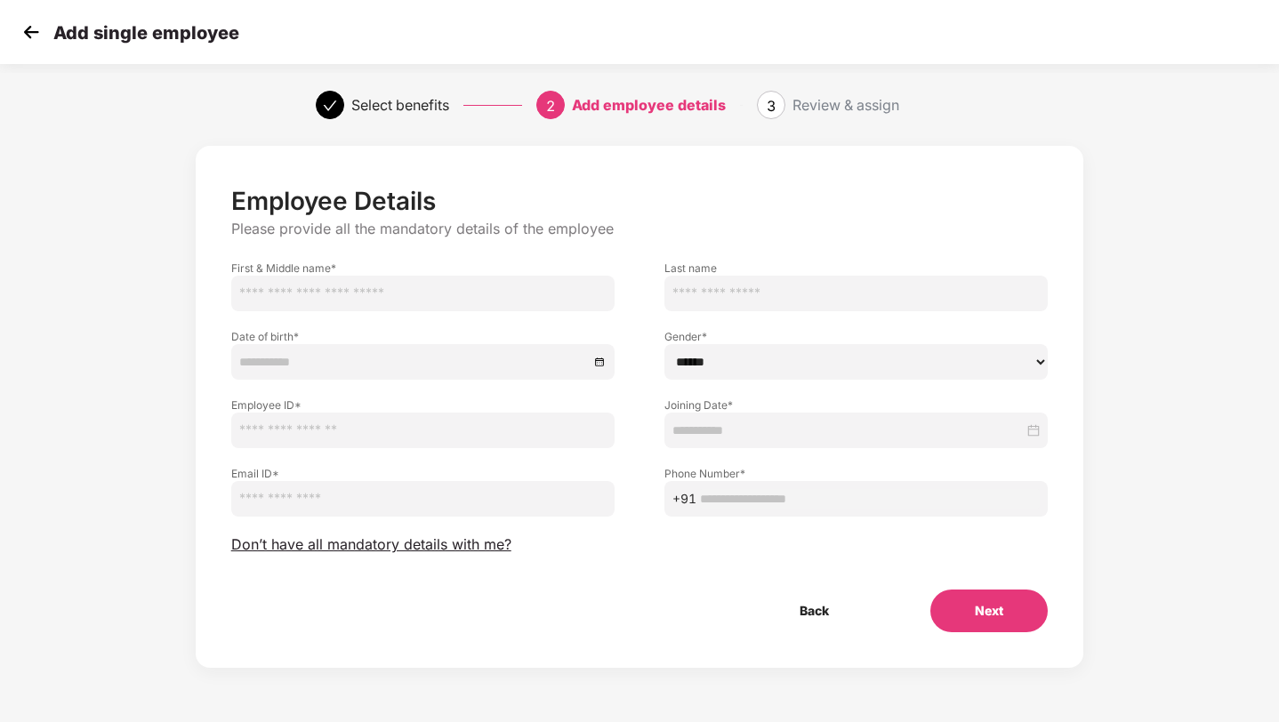
click at [551, 309] on input "text" at bounding box center [422, 294] width 383 height 36
type input "**********"
click at [398, 366] on input at bounding box center [414, 362] width 350 height 20
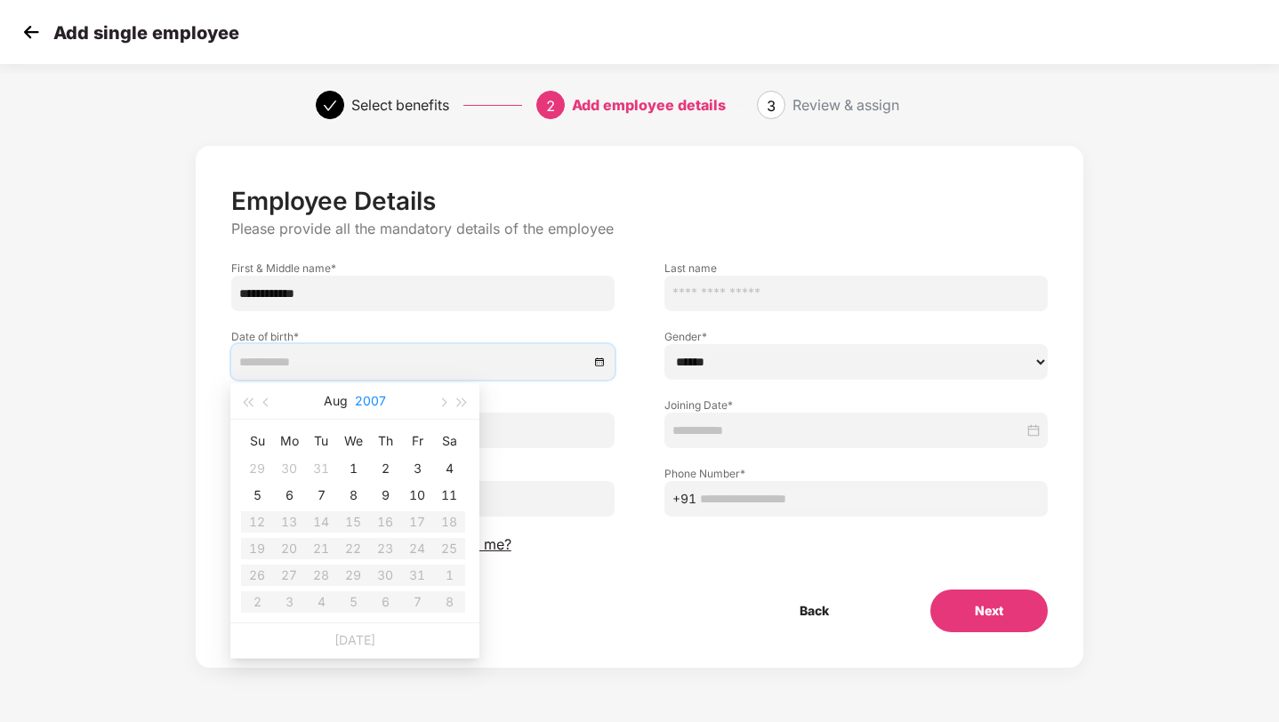
click at [374, 392] on button "2007" at bounding box center [370, 401] width 31 height 36
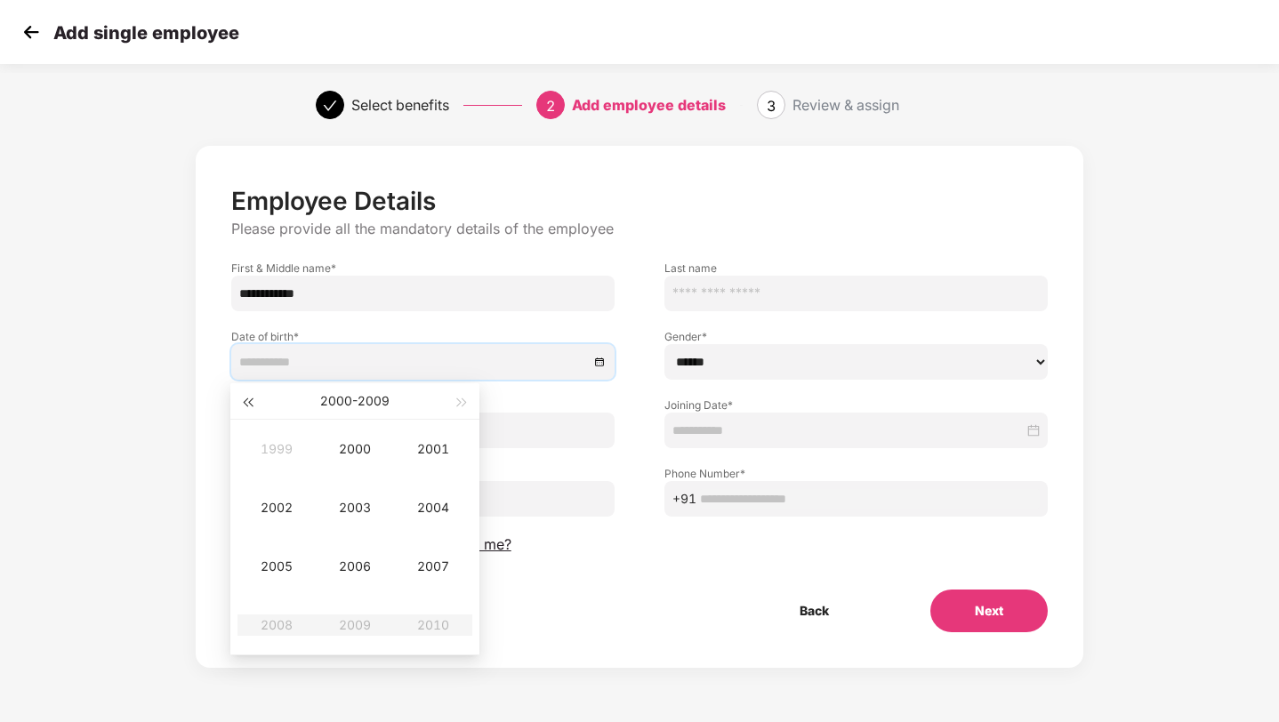
click at [245, 401] on span "button" at bounding box center [247, 402] width 9 height 9
type input "**********"
click at [462, 404] on span "button" at bounding box center [462, 402] width 9 height 9
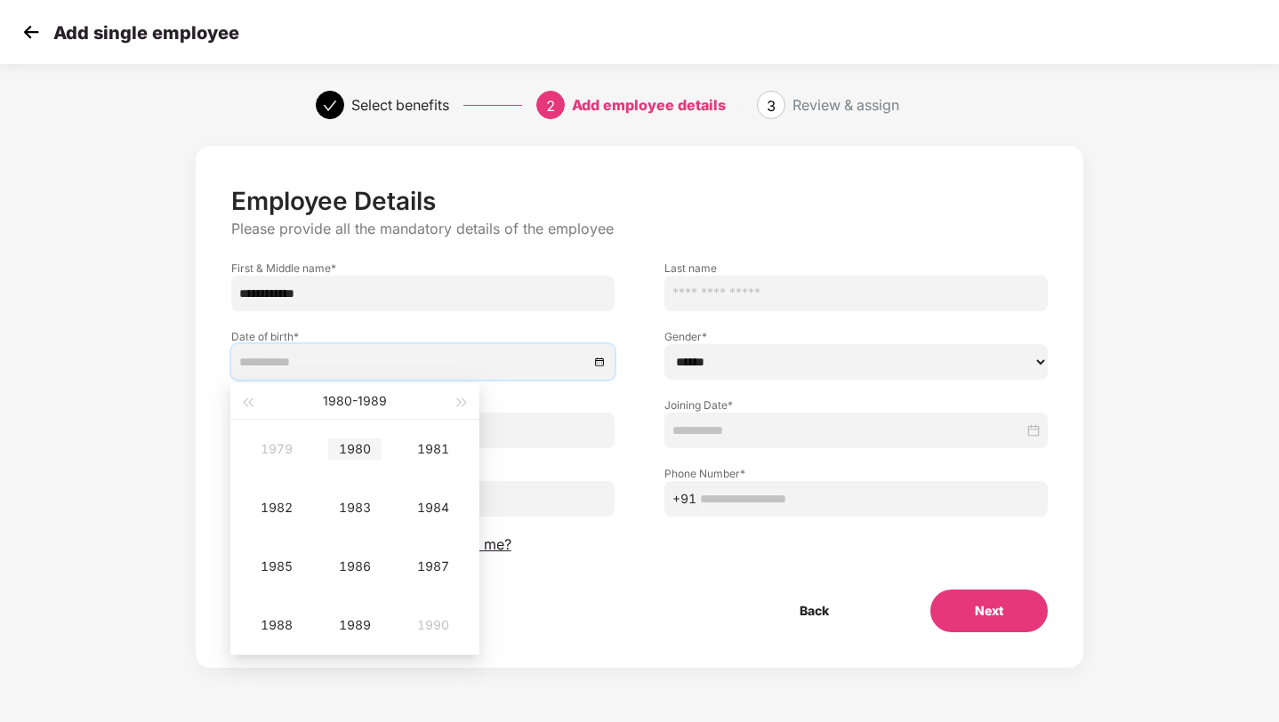
type input "**********"
click at [349, 438] on div "1980" at bounding box center [354, 448] width 53 height 21
type input "**********"
click at [357, 518] on div "May" at bounding box center [354, 507] width 53 height 21
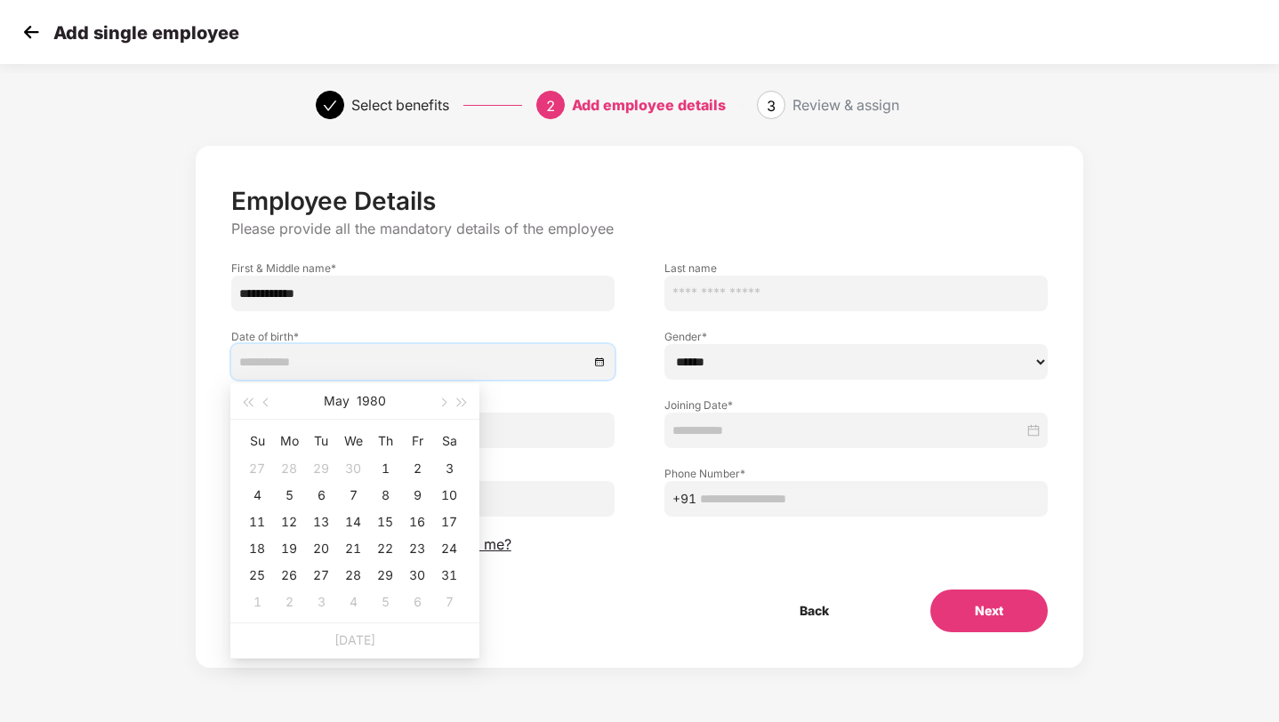
click at [357, 518] on div "14" at bounding box center [352, 521] width 21 height 21
type input "**********"
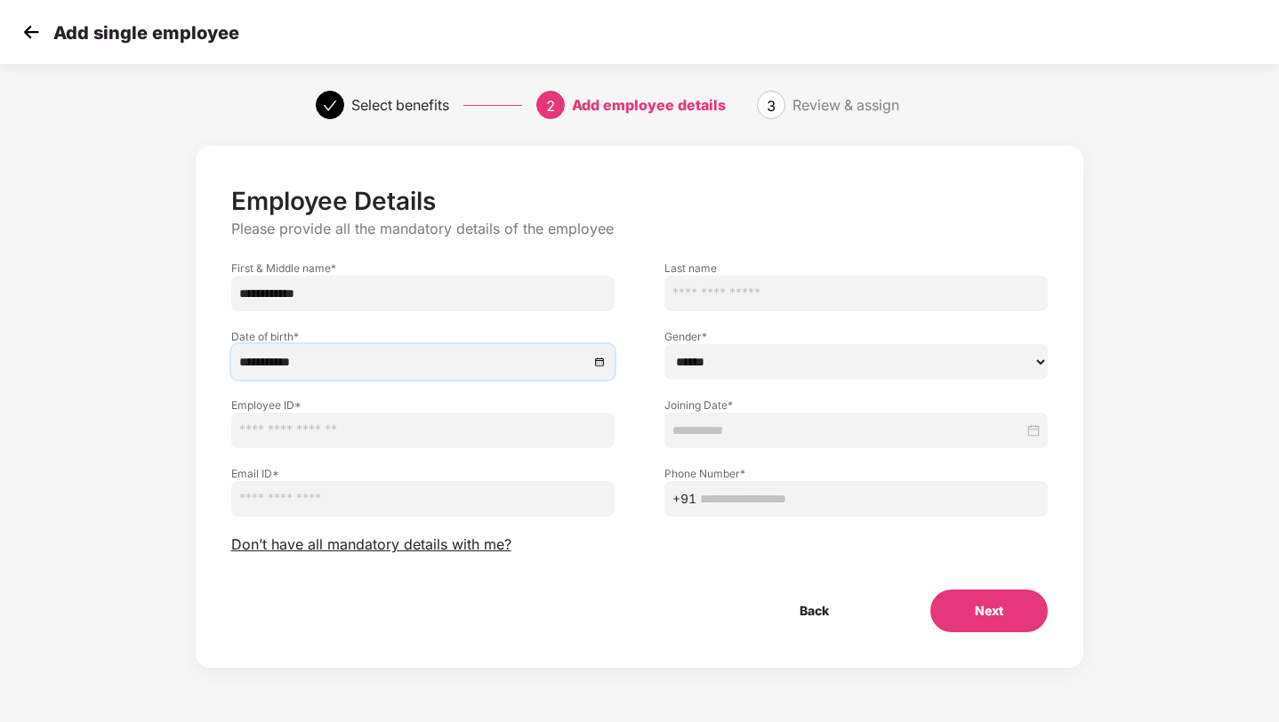
click at [339, 427] on input "text" at bounding box center [422, 431] width 383 height 36
type input "********"
click at [265, 497] on input "email" at bounding box center [422, 499] width 383 height 36
click at [314, 510] on input "**********" at bounding box center [422, 499] width 383 height 36
click at [316, 503] on input "**********" at bounding box center [422, 499] width 383 height 36
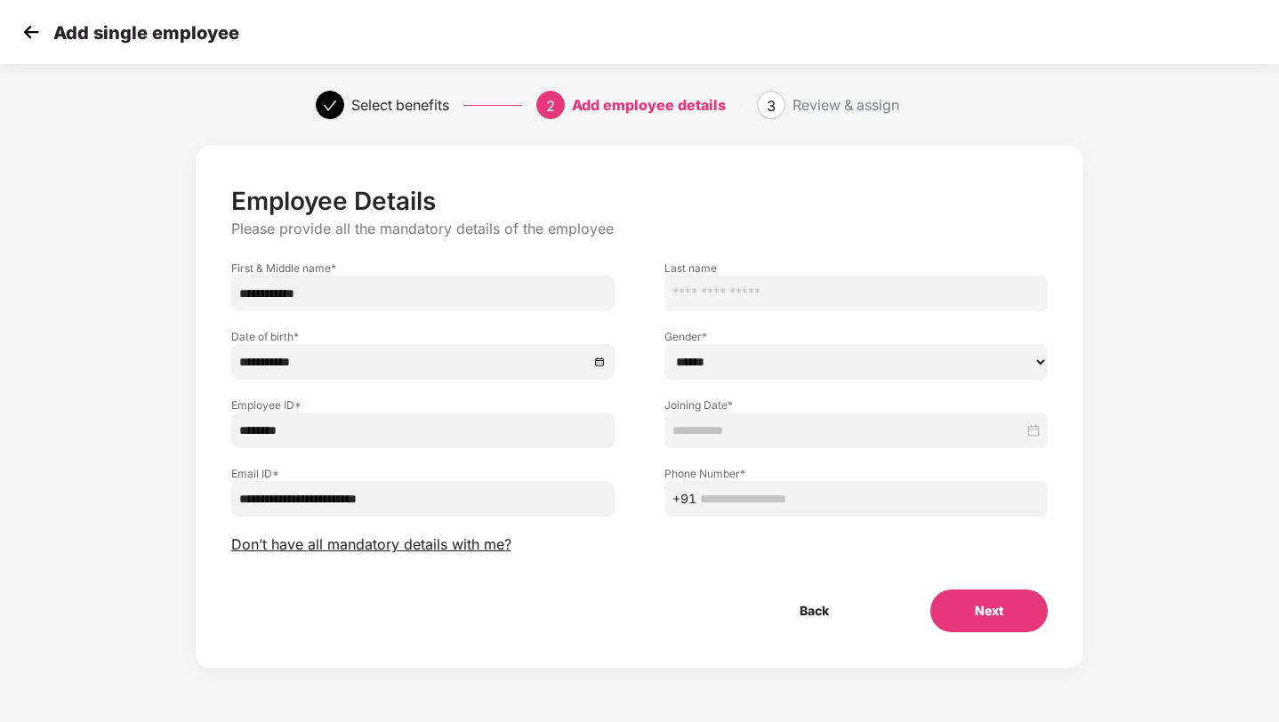
type input "**********"
click at [750, 360] on select "****** **** ******" at bounding box center [855, 362] width 383 height 36
select select "****"
click at [766, 432] on input at bounding box center [847, 431] width 351 height 20
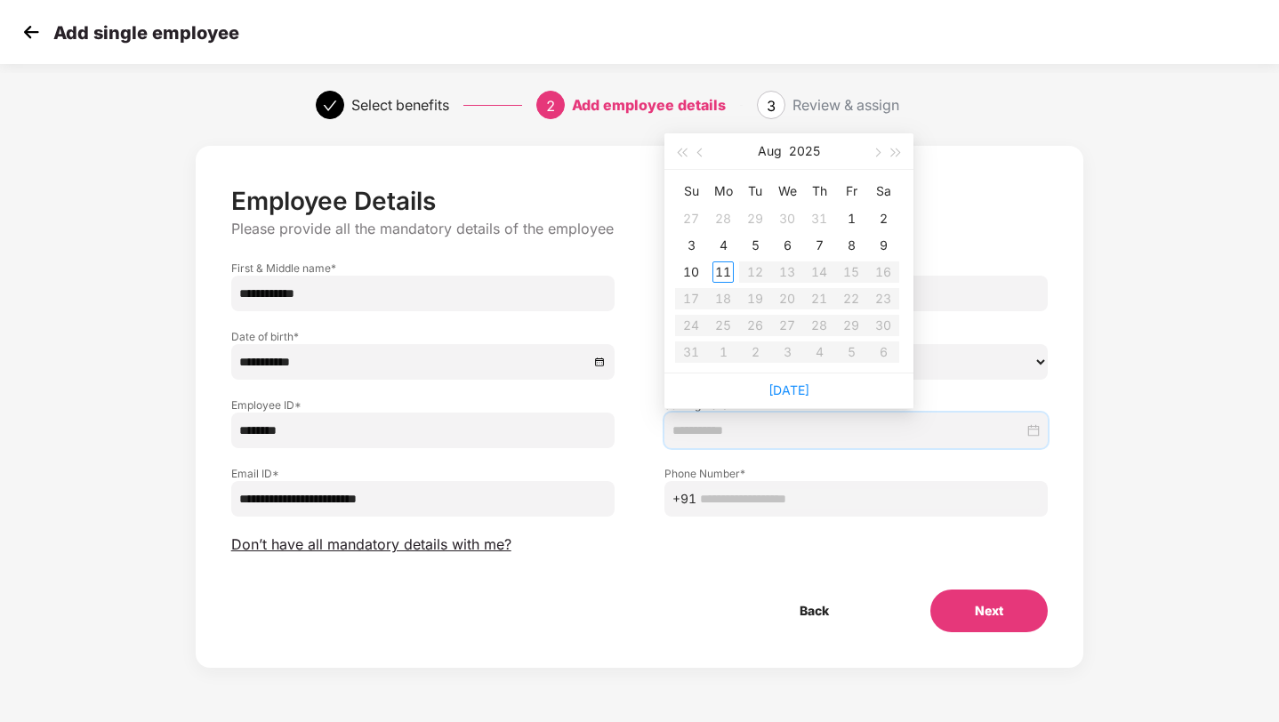
type input "**********"
click at [702, 158] on button "button" at bounding box center [701, 151] width 20 height 36
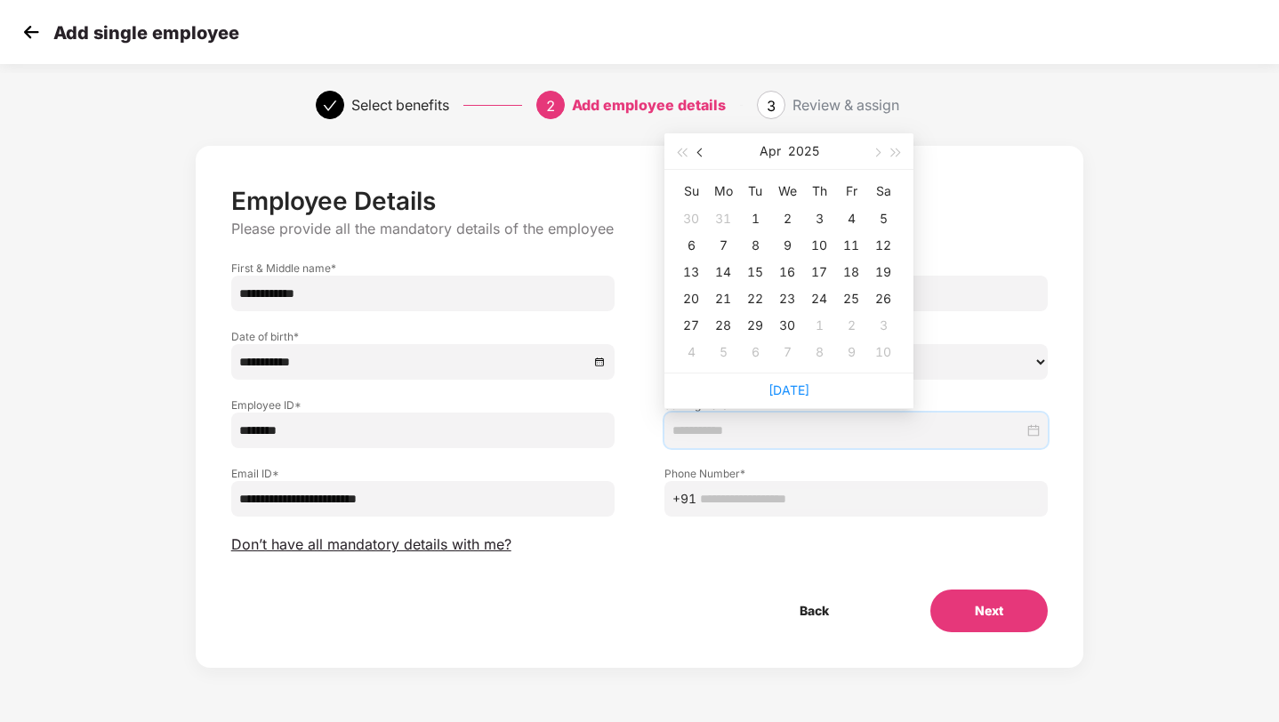
click at [703, 158] on button "button" at bounding box center [701, 151] width 20 height 36
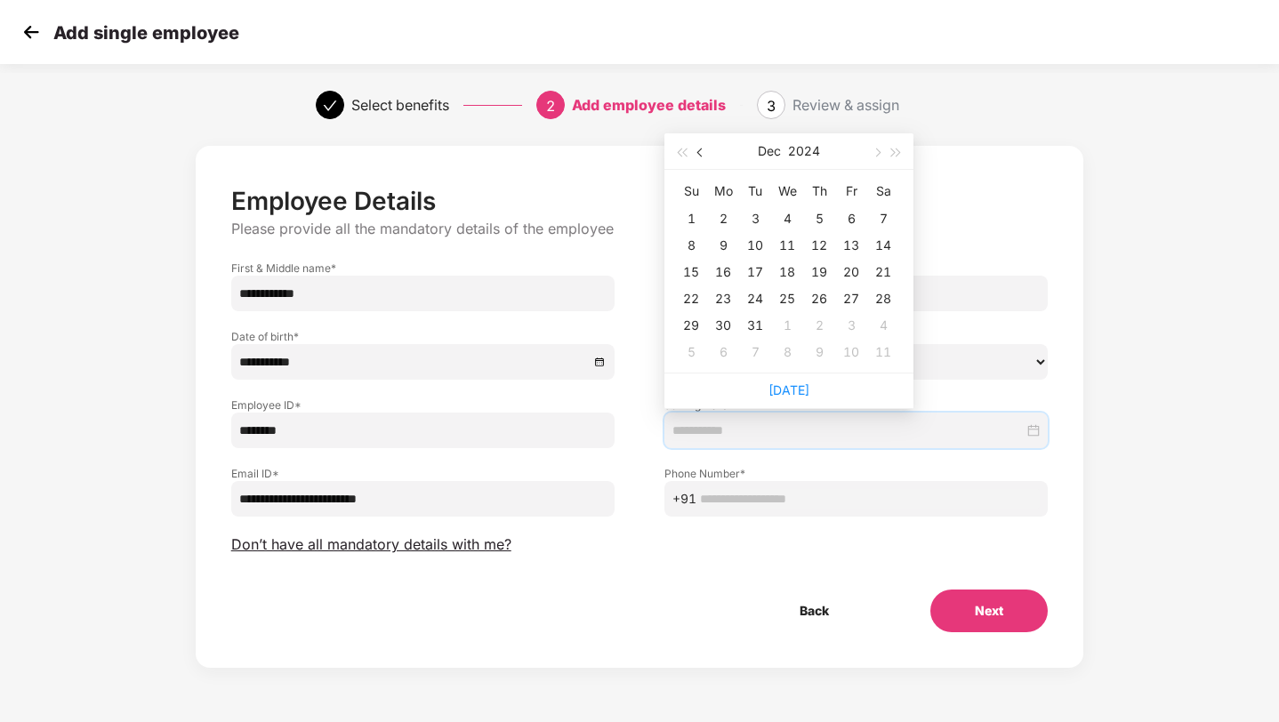
click at [703, 158] on button "button" at bounding box center [701, 151] width 20 height 36
type input "**********"
click at [784, 567] on div "**********" at bounding box center [639, 409] width 817 height 446
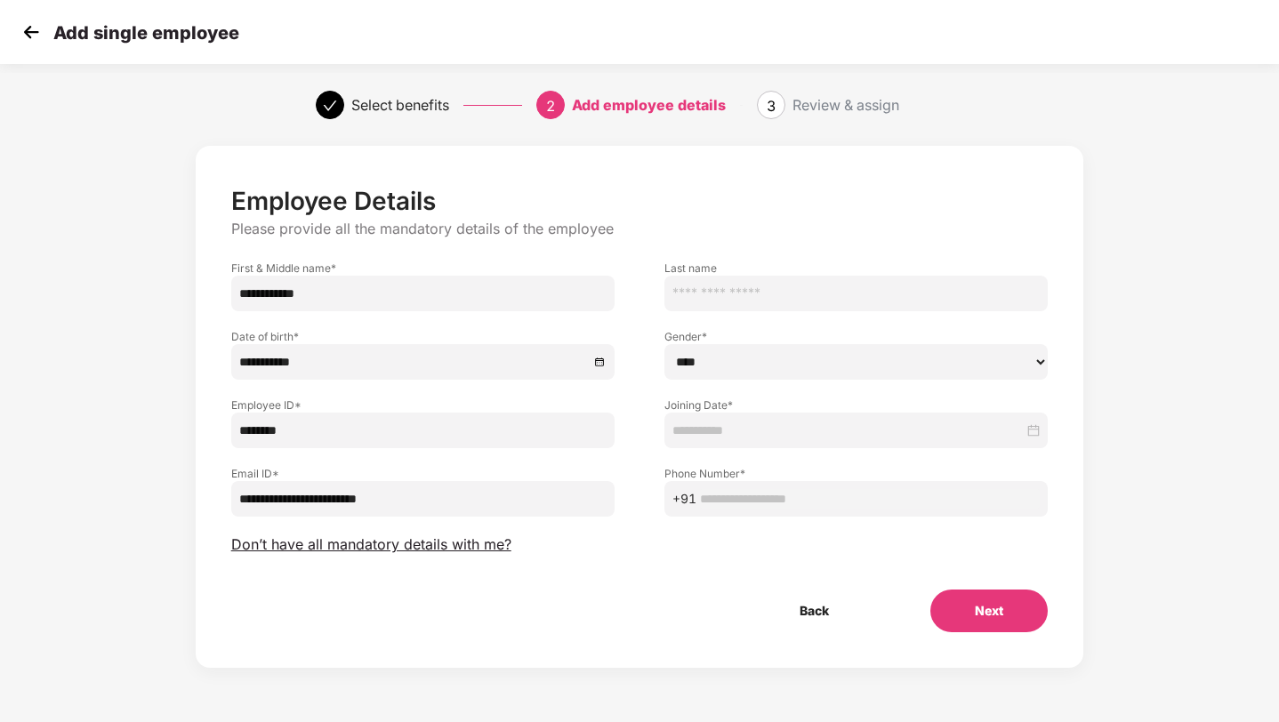
click at [782, 430] on input at bounding box center [847, 431] width 351 height 20
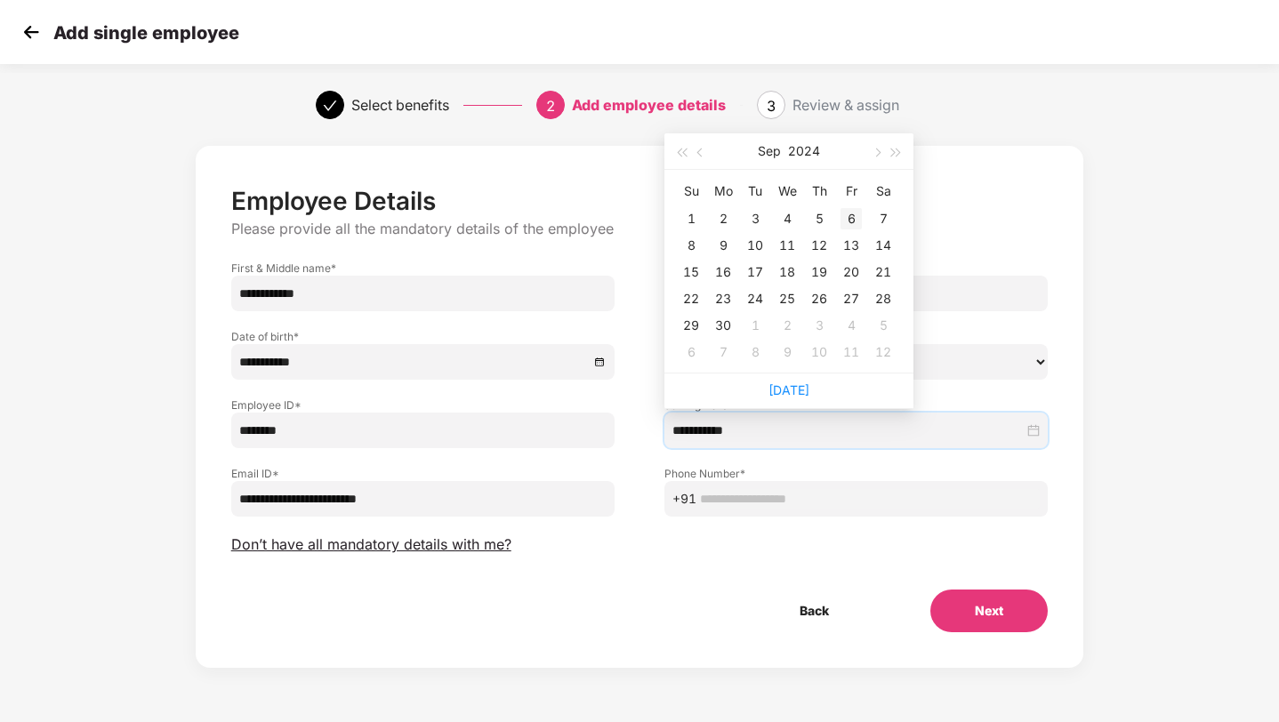
type input "**********"
click at [876, 155] on span "button" at bounding box center [876, 153] width 9 height 9
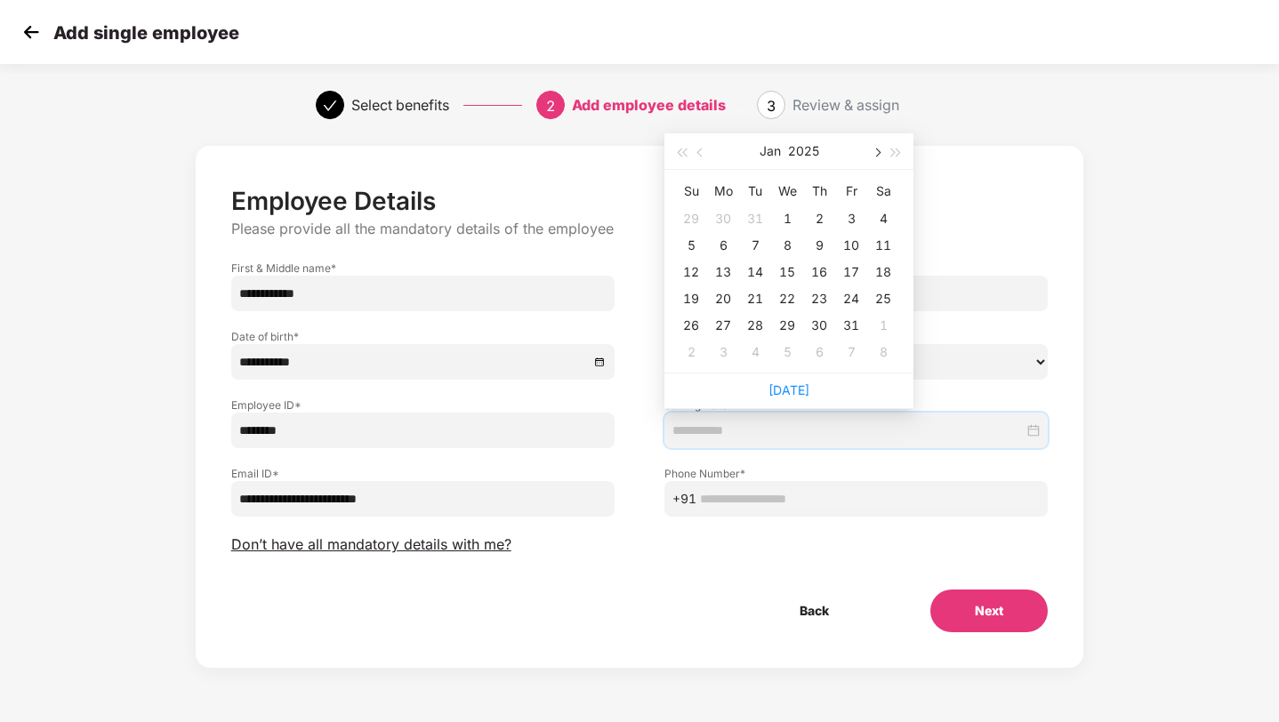
click at [876, 155] on span "button" at bounding box center [876, 153] width 9 height 9
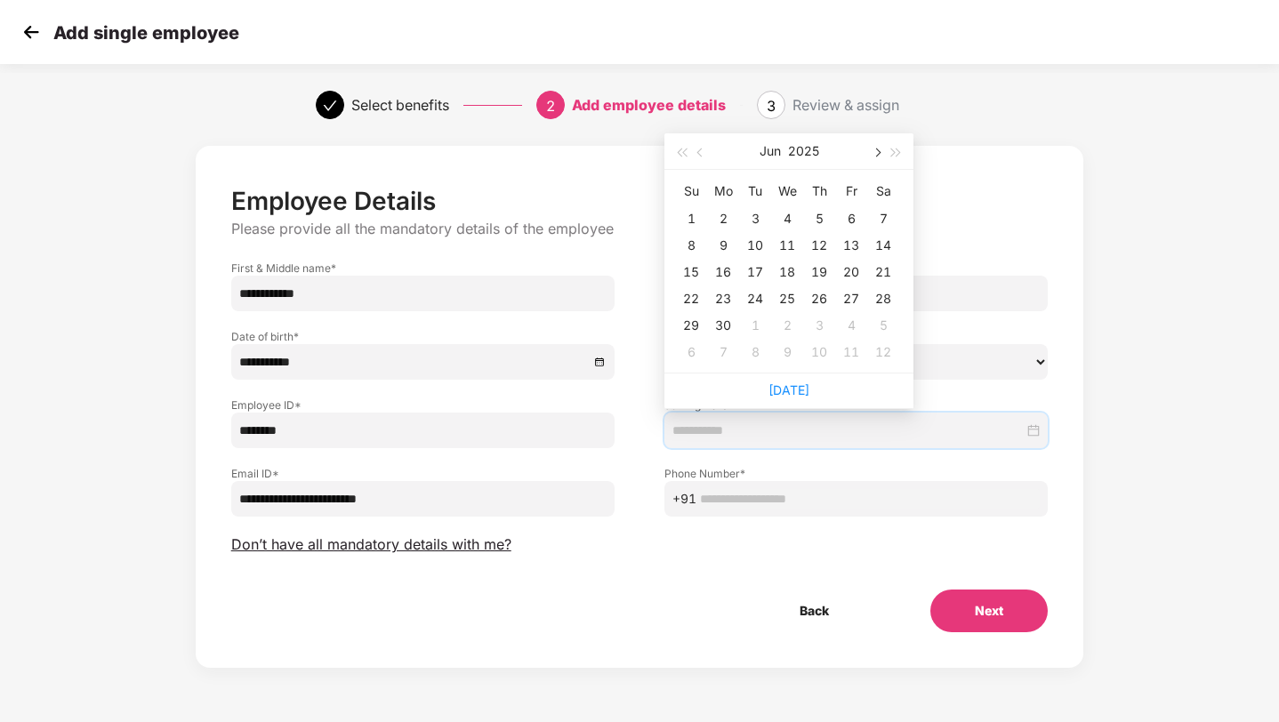
click at [876, 155] on span "button" at bounding box center [876, 153] width 9 height 9
click at [848, 220] on div "1" at bounding box center [850, 218] width 21 height 21
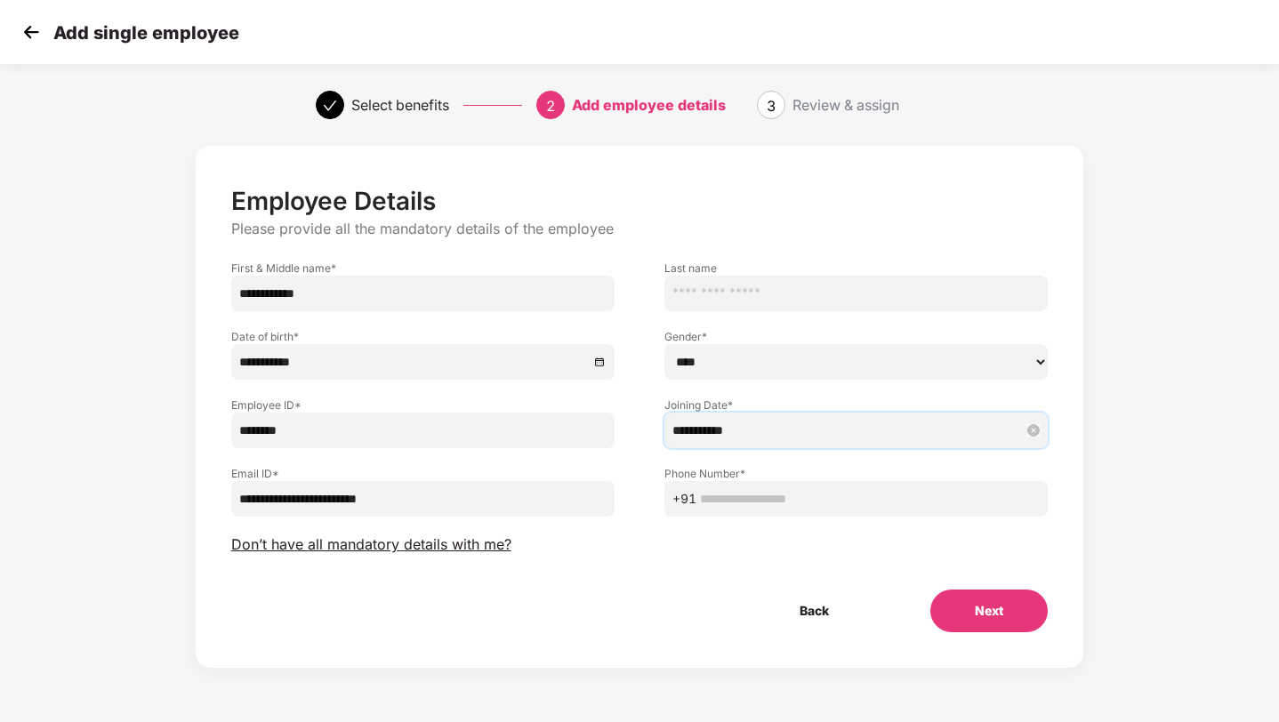
click at [783, 426] on input "**********" at bounding box center [847, 431] width 351 height 20
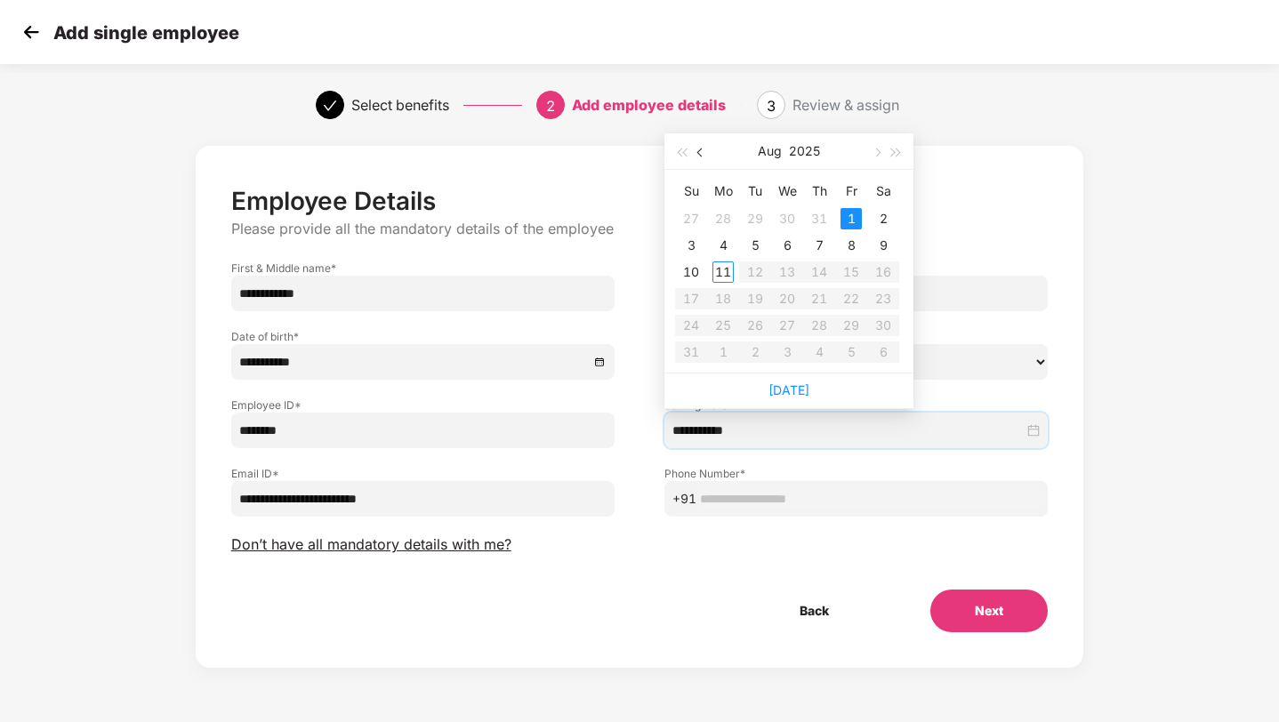
click at [697, 149] on button "button" at bounding box center [701, 151] width 20 height 36
type input "**********"
click at [826, 270] on div "17" at bounding box center [818, 271] width 21 height 21
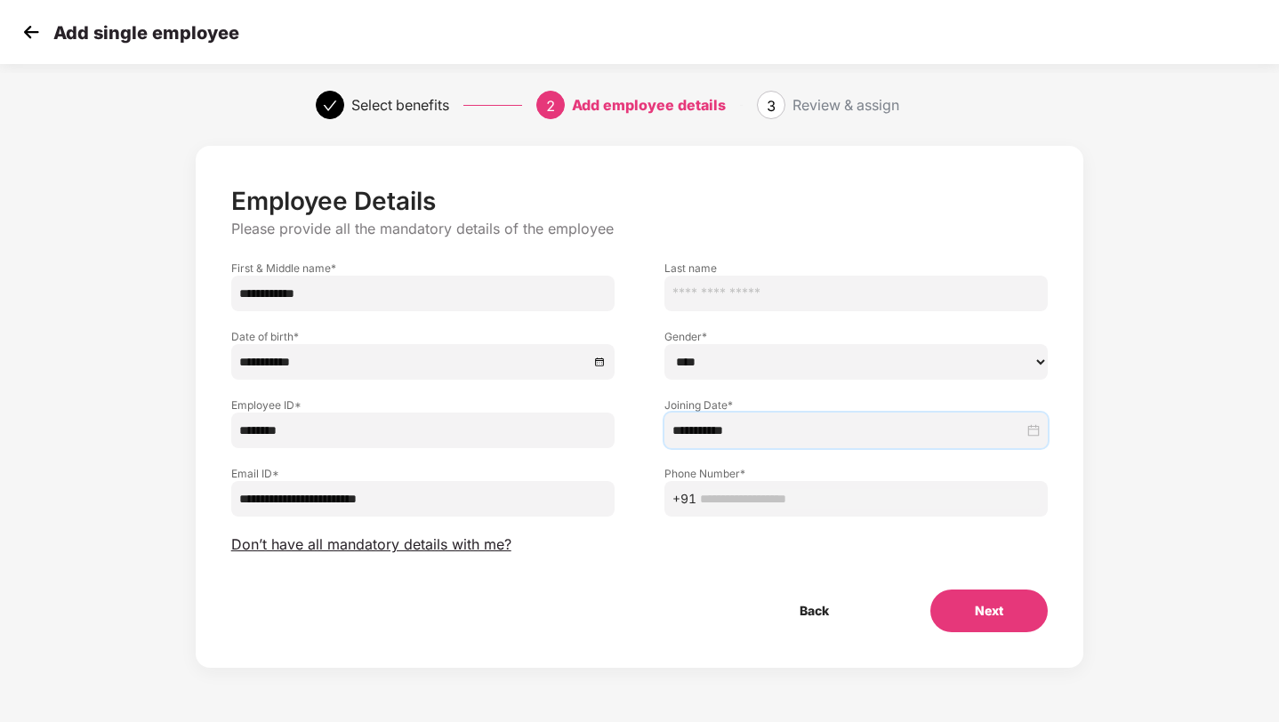
click at [797, 505] on input "text" at bounding box center [870, 499] width 340 height 20
type input "**********"
click at [1031, 616] on button "Next" at bounding box center [988, 611] width 117 height 43
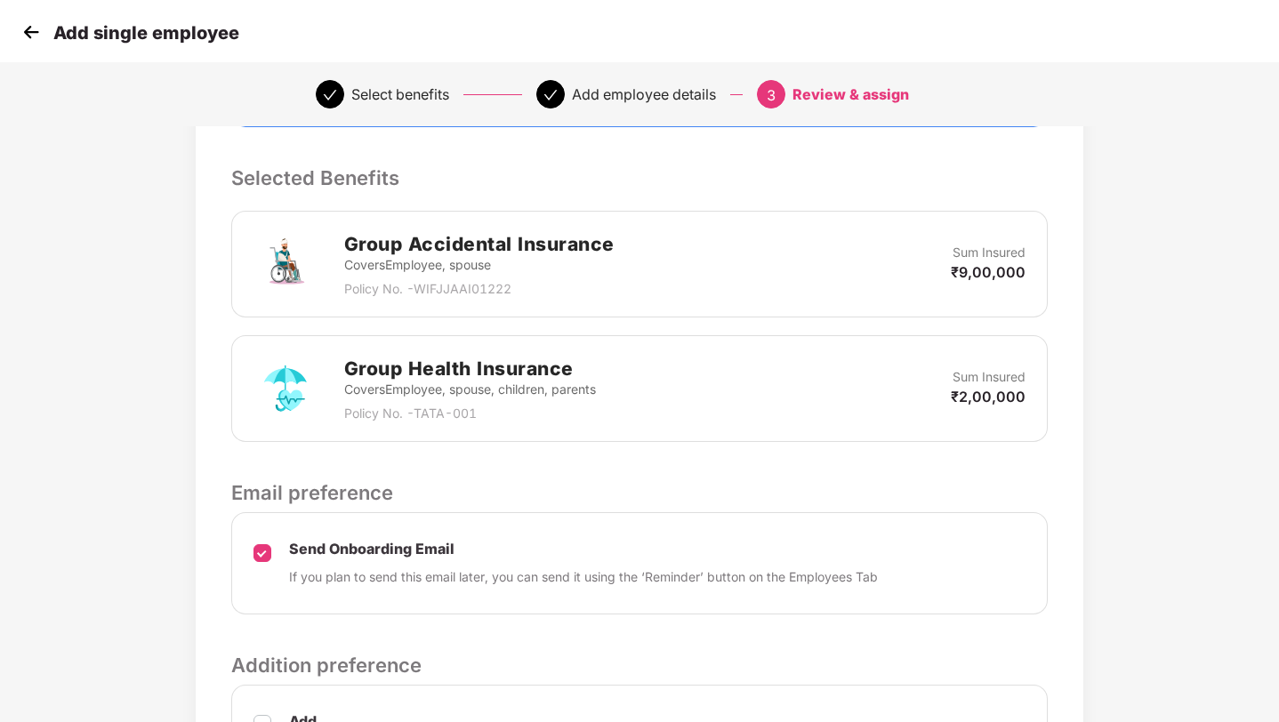
scroll to position [743, 0]
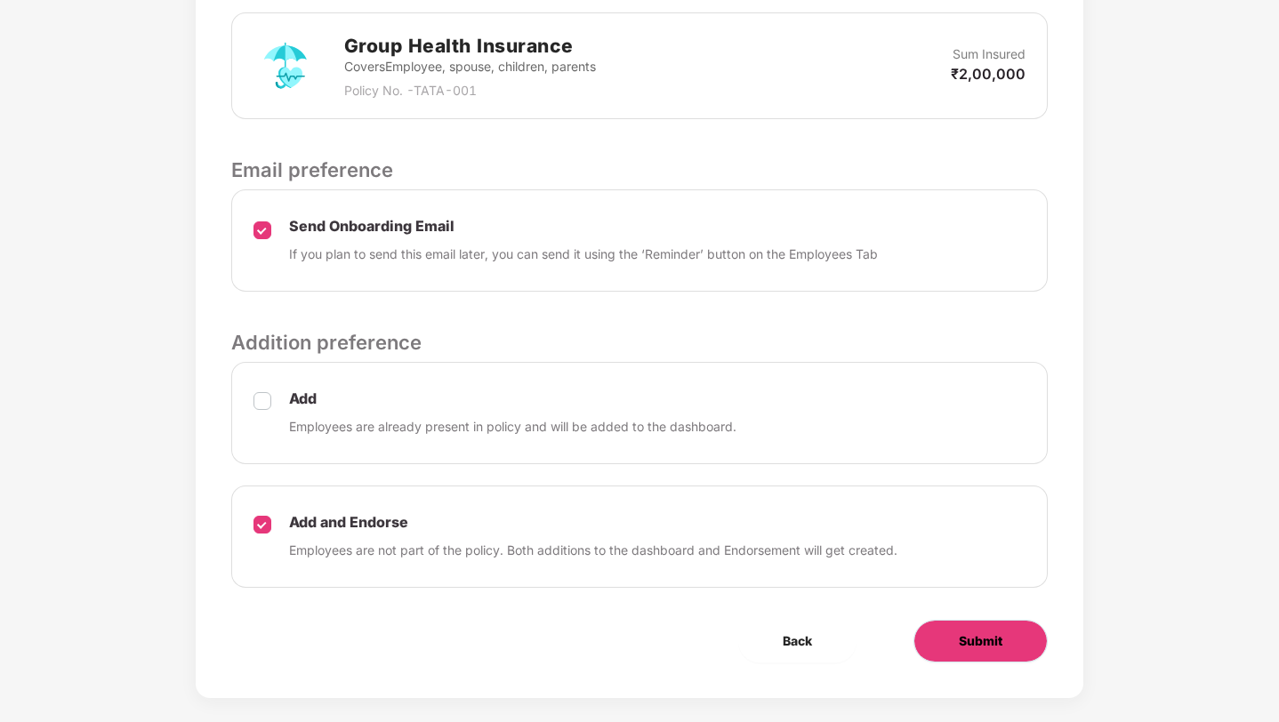
click at [975, 631] on button "Submit" at bounding box center [980, 641] width 134 height 43
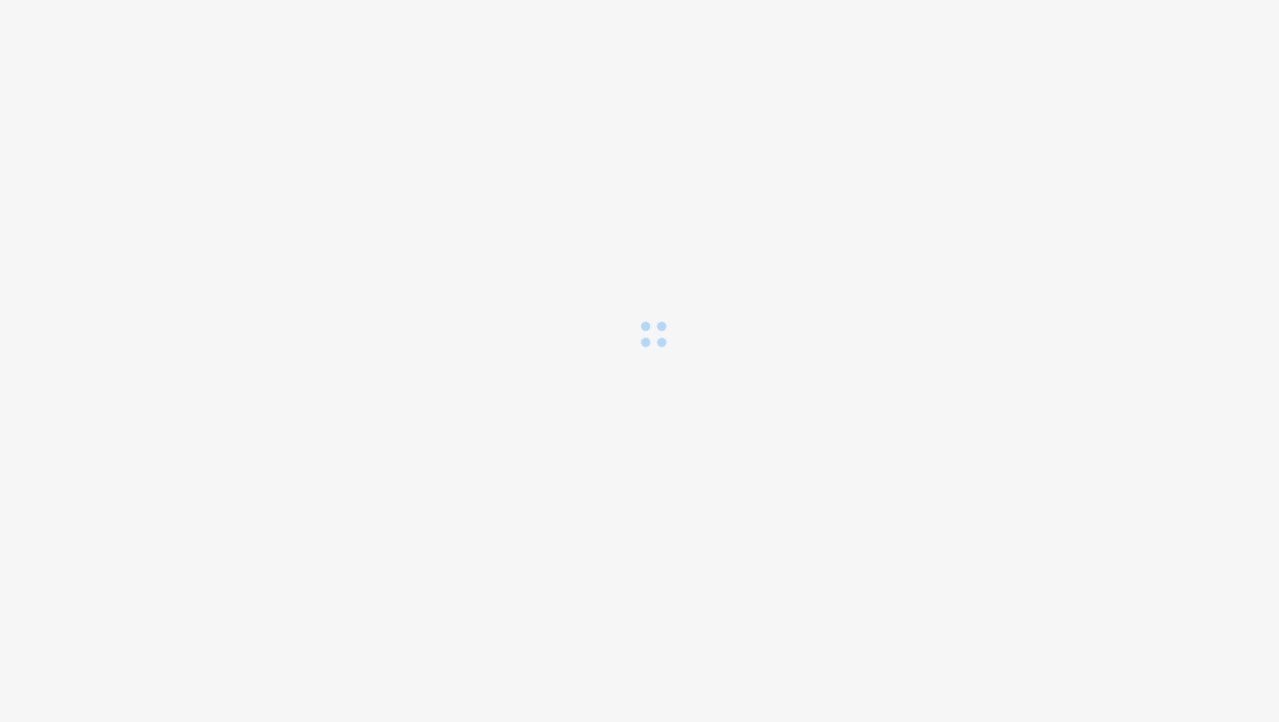
scroll to position [0, 0]
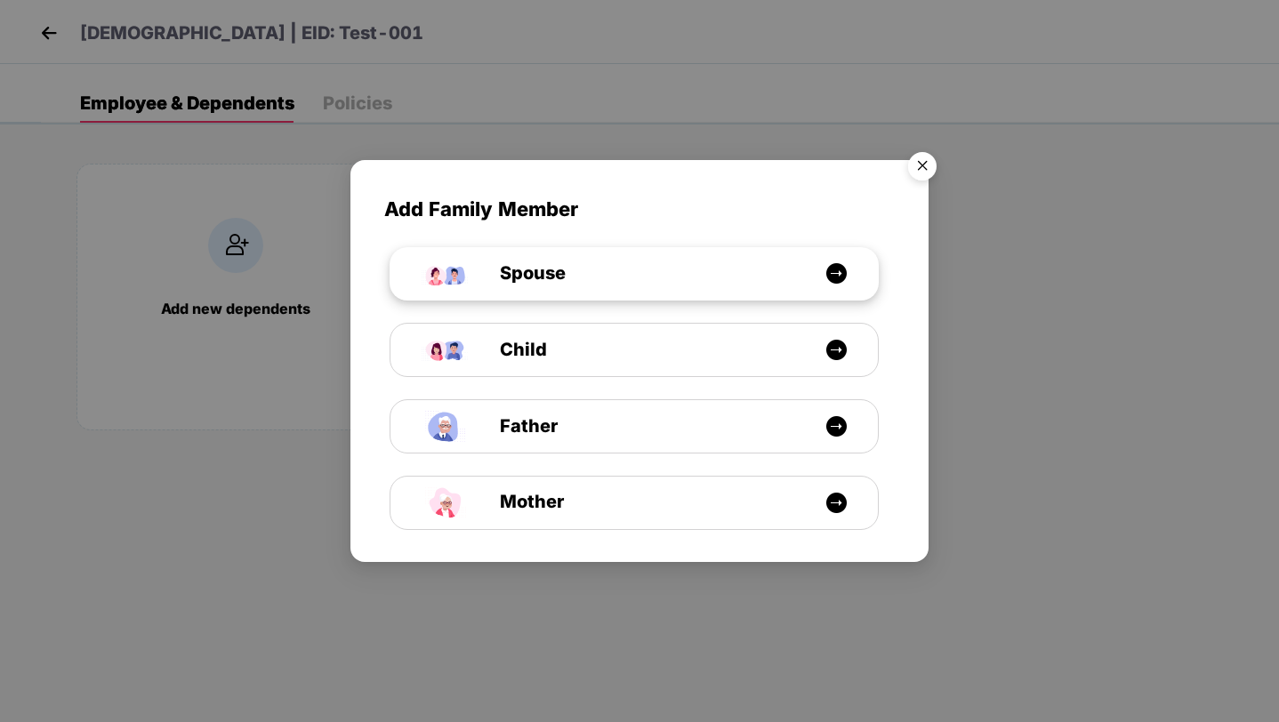
click at [645, 296] on div "Spouse" at bounding box center [633, 274] width 487 height 52
select select "****"
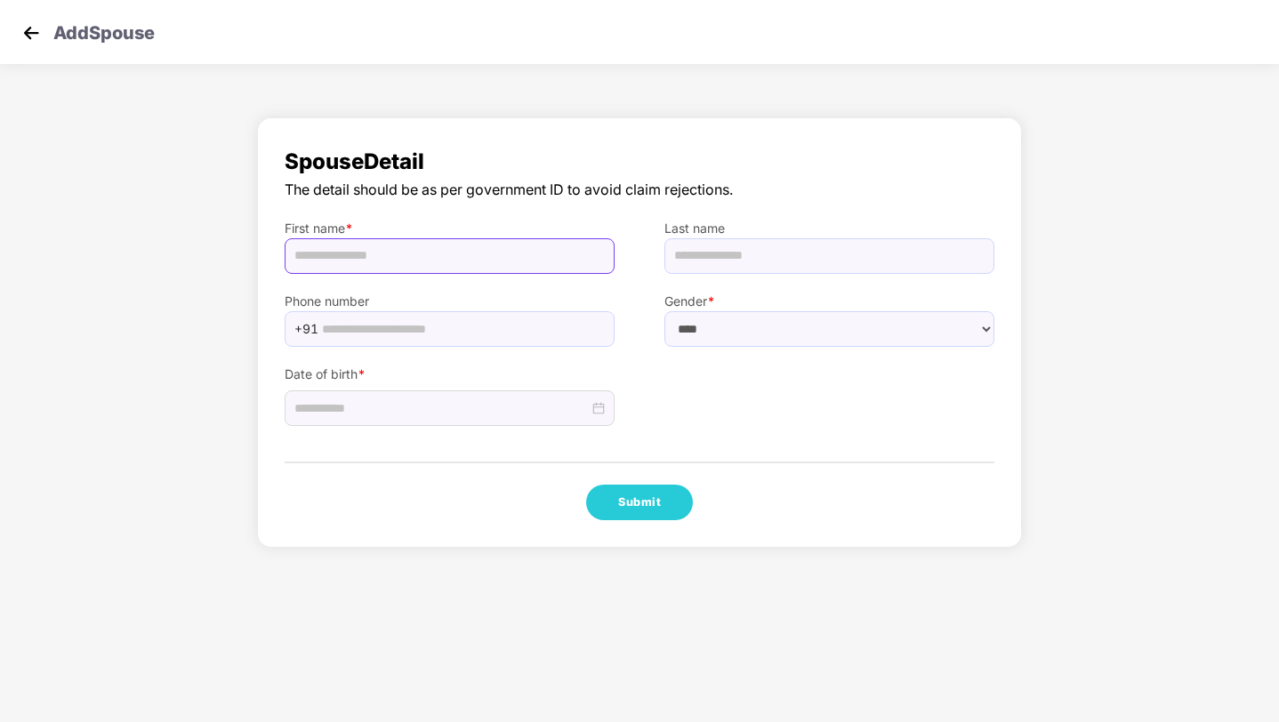
click at [518, 260] on input "text" at bounding box center [450, 256] width 330 height 36
type input "**********"
click at [405, 392] on div at bounding box center [450, 408] width 330 height 36
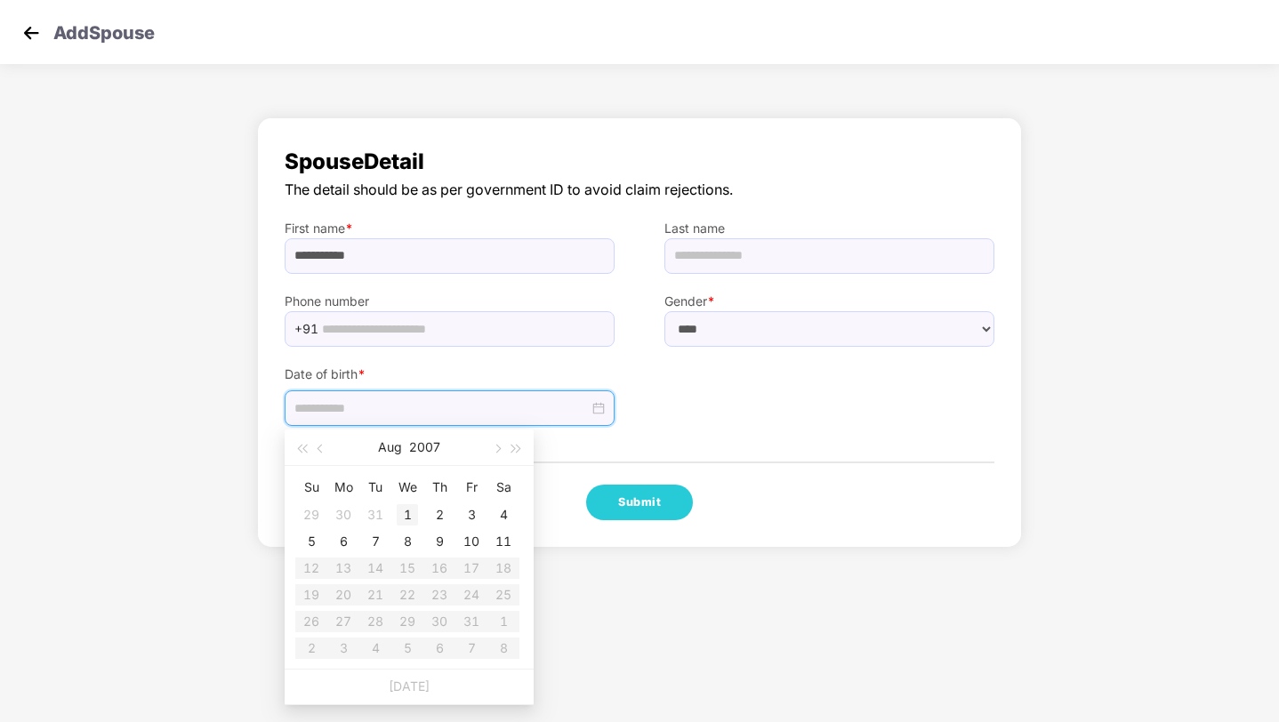
type input "**********"
click at [322, 447] on span "button" at bounding box center [321, 449] width 9 height 9
click at [295, 447] on button "button" at bounding box center [302, 448] width 20 height 36
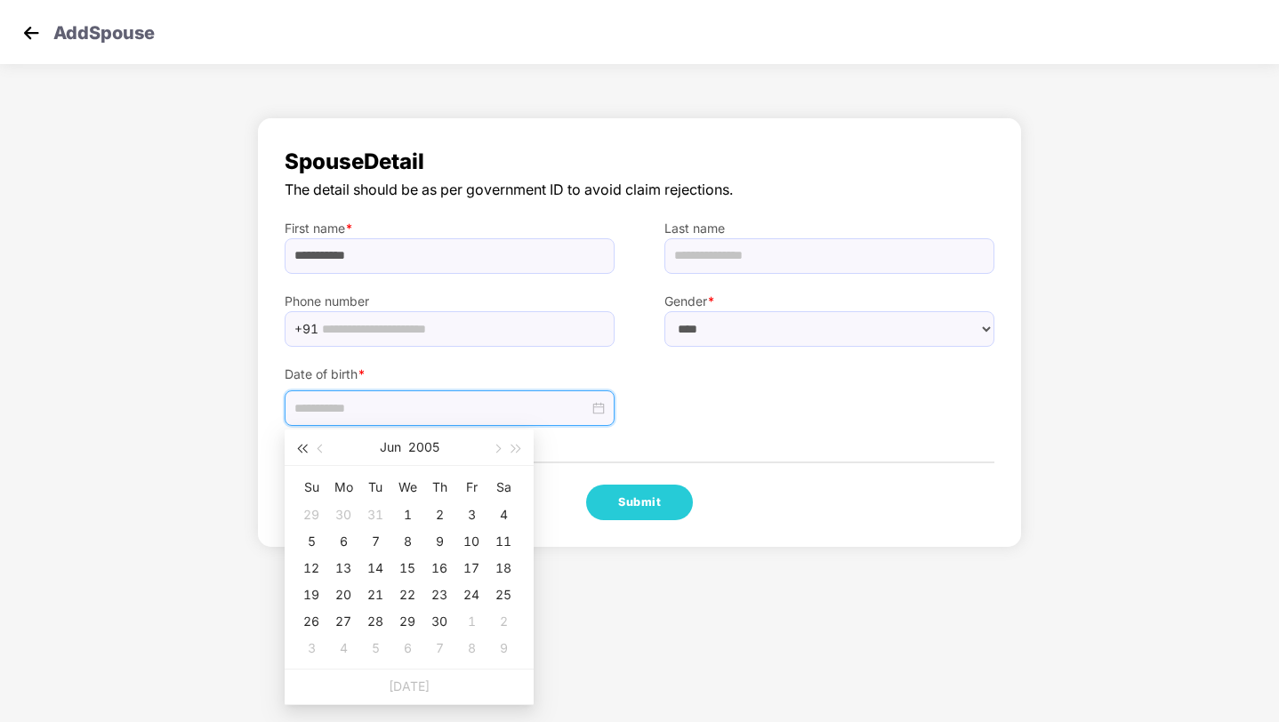
click at [295, 447] on button "button" at bounding box center [302, 448] width 20 height 36
click at [296, 447] on button "button" at bounding box center [302, 448] width 20 height 36
type input "**********"
click at [453, 528] on td "12" at bounding box center [439, 541] width 32 height 27
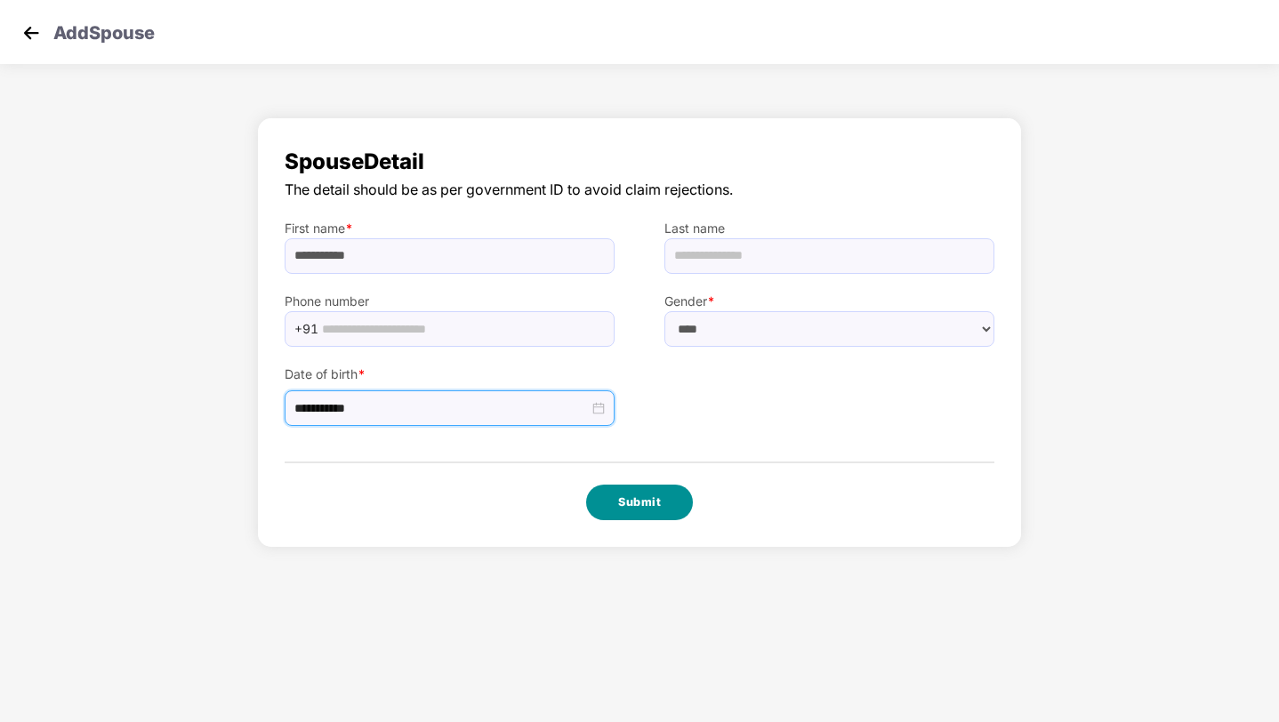
click at [673, 494] on button "Submit" at bounding box center [639, 503] width 107 height 36
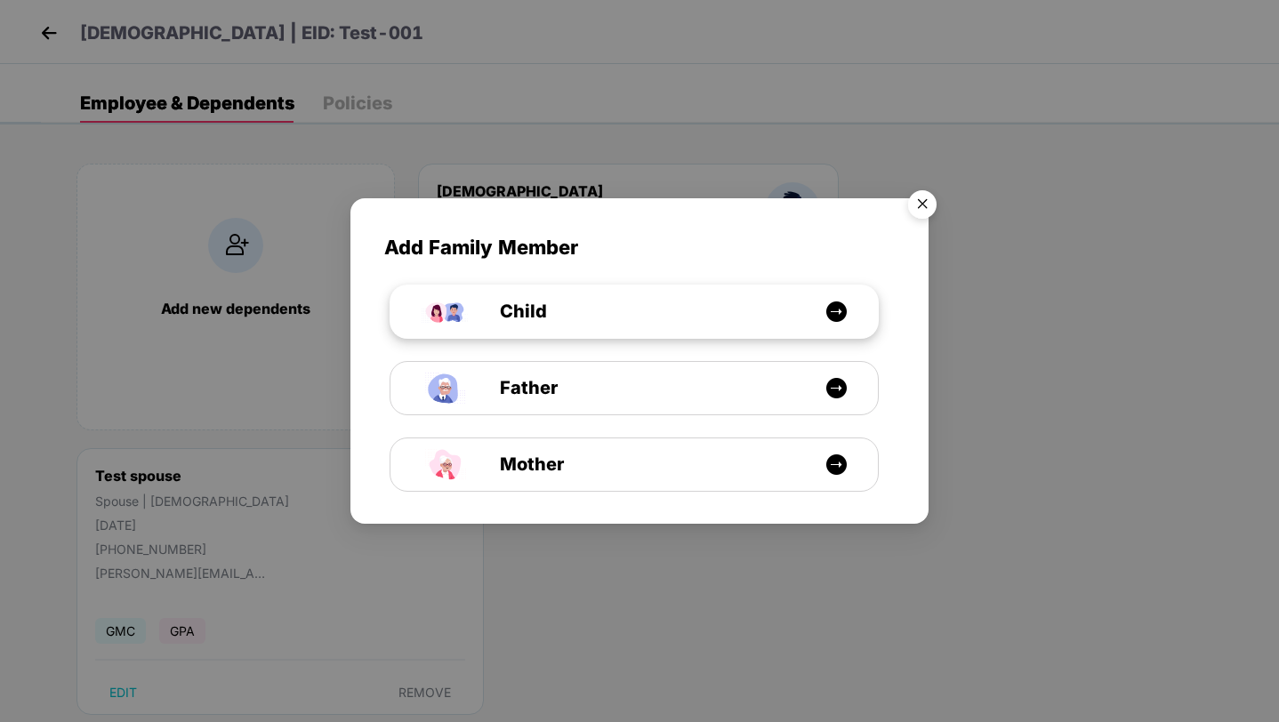
click at [511, 308] on span "Child" at bounding box center [503, 312] width 87 height 28
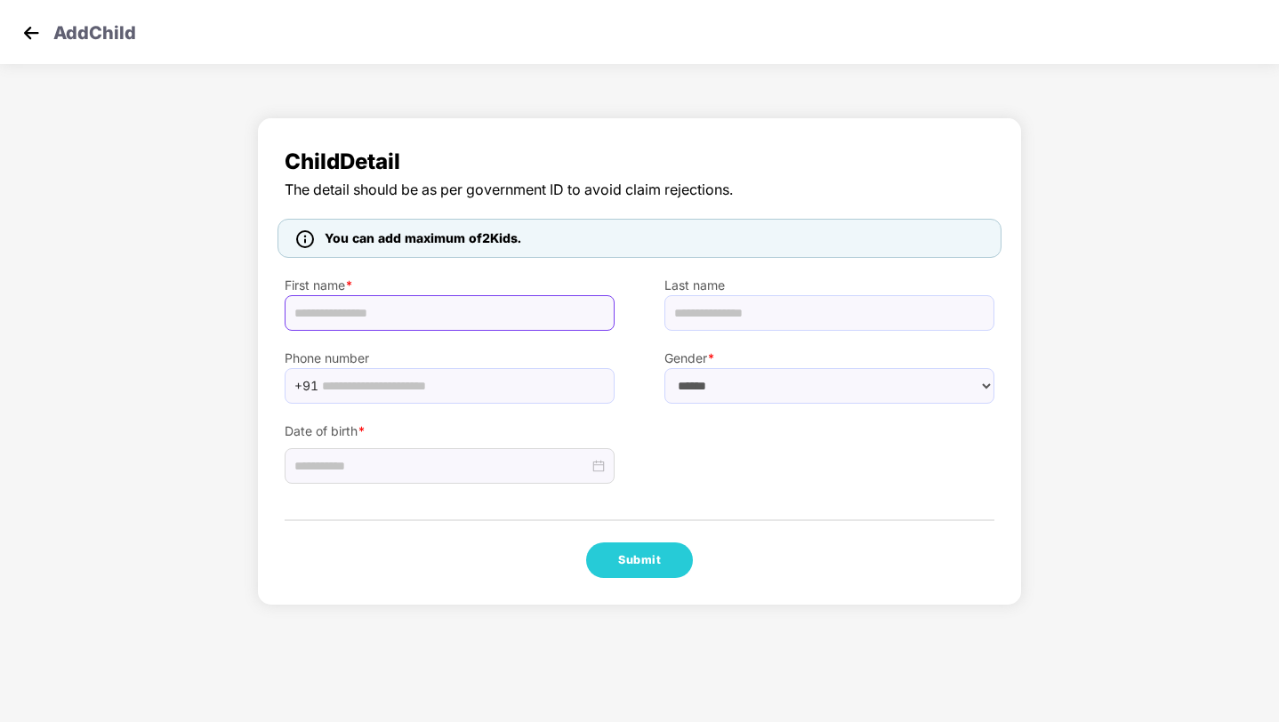
click at [472, 311] on input "text" at bounding box center [450, 313] width 330 height 36
type input "********"
click at [410, 459] on input at bounding box center [441, 466] width 294 height 20
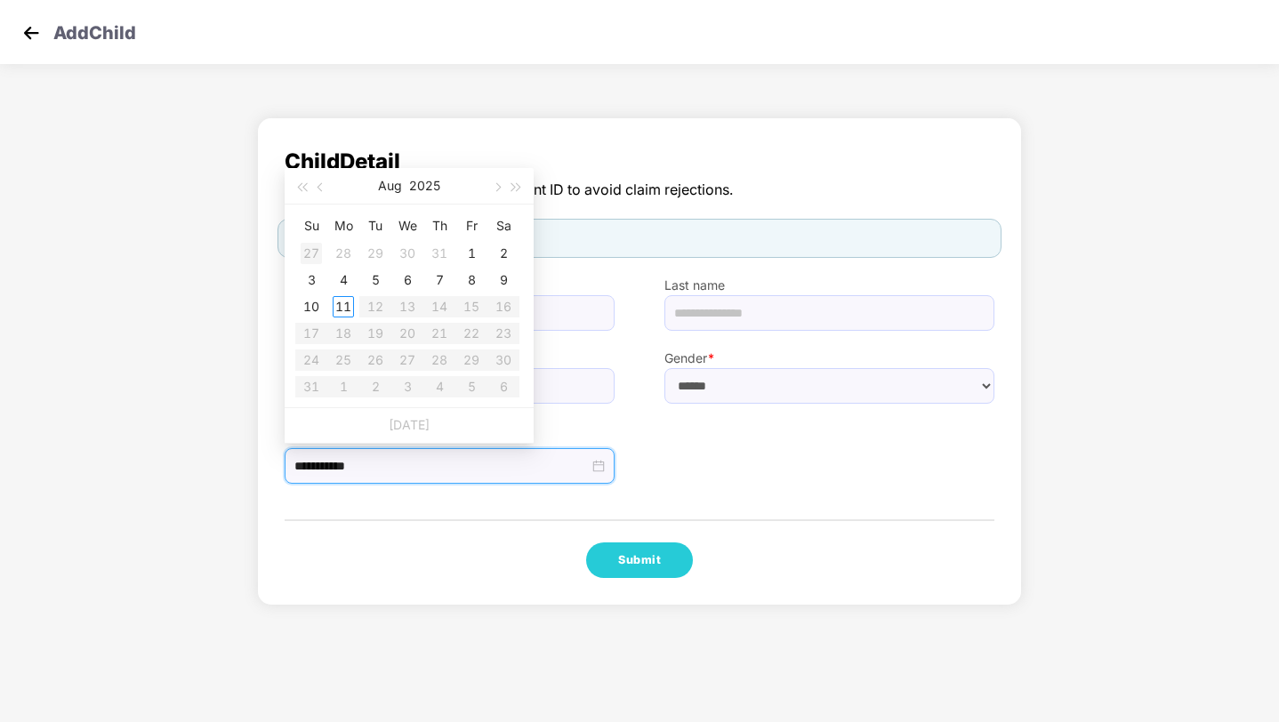
type input "**********"
click at [306, 189] on span "button" at bounding box center [301, 187] width 9 height 9
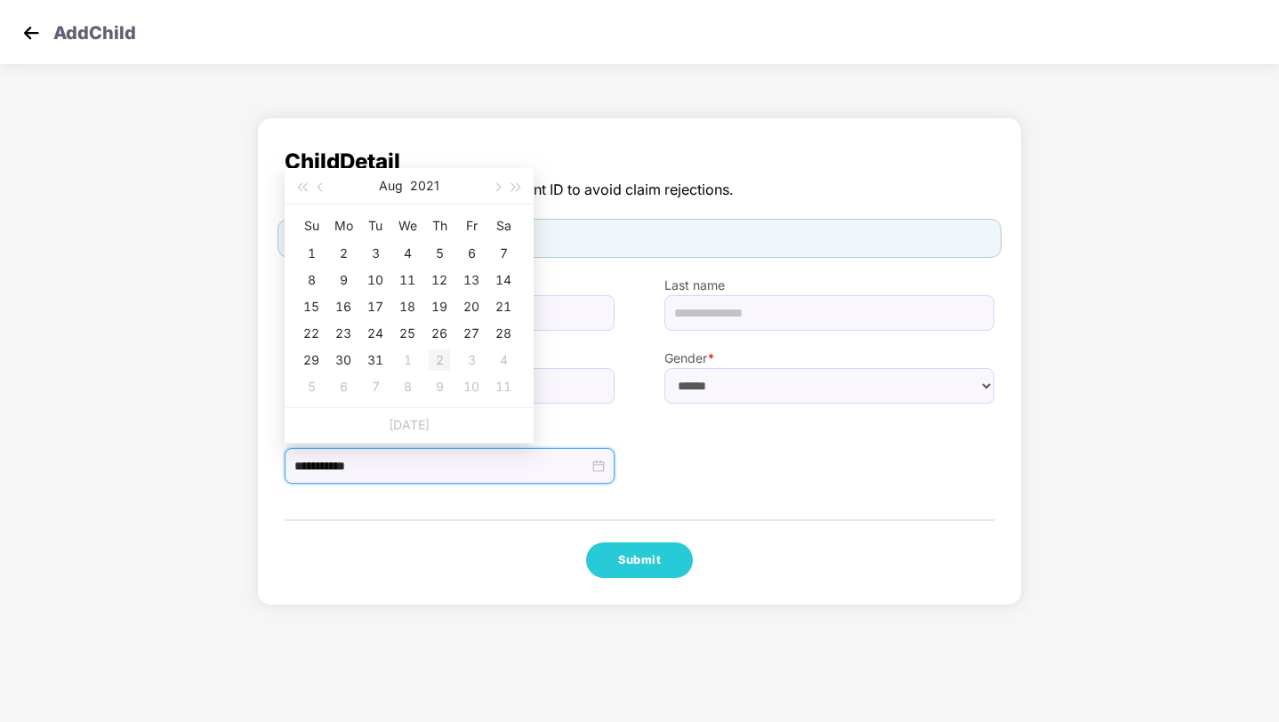
type input "**********"
click at [453, 348] on td "2" at bounding box center [439, 360] width 32 height 27
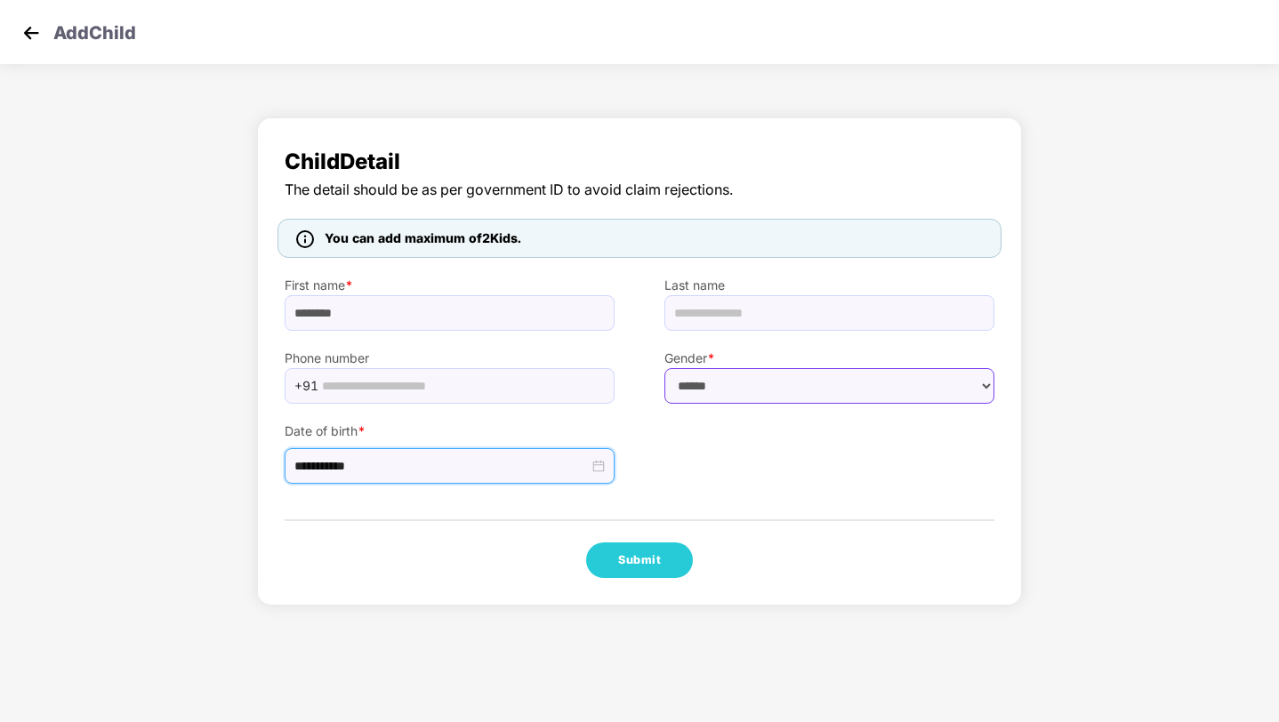
click at [718, 382] on select "****** **** ******" at bounding box center [829, 386] width 330 height 36
select select "****"
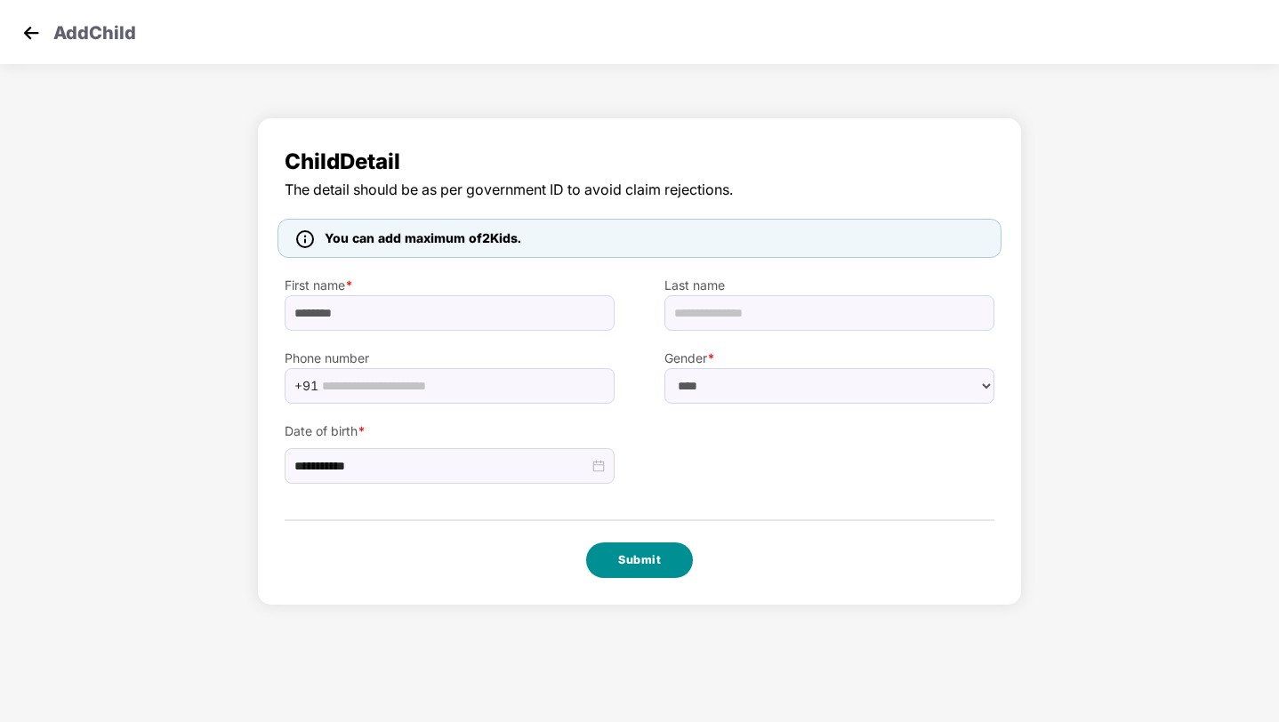
click at [667, 550] on button "Submit" at bounding box center [639, 561] width 107 height 36
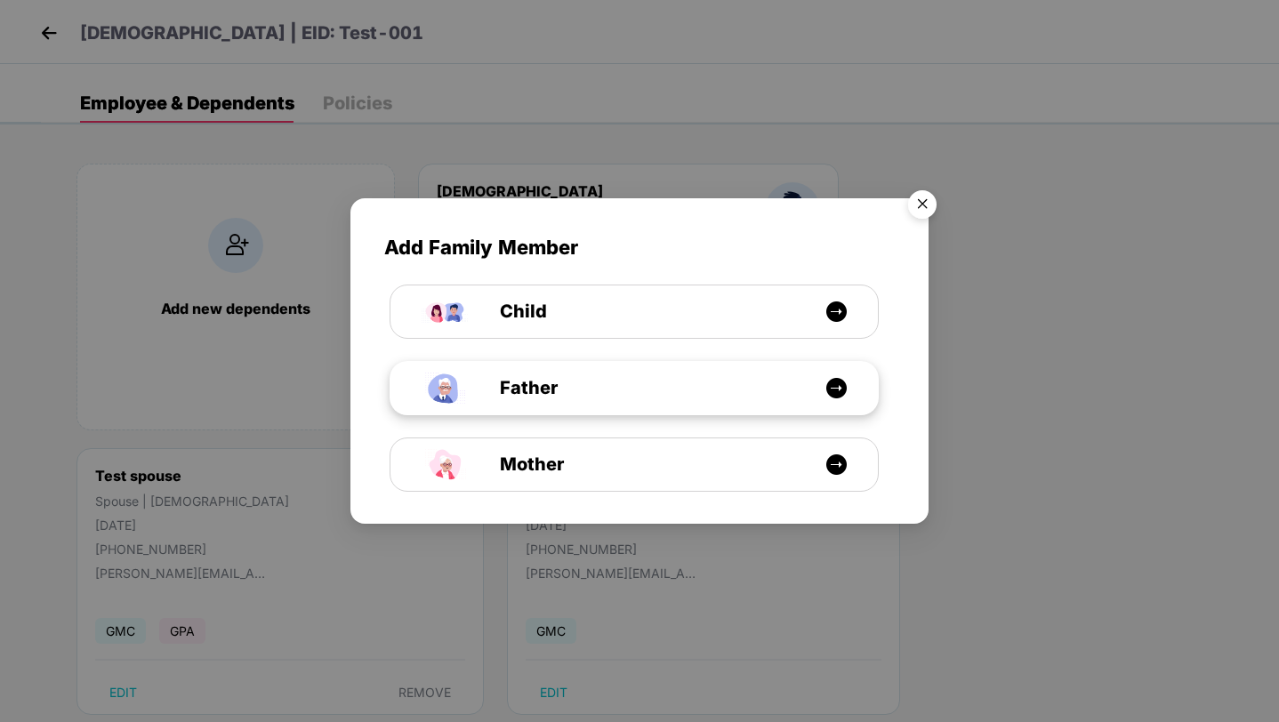
click at [573, 374] on div "Father" at bounding box center [643, 388] width 366 height 28
select select "****"
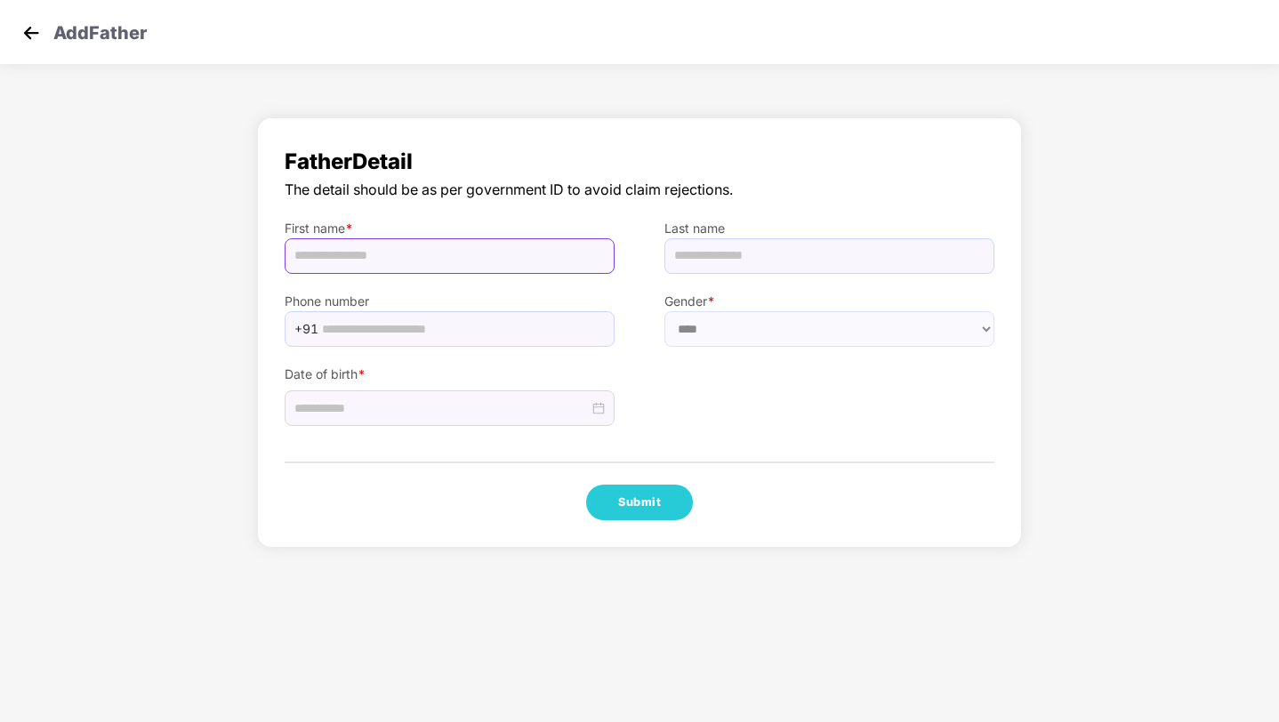
click at [517, 261] on input "text" at bounding box center [450, 256] width 330 height 36
type input "**********"
click at [432, 398] on input at bounding box center [441, 408] width 294 height 20
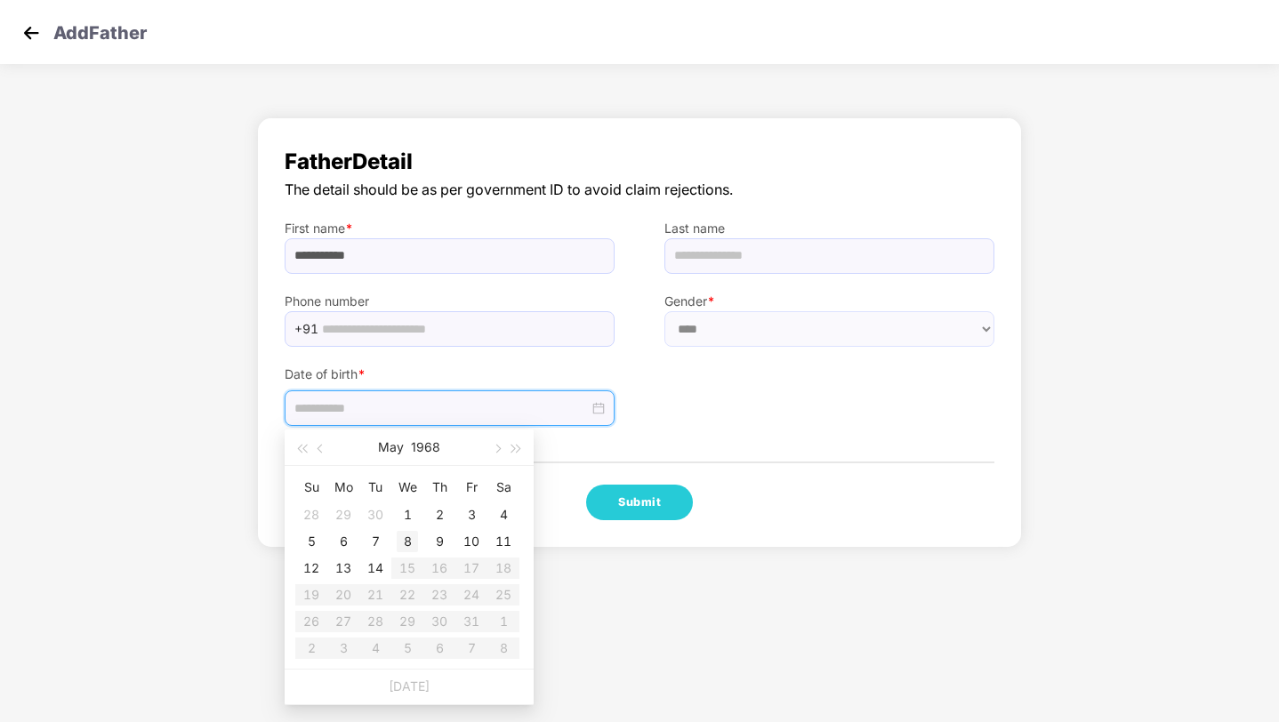
type input "**********"
click at [410, 543] on div "8" at bounding box center [407, 541] width 21 height 21
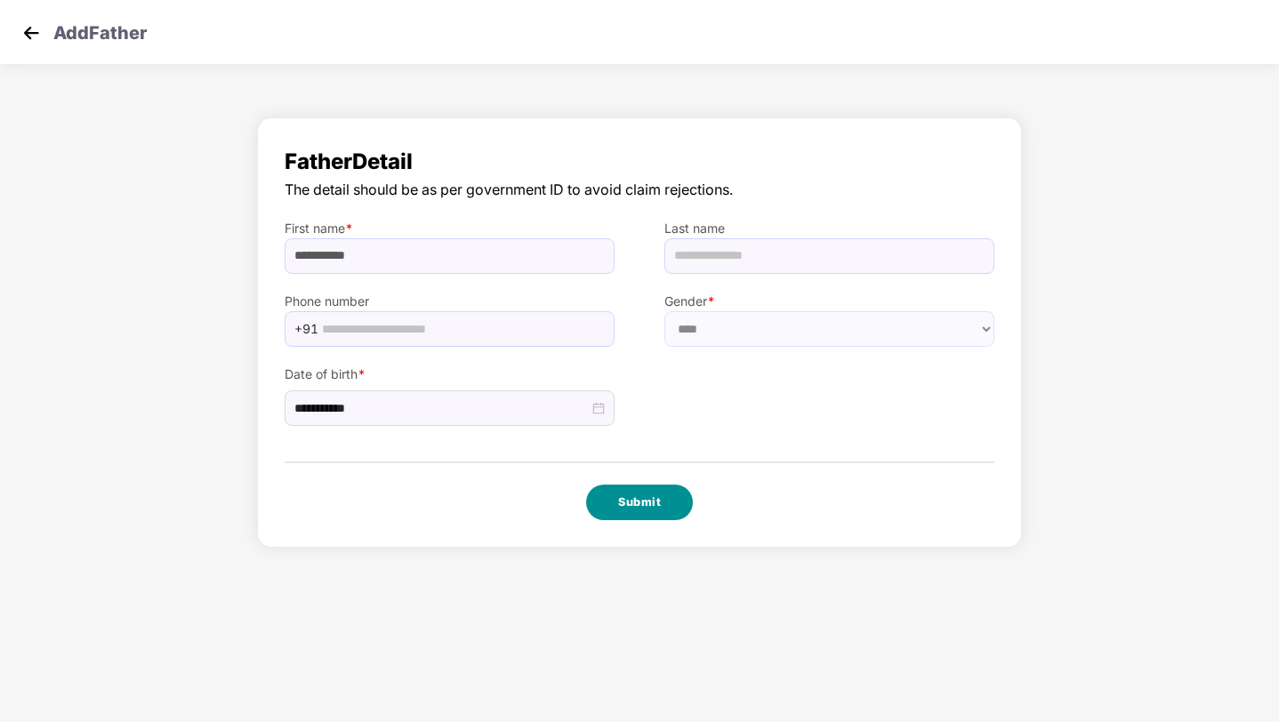
click at [647, 511] on button "Submit" at bounding box center [639, 503] width 107 height 36
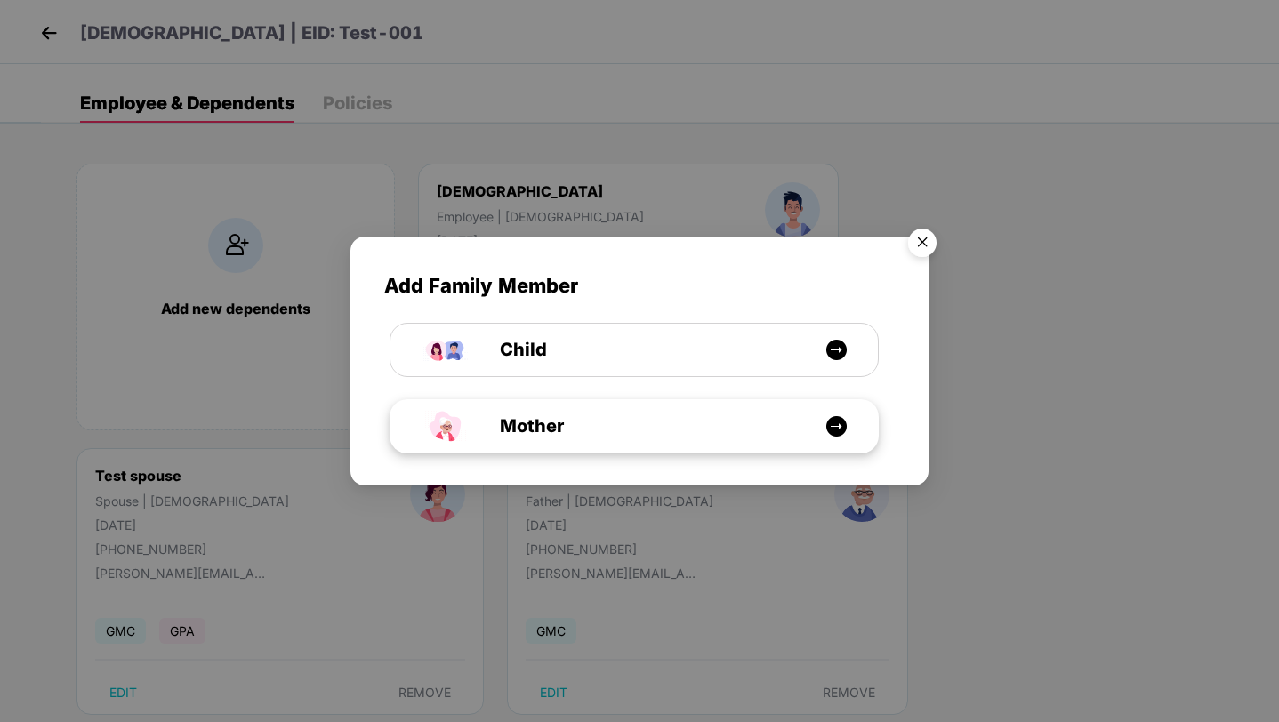
click at [572, 430] on div "Mother" at bounding box center [643, 427] width 366 height 28
select select "******"
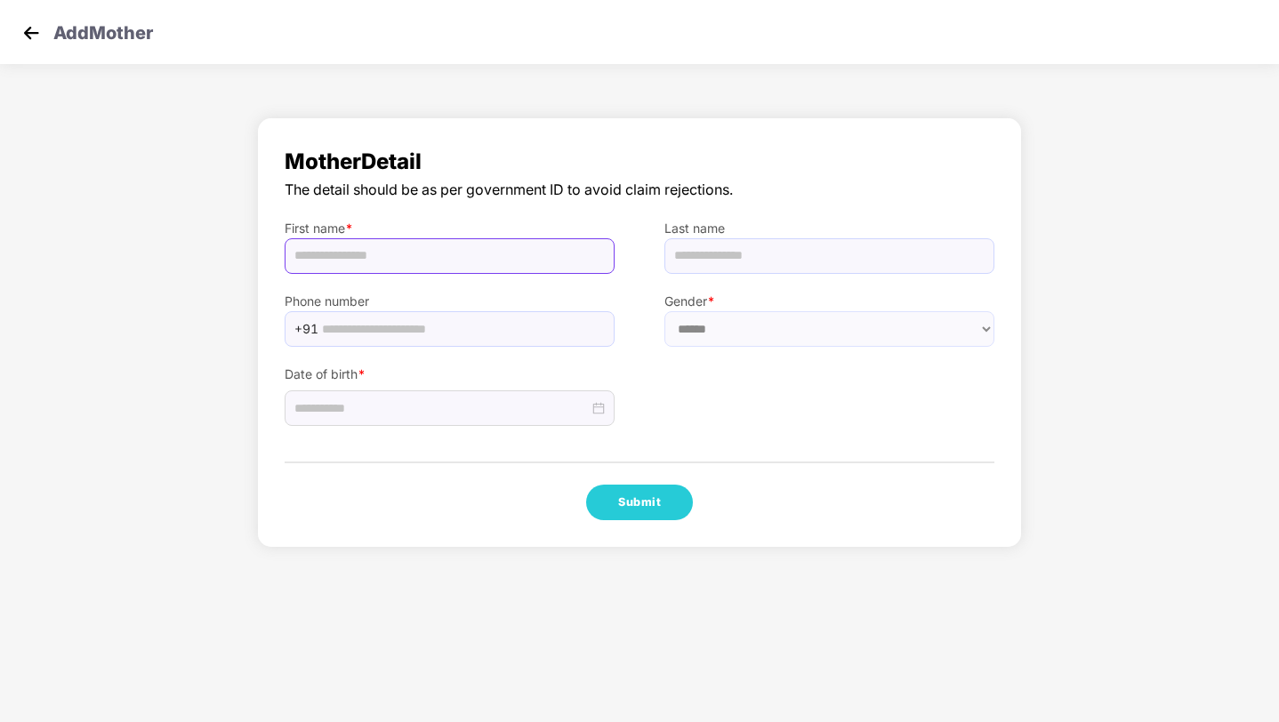
click at [535, 241] on input "text" at bounding box center [450, 256] width 330 height 36
type input "**********"
click at [406, 400] on input at bounding box center [441, 408] width 294 height 20
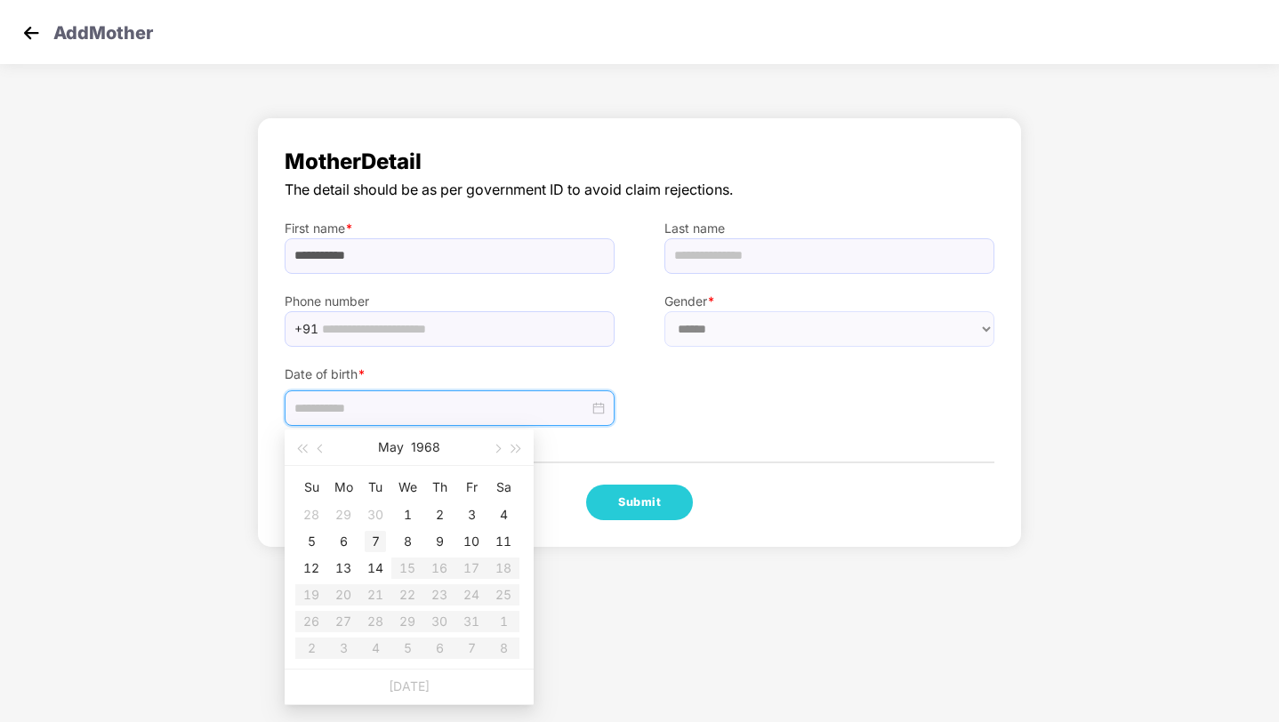
type input "**********"
click at [386, 531] on td "7" at bounding box center [375, 541] width 32 height 27
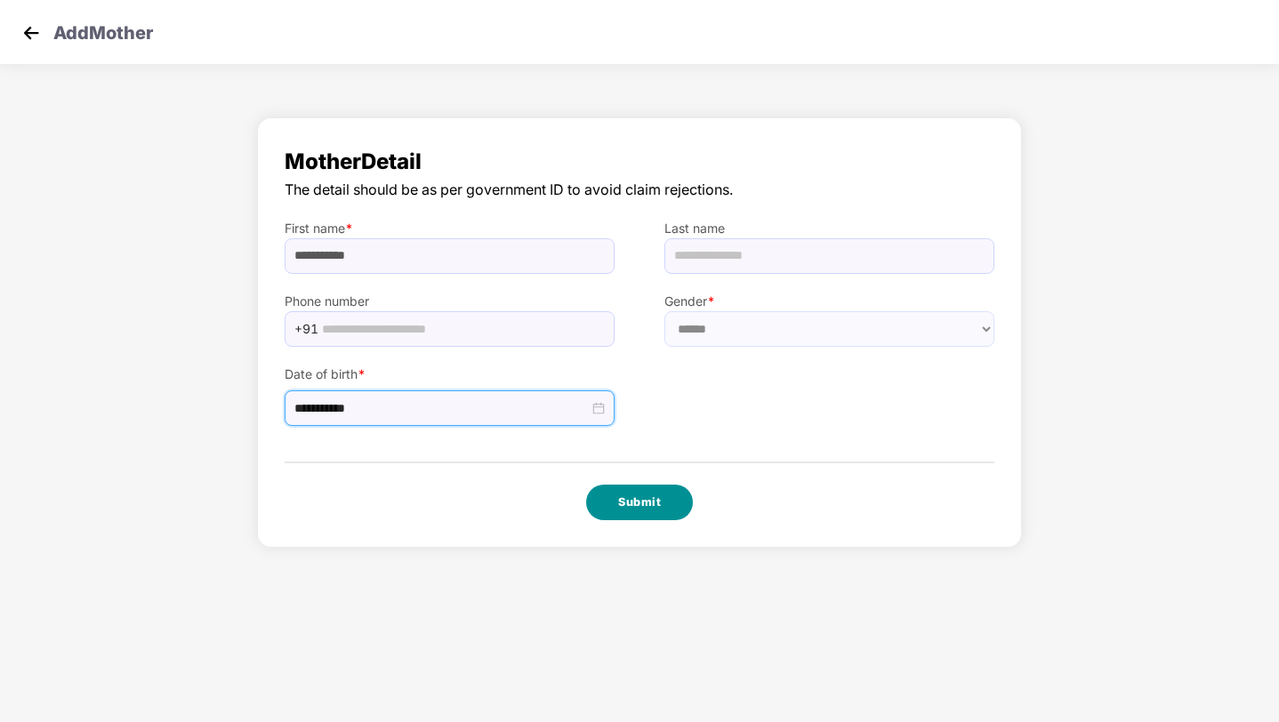
click at [653, 506] on button "Submit" at bounding box center [639, 503] width 107 height 36
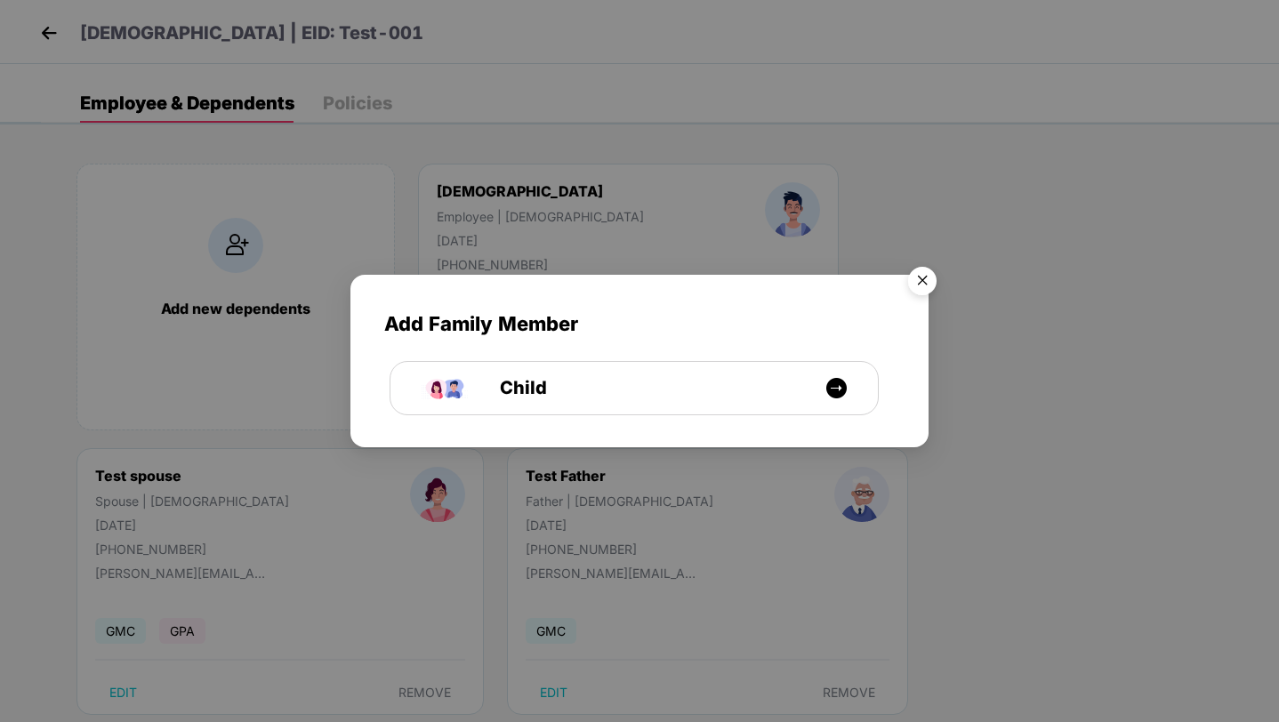
click at [924, 275] on img "Close" at bounding box center [922, 284] width 50 height 50
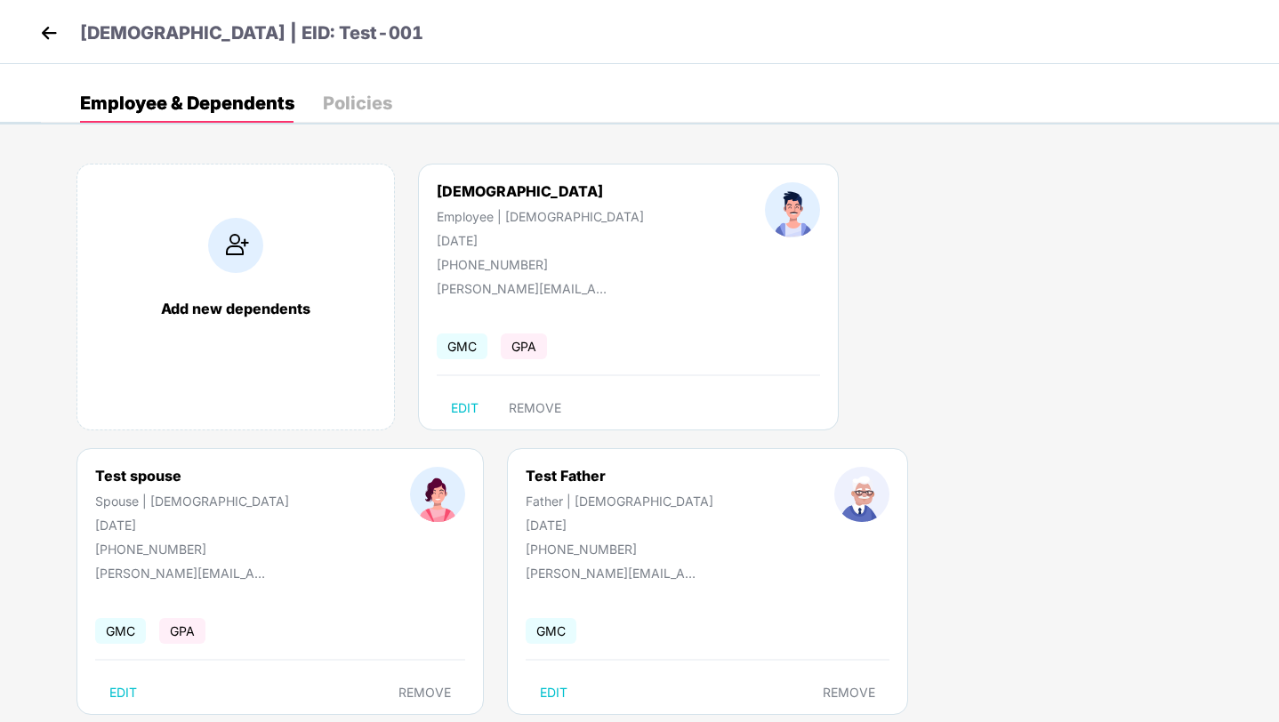
click at [51, 30] on img at bounding box center [49, 33] width 27 height 27
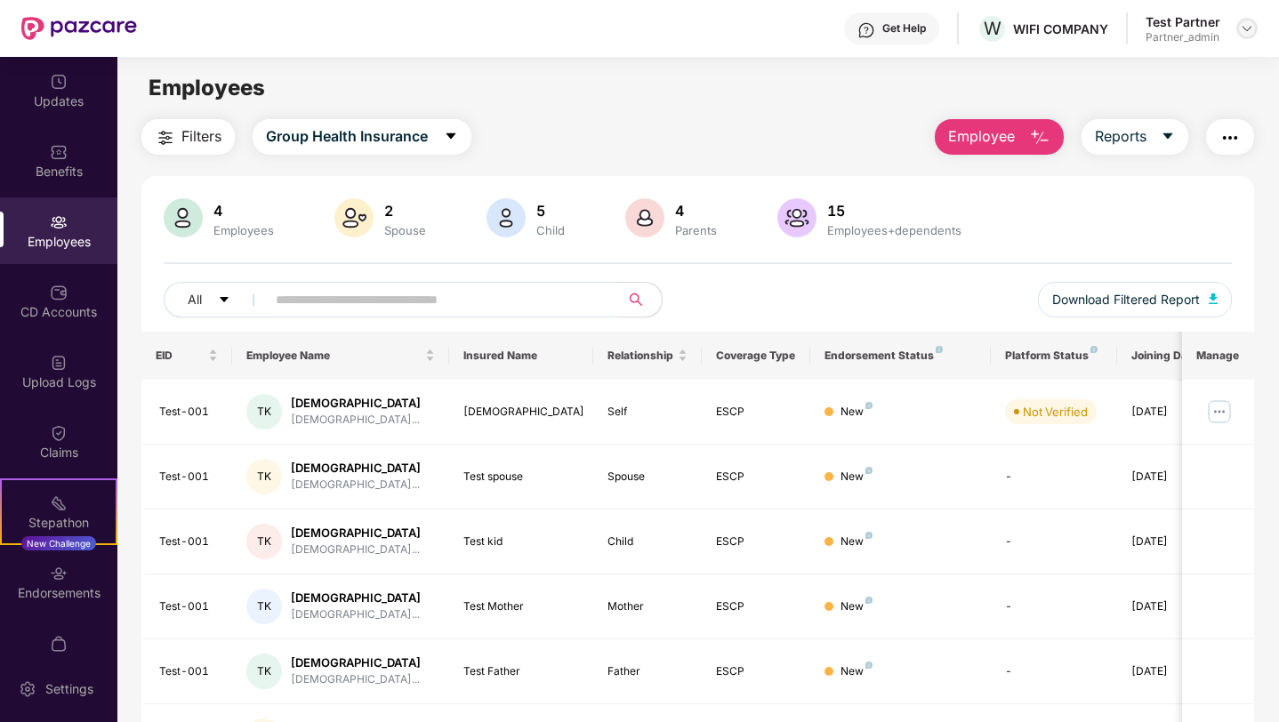
click at [1248, 24] on img at bounding box center [1247, 28] width 14 height 14
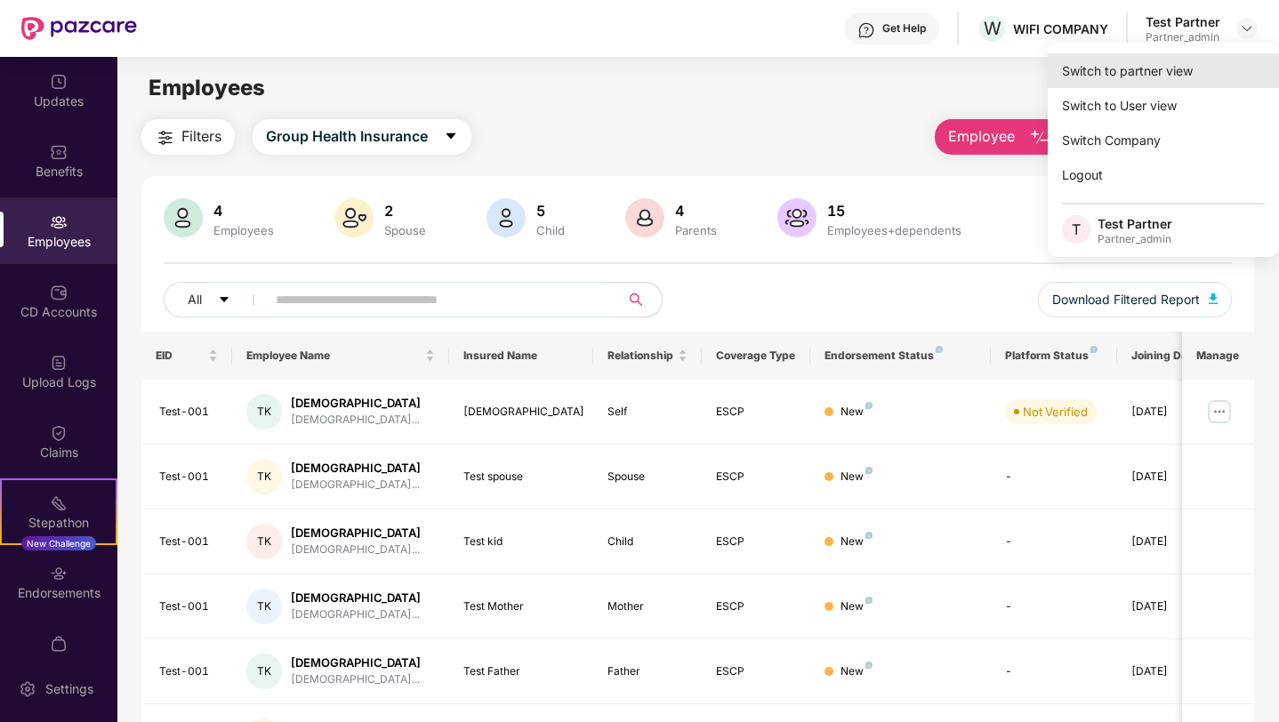
click at [1148, 76] on div "Switch to partner view" at bounding box center [1163, 70] width 231 height 35
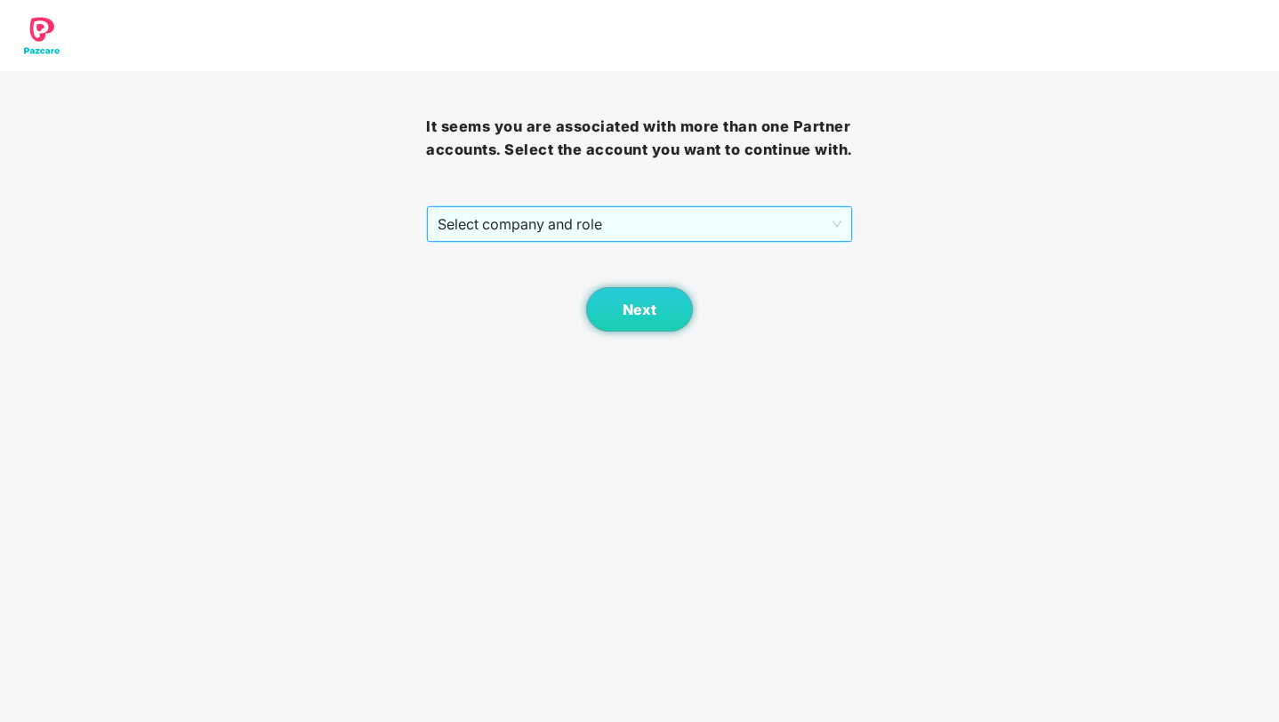
click at [635, 241] on span "Select company and role" at bounding box center [639, 224] width 403 height 34
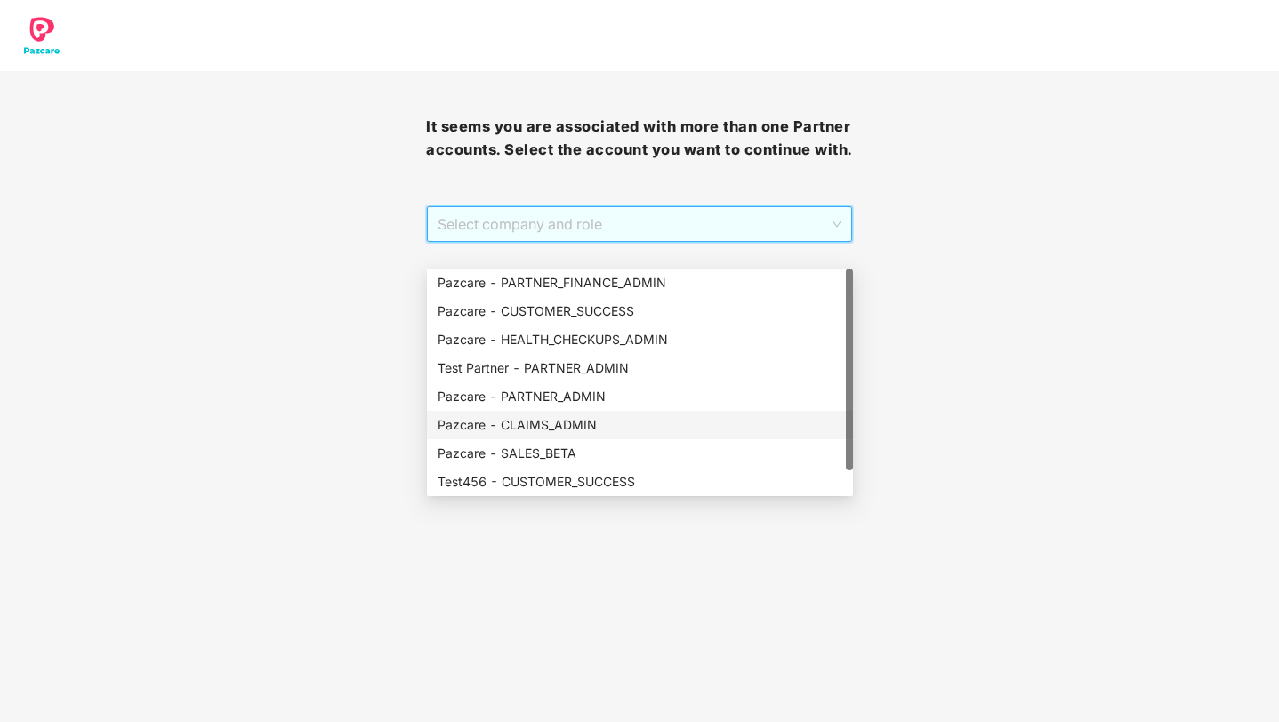
click at [593, 420] on div "Pazcare - CLAIMS_ADMIN" at bounding box center [640, 425] width 405 height 20
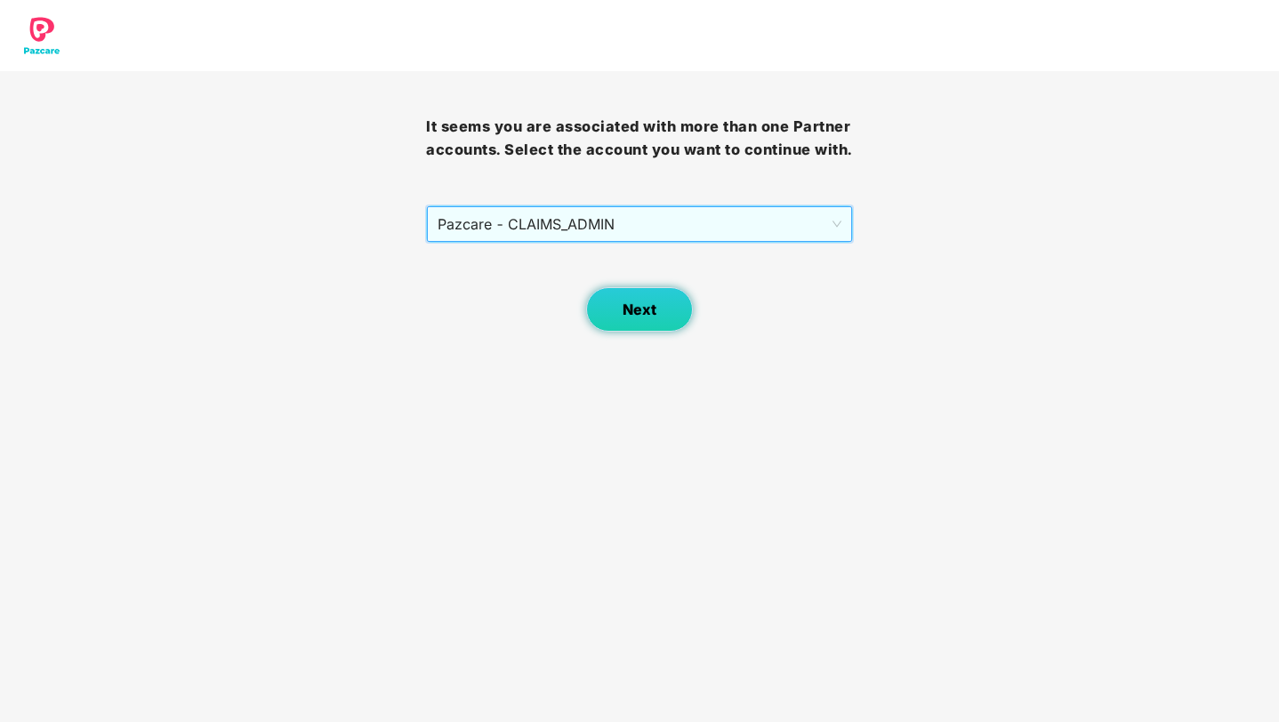
click at [689, 332] on button "Next" at bounding box center [639, 309] width 107 height 44
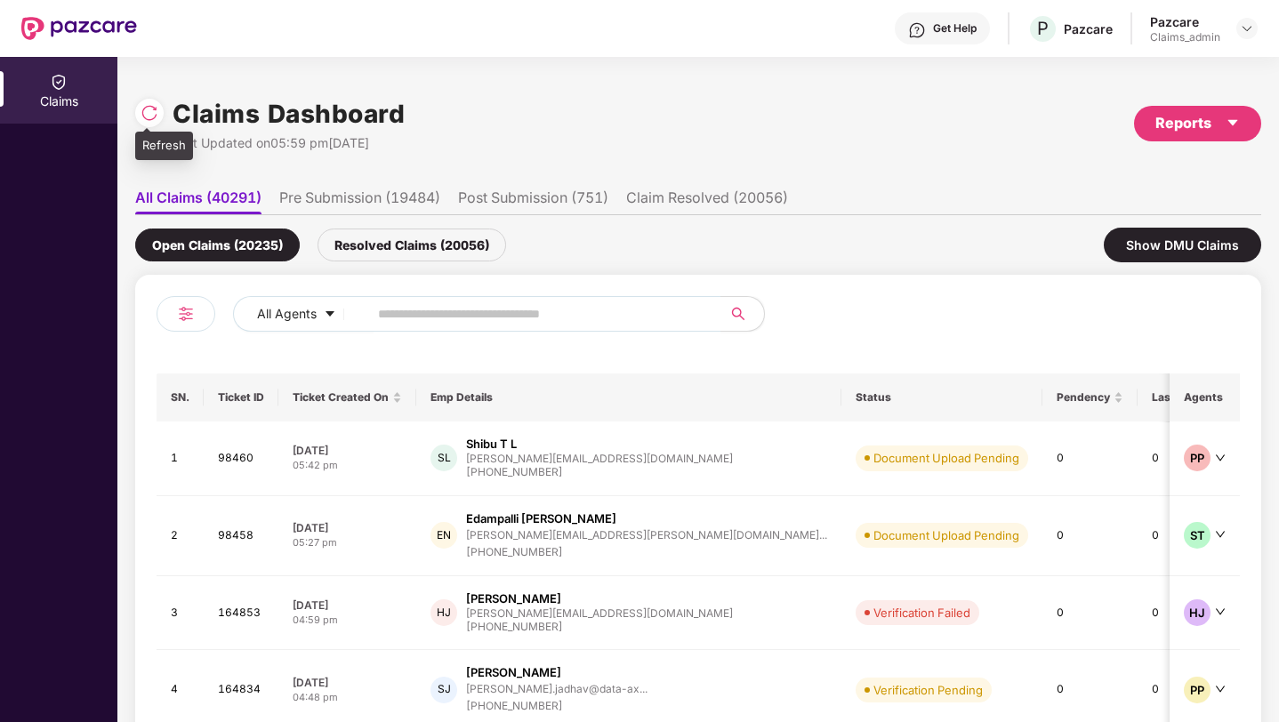
click at [141, 100] on div at bounding box center [149, 113] width 28 height 28
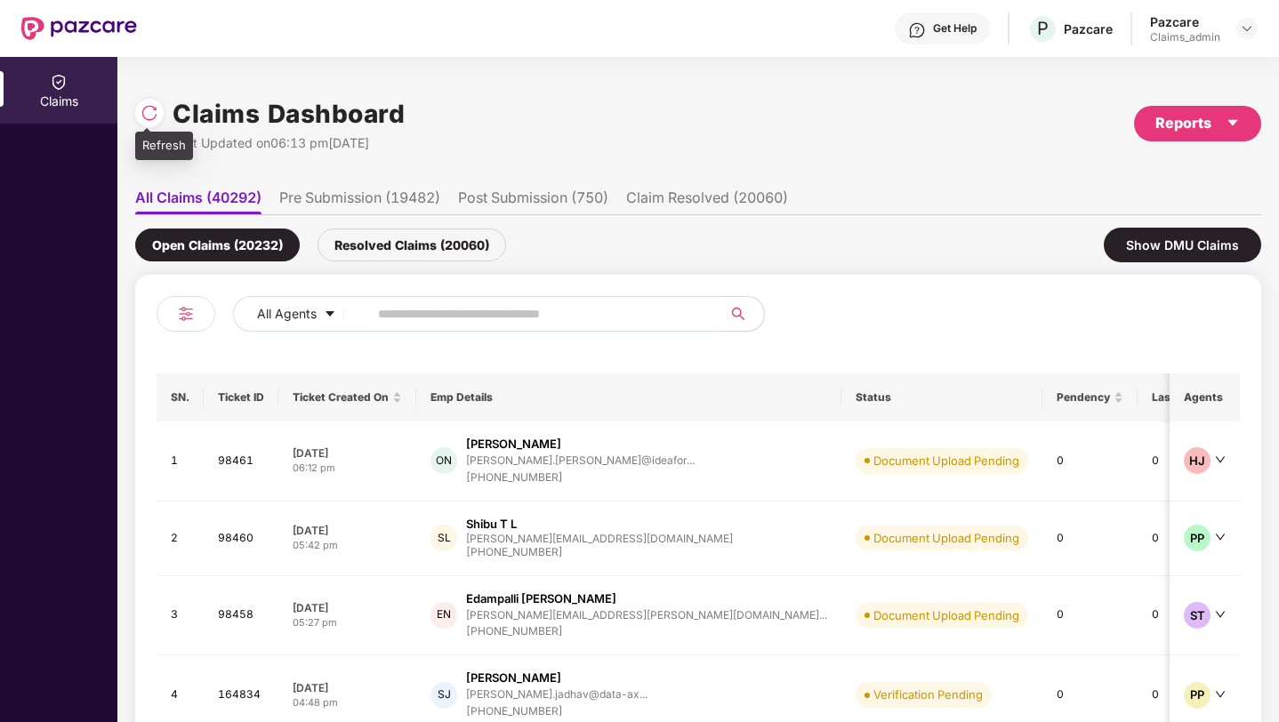
click at [151, 113] on img at bounding box center [150, 113] width 18 height 18
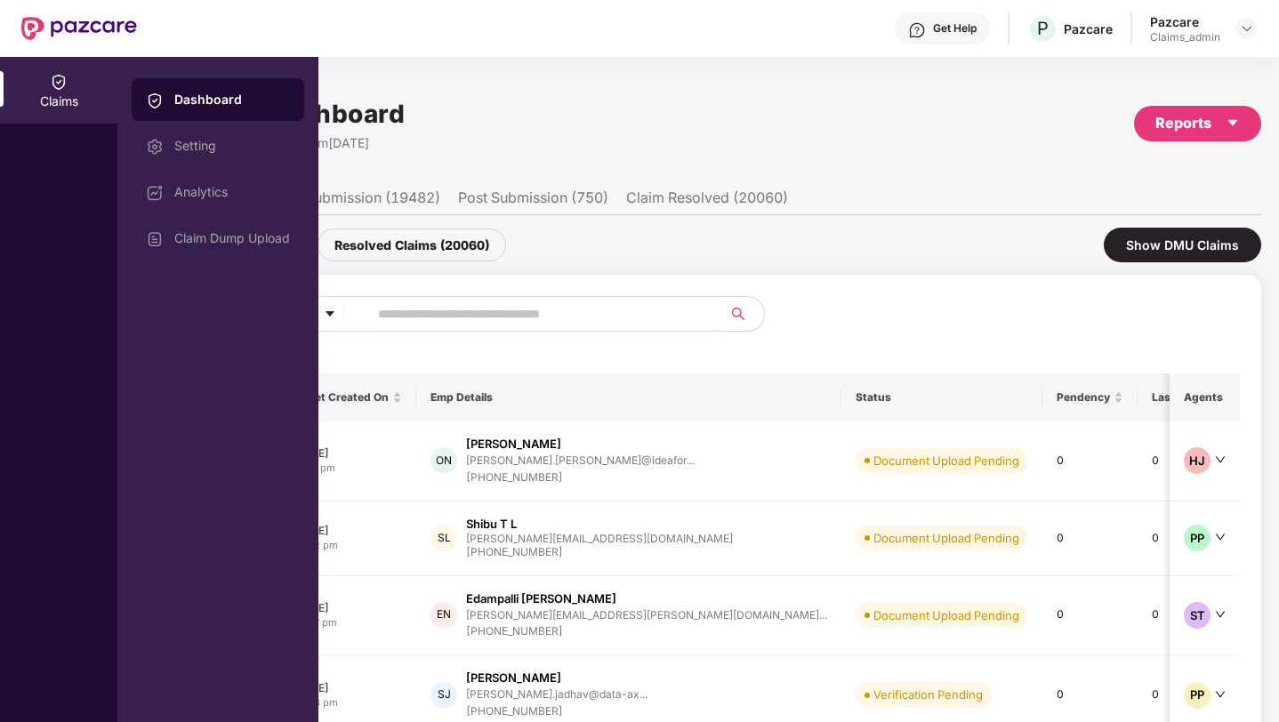
click at [199, 113] on div "Dashboard" at bounding box center [218, 99] width 173 height 43
click at [210, 160] on div "Setting" at bounding box center [218, 146] width 173 height 43
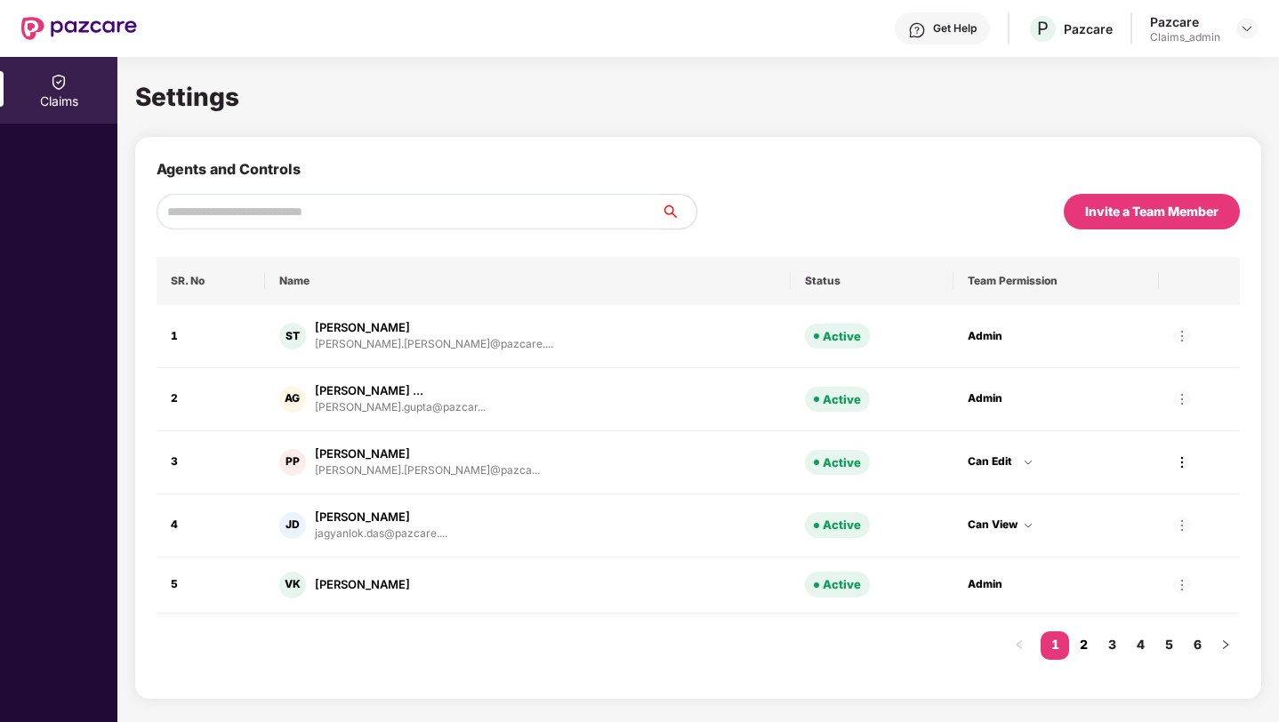
click at [1085, 646] on link "2" at bounding box center [1083, 644] width 28 height 27
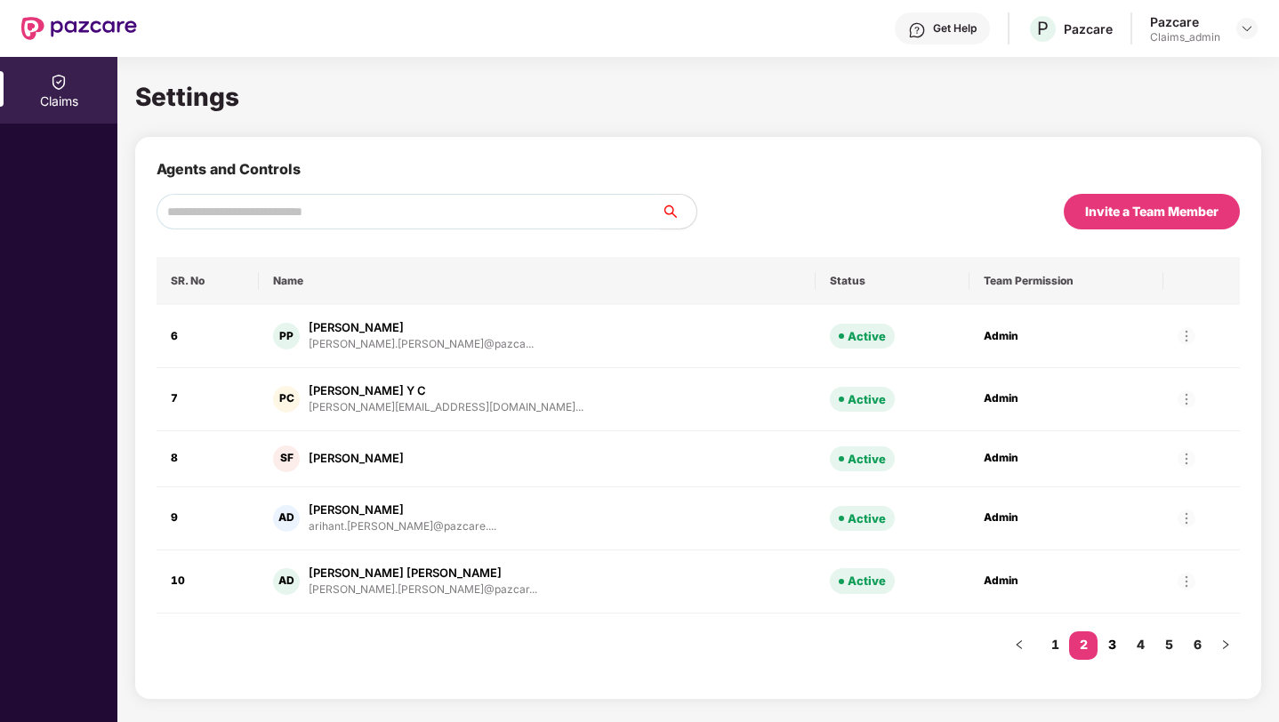
click at [1122, 646] on link "3" at bounding box center [1111, 644] width 28 height 27
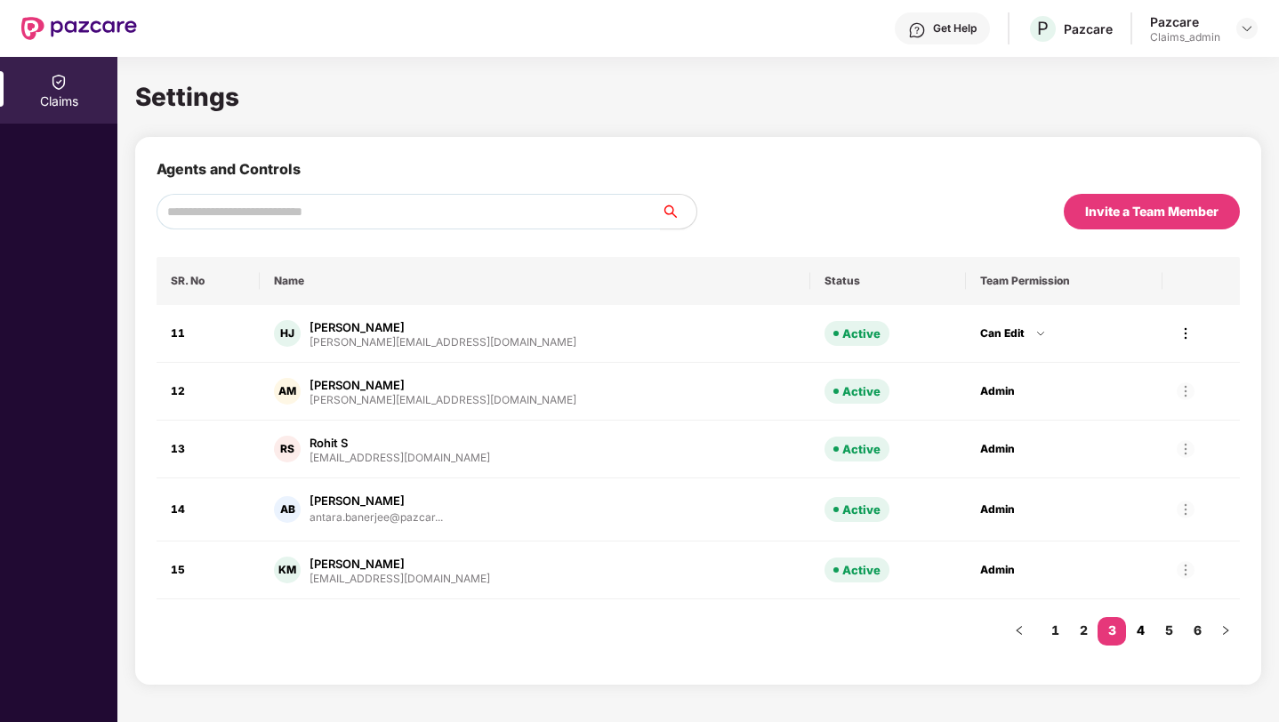
click at [1144, 634] on link "4" at bounding box center [1140, 630] width 28 height 27
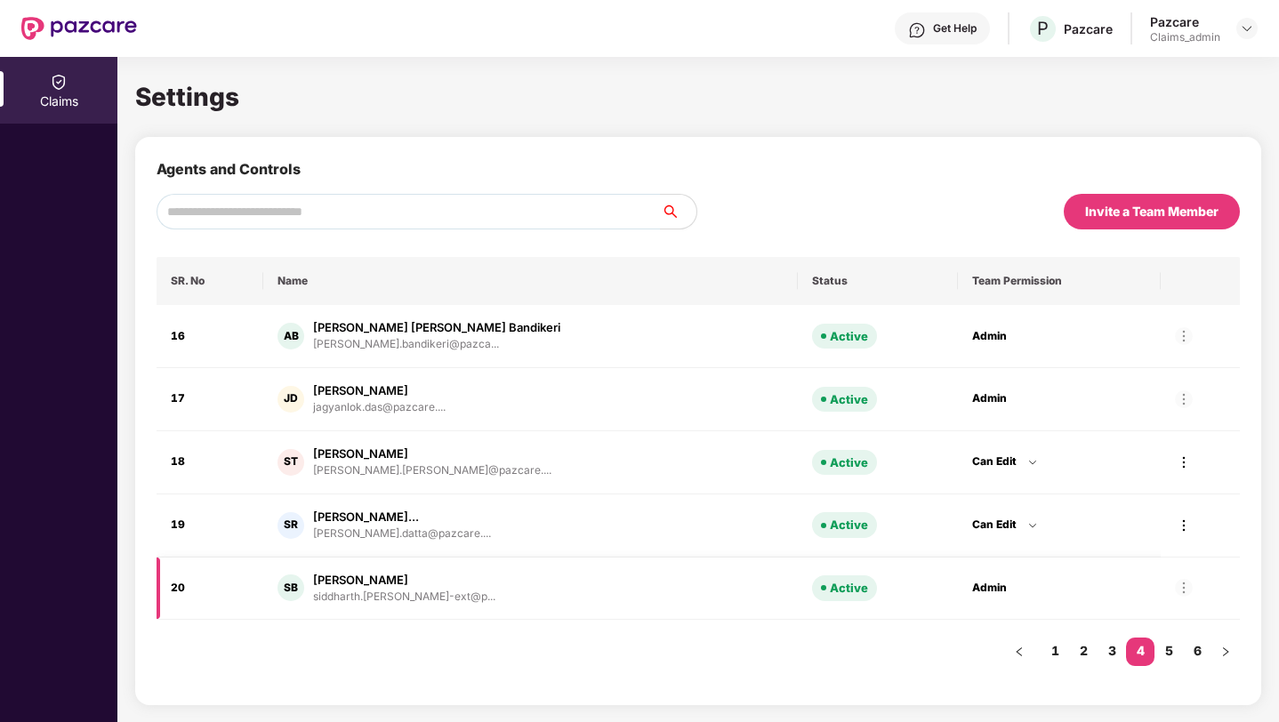
click at [1175, 590] on div at bounding box center [1184, 588] width 18 height 18
click at [1005, 602] on td "Admin" at bounding box center [1059, 589] width 203 height 63
click at [972, 583] on div "Admin" at bounding box center [1059, 588] width 174 height 17
click at [1171, 649] on link "5" at bounding box center [1168, 651] width 28 height 27
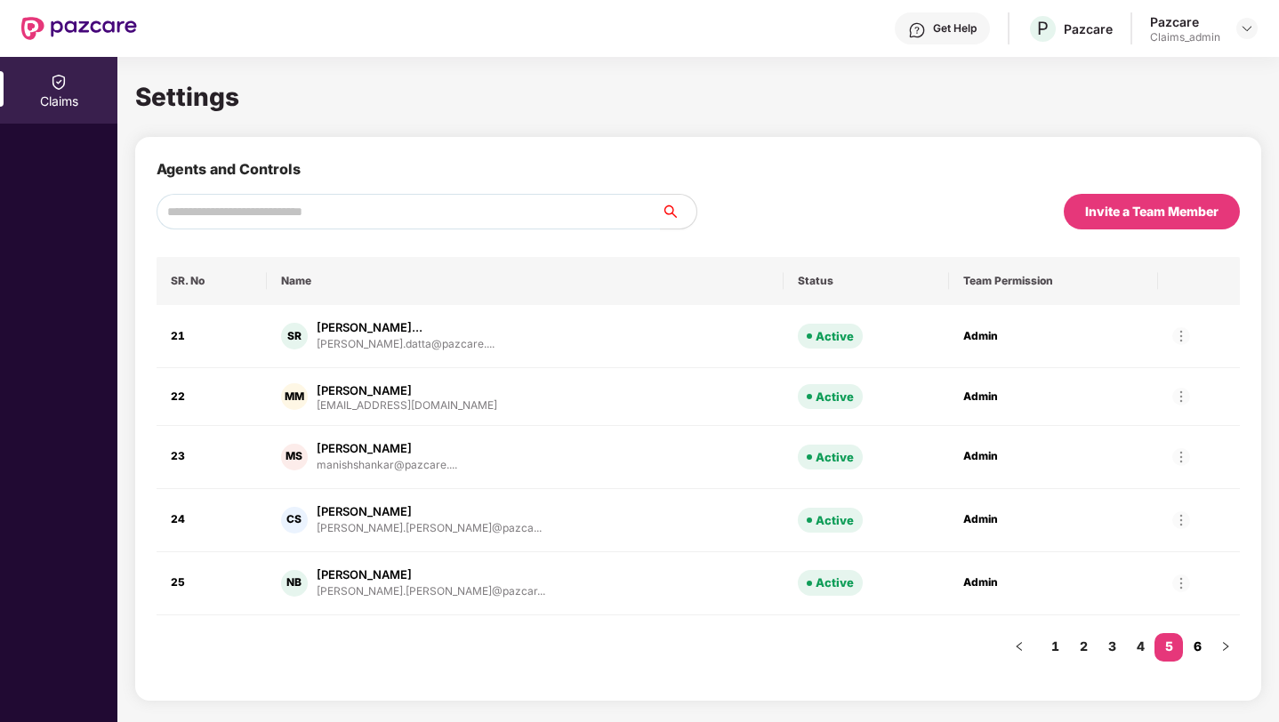
click at [1199, 644] on link "6" at bounding box center [1197, 646] width 28 height 27
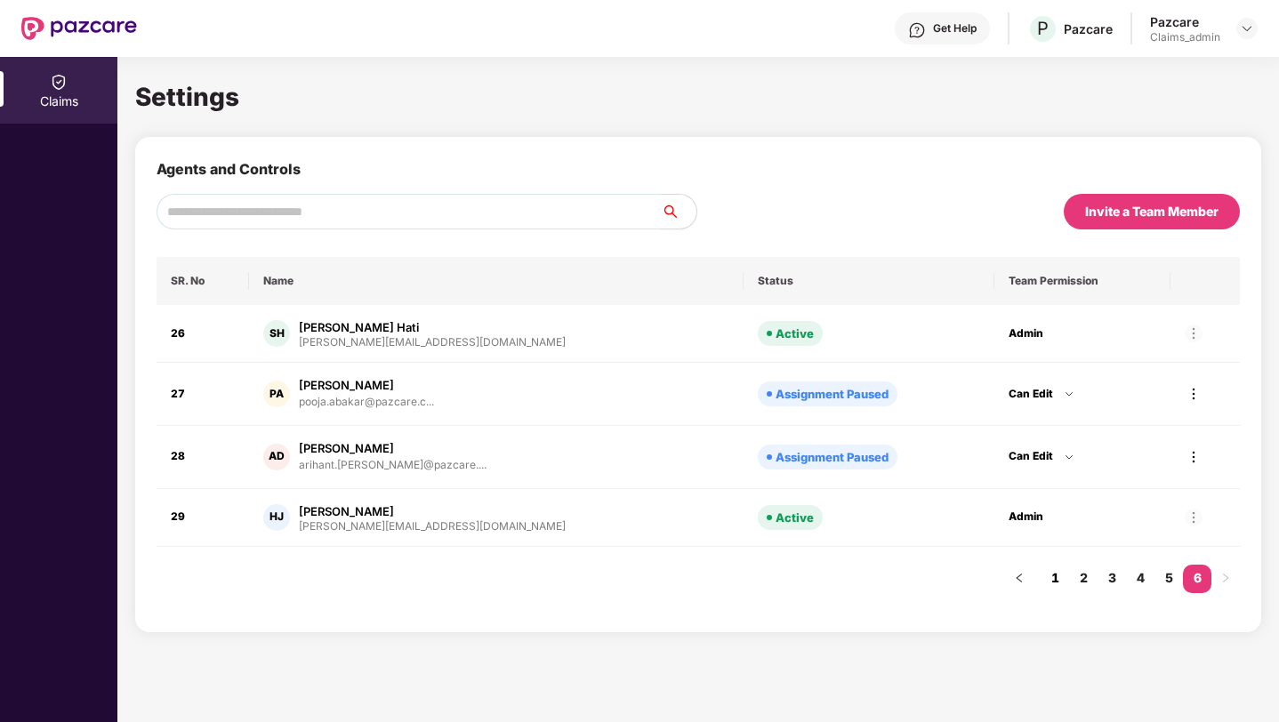
click at [1047, 574] on link "1" at bounding box center [1055, 578] width 28 height 27
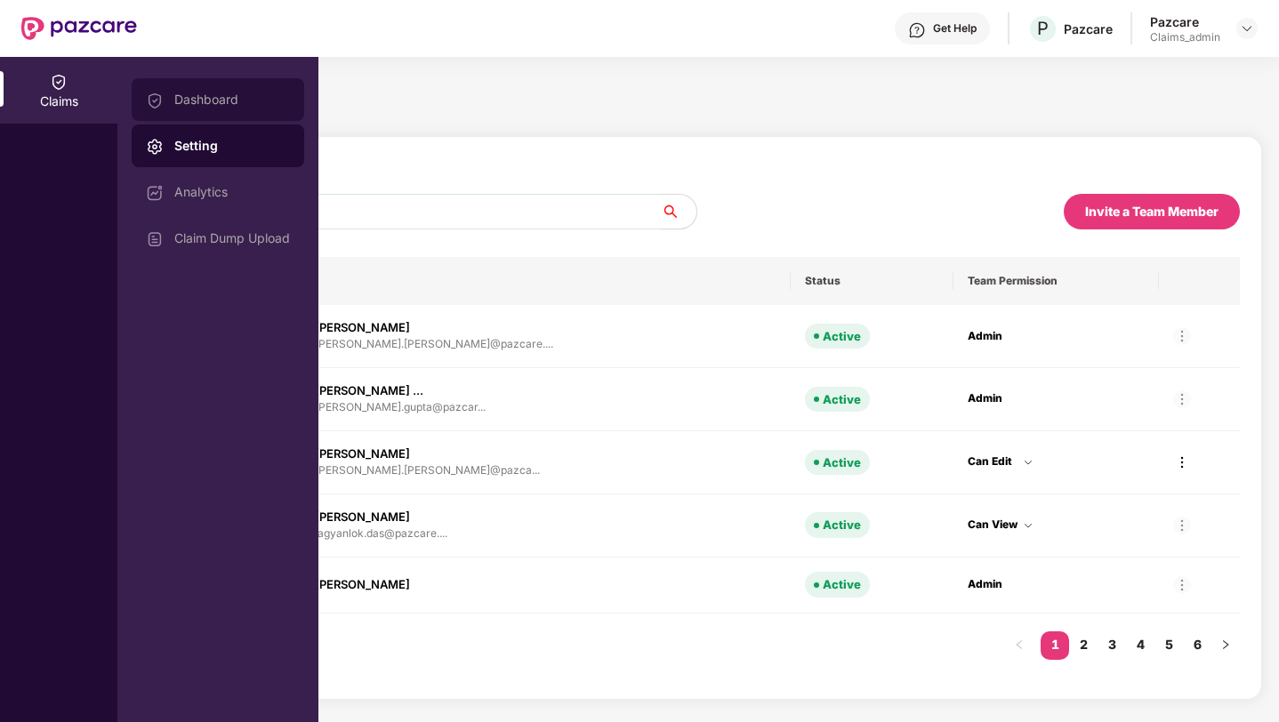
click at [200, 108] on div "Dashboard" at bounding box center [218, 99] width 173 height 43
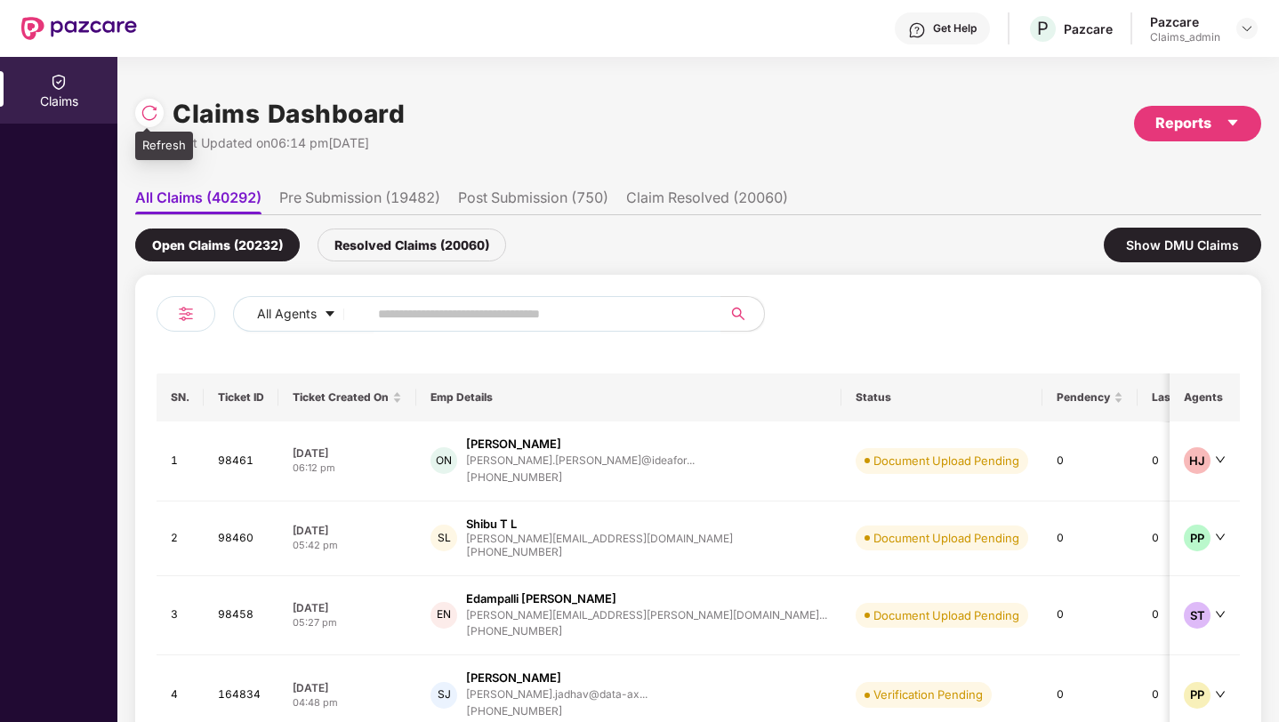
click at [152, 104] on img at bounding box center [150, 113] width 18 height 18
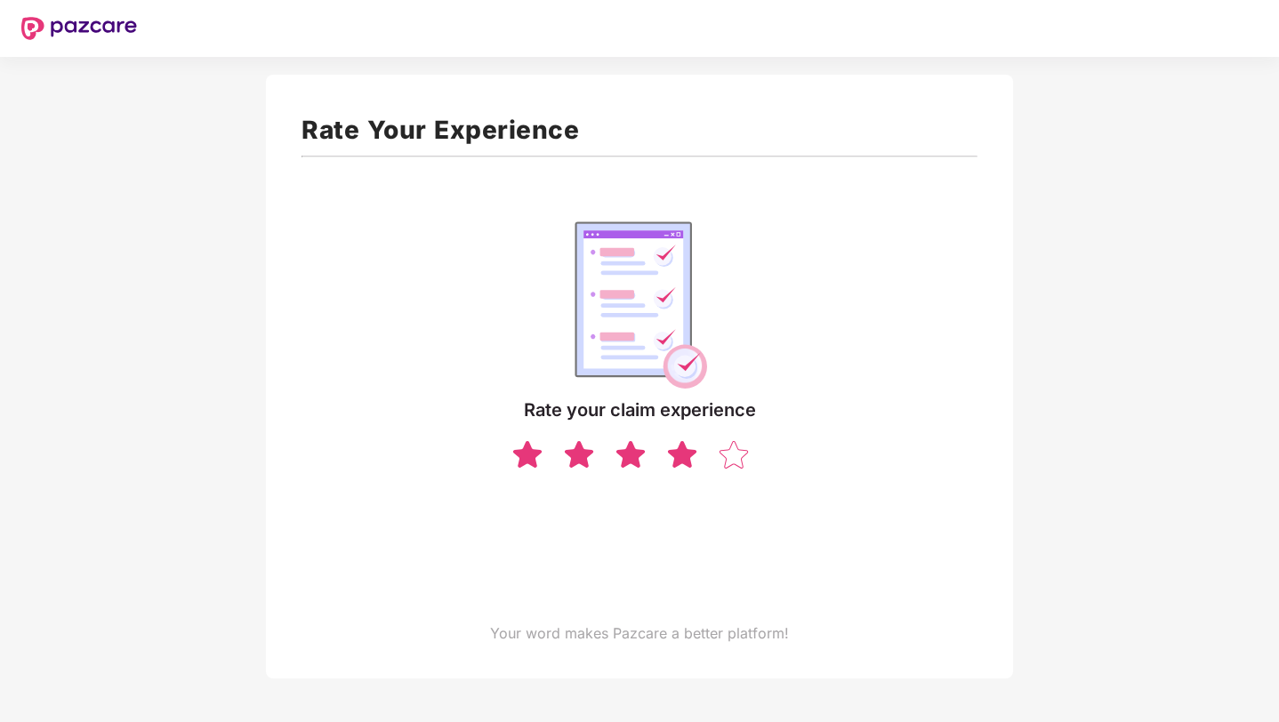
click at [679, 458] on img at bounding box center [682, 453] width 34 height 31
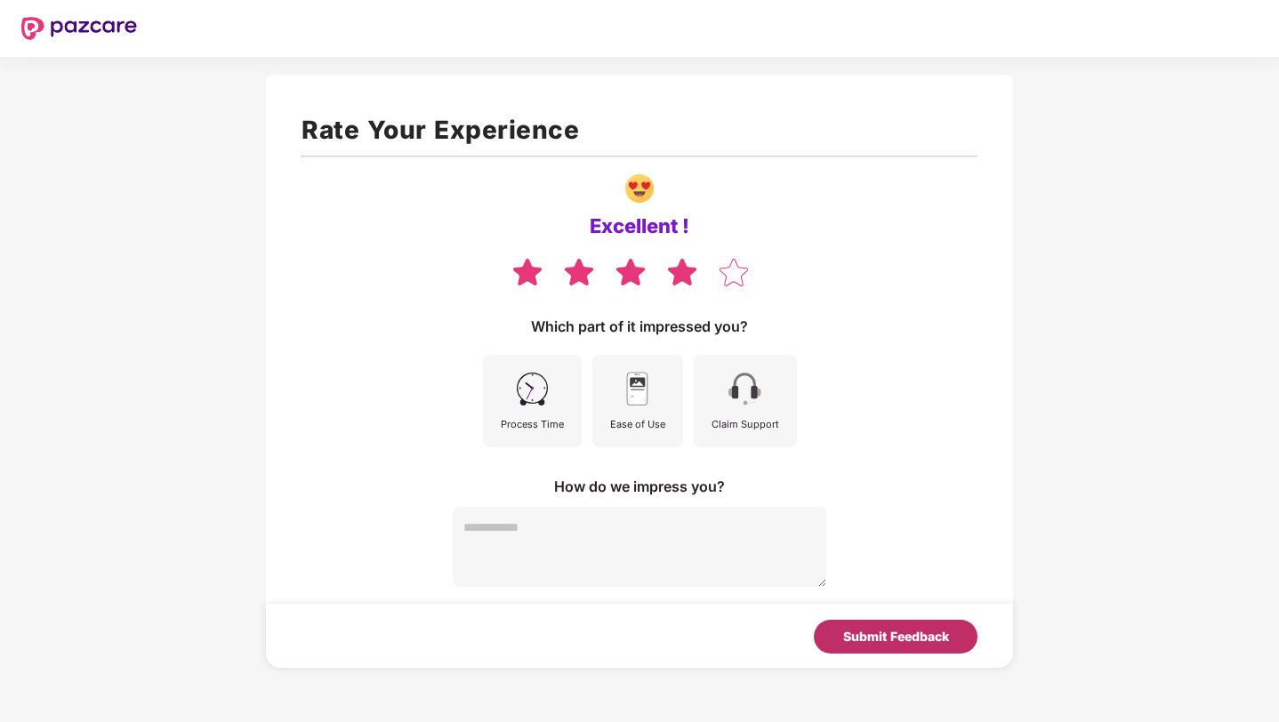
click at [889, 633] on div "Submit Feedback" at bounding box center [896, 637] width 106 height 20
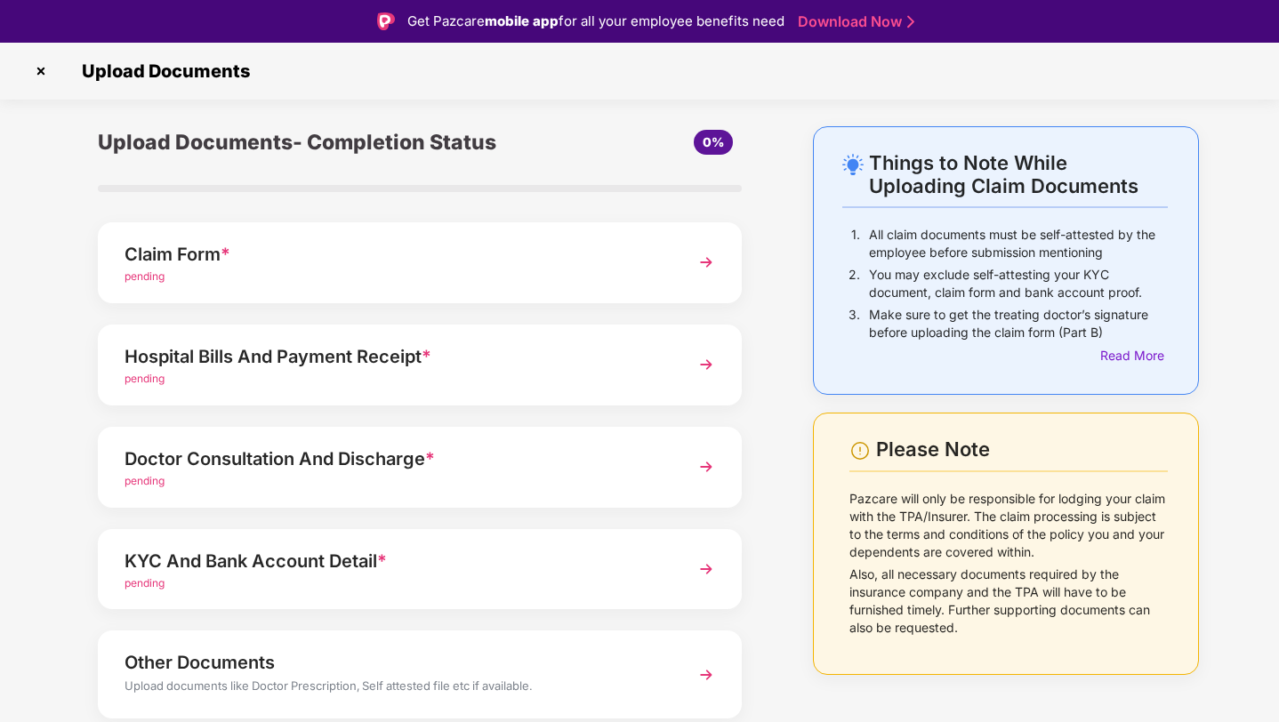
click at [40, 70] on img at bounding box center [41, 71] width 28 height 28
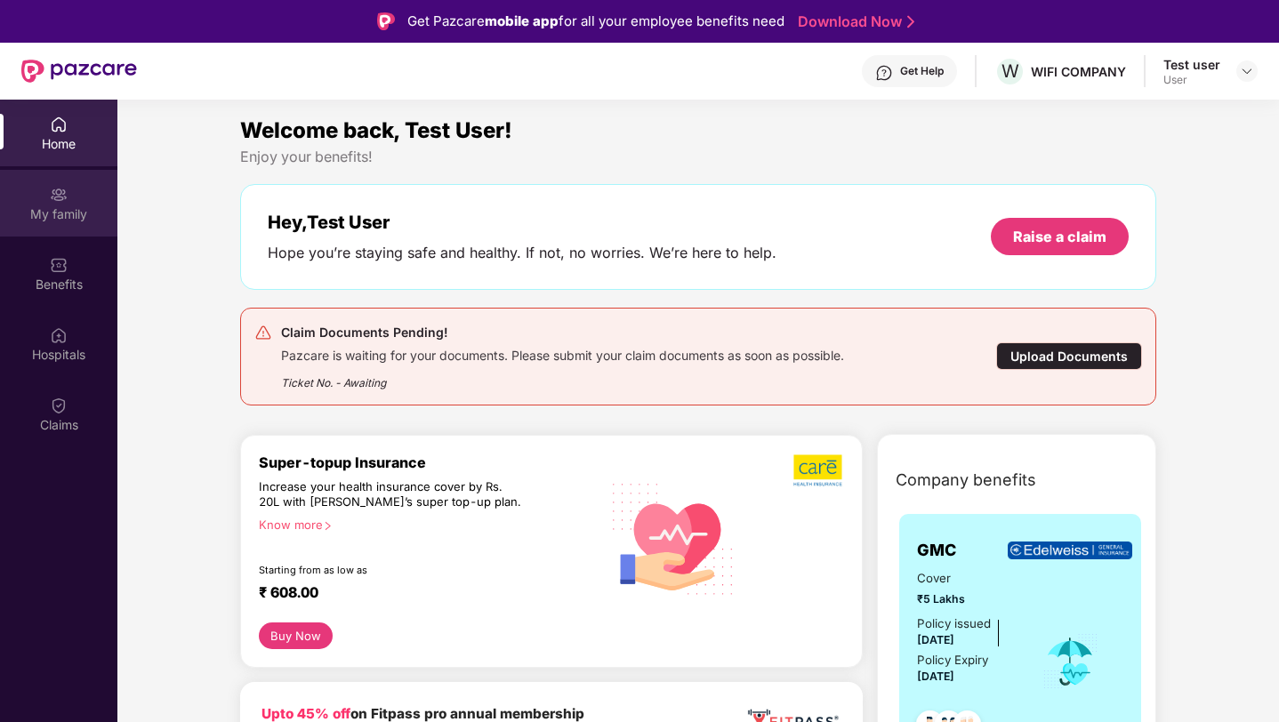
click at [66, 205] on div "My family" at bounding box center [58, 214] width 117 height 18
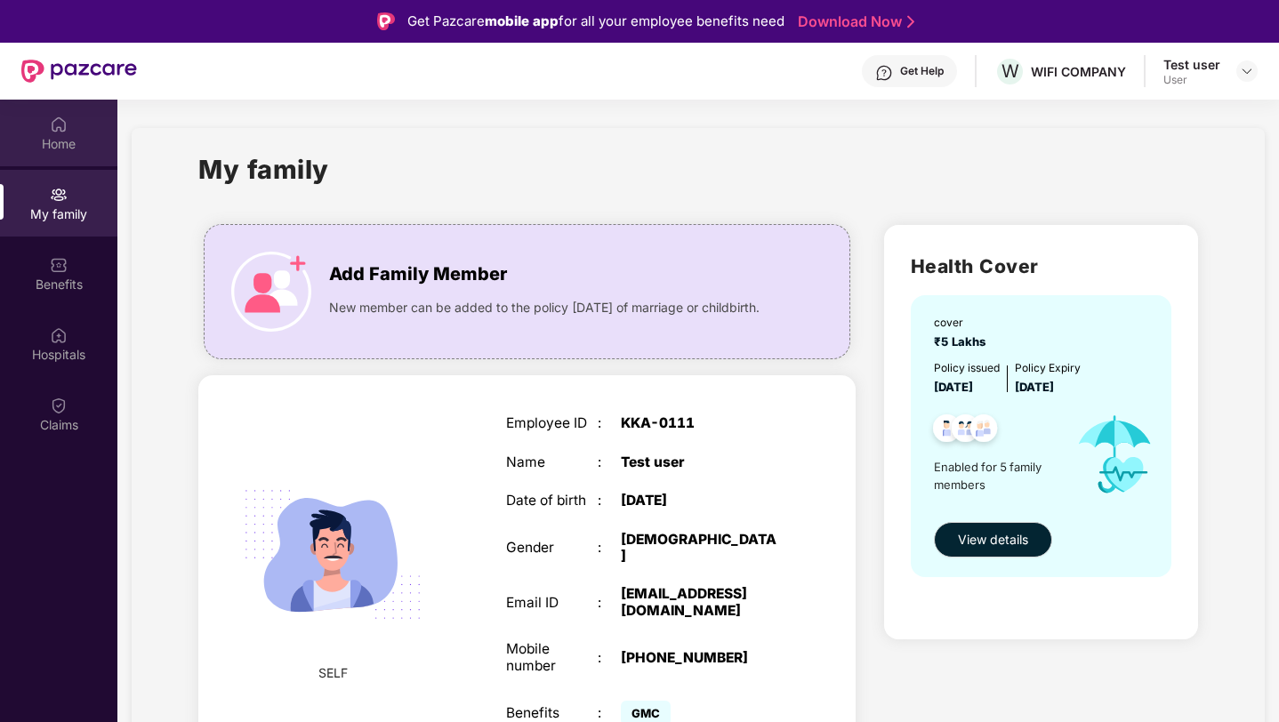
click at [61, 148] on div "Home" at bounding box center [58, 144] width 117 height 18
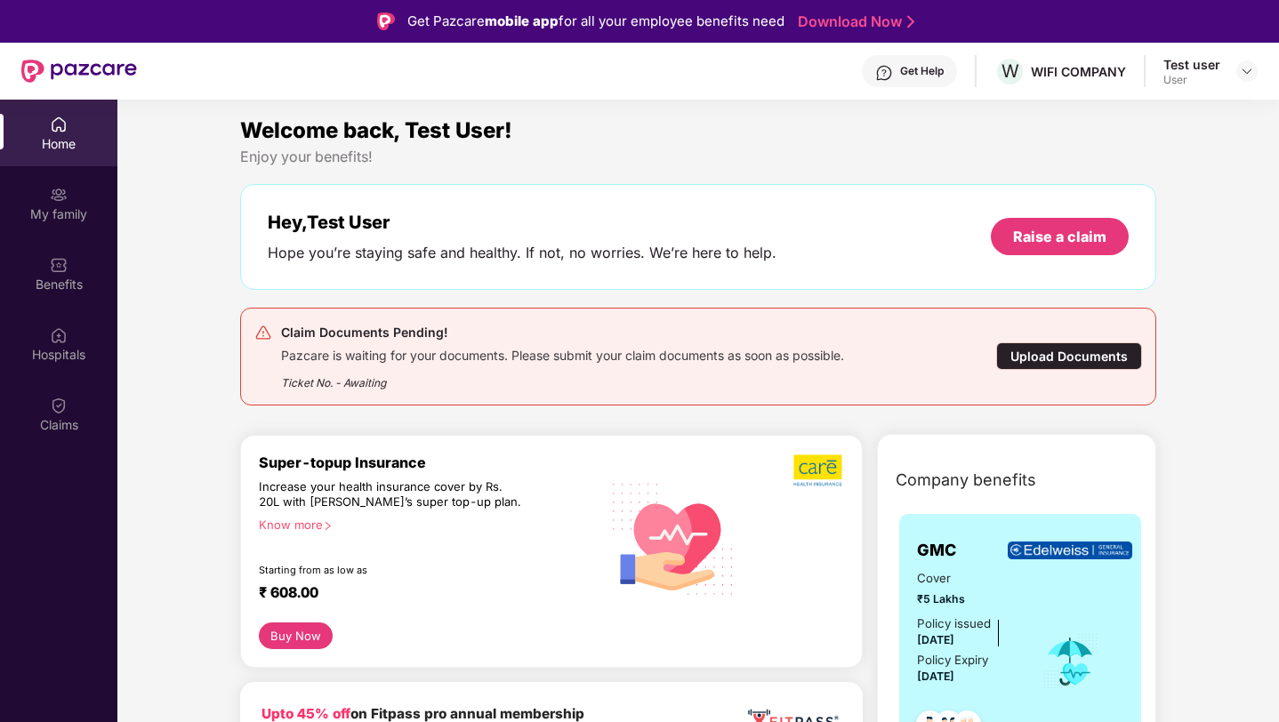
click at [1063, 365] on div "Upload Documents" at bounding box center [1069, 356] width 146 height 28
click at [64, 396] on div at bounding box center [59, 404] width 18 height 18
